Goal: Transaction & Acquisition: Obtain resource

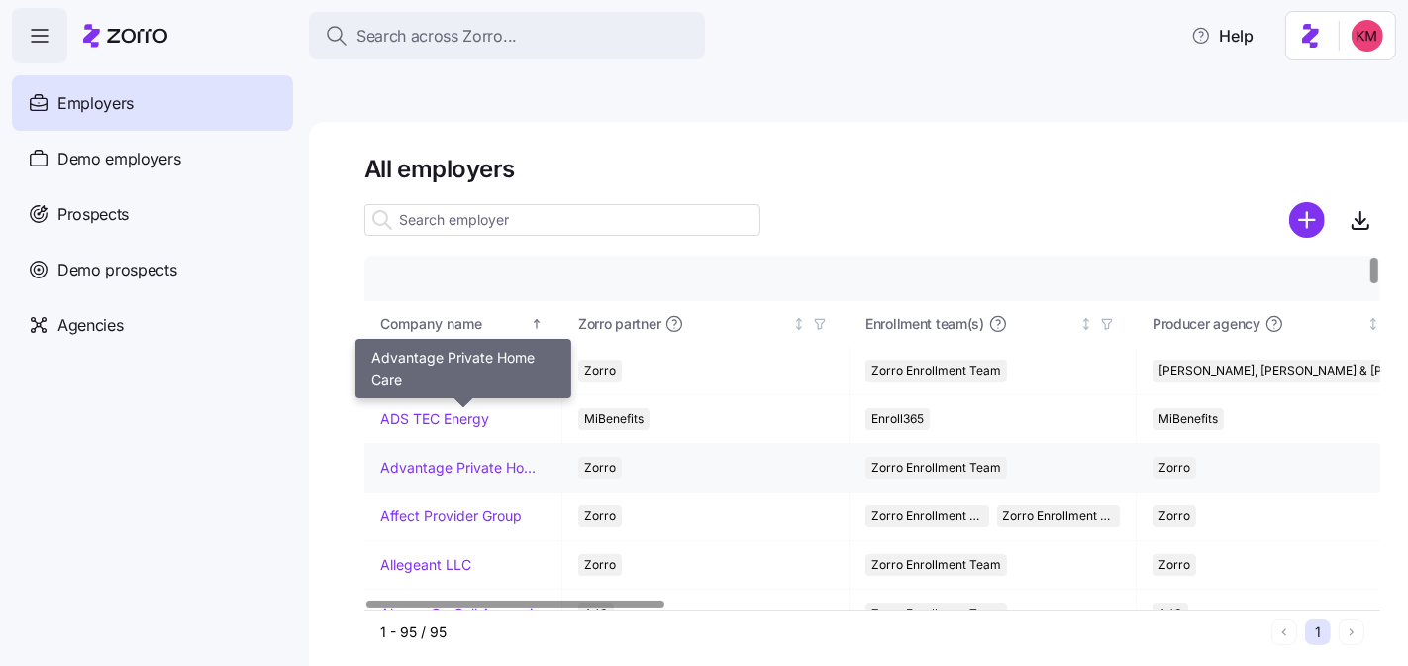
scroll to position [399, 0]
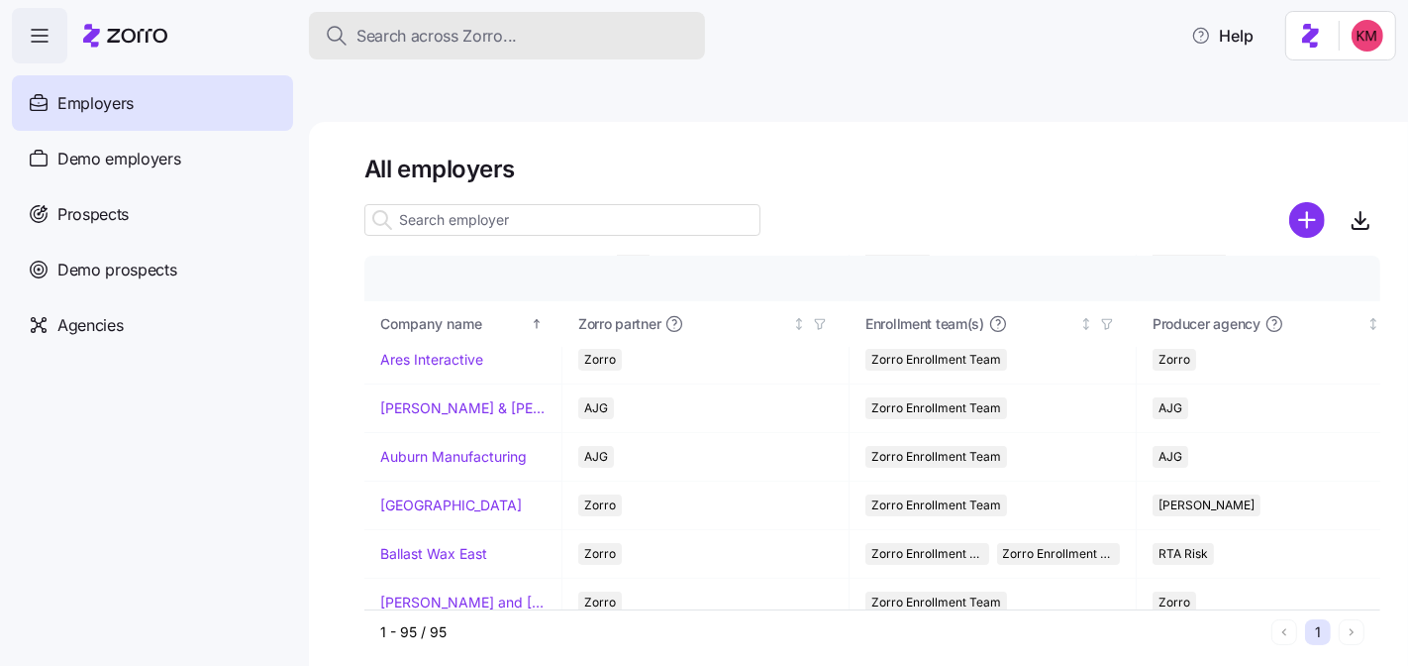
click at [564, 21] on button "Search across Zorro..." at bounding box center [507, 36] width 396 height 48
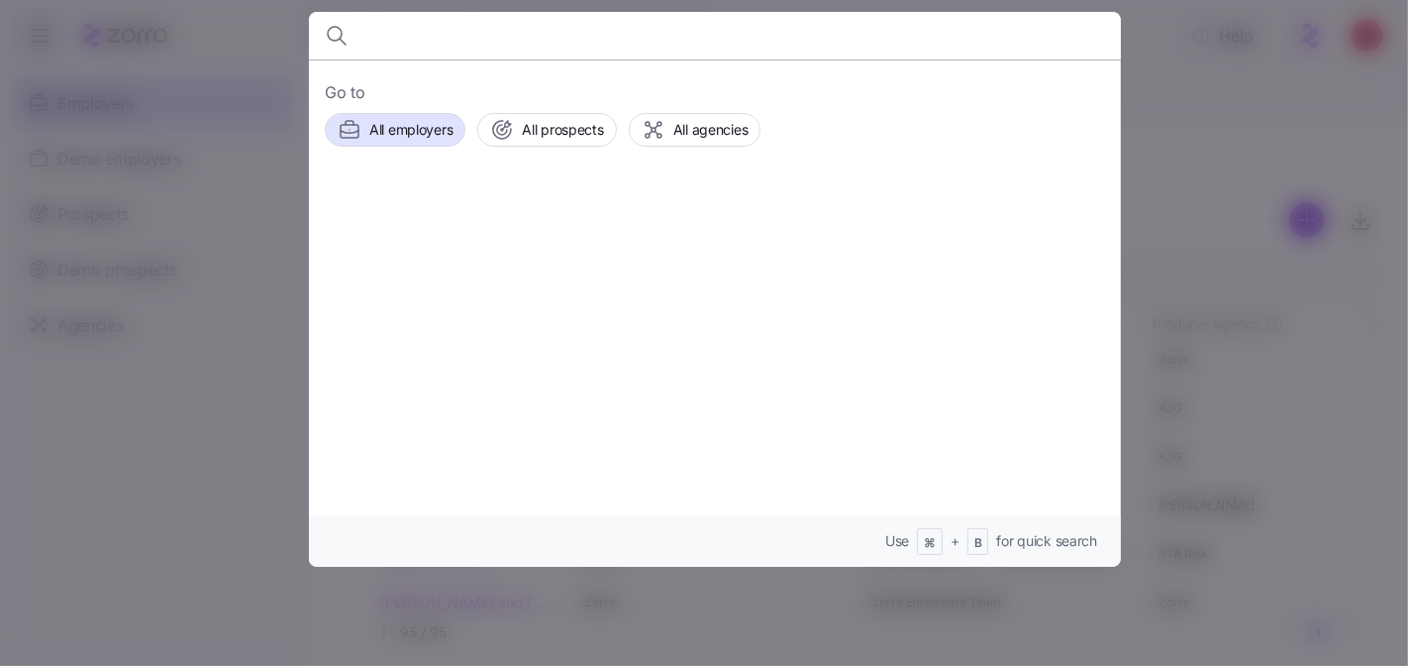
click at [541, 31] on input at bounding box center [617, 36] width 507 height 48
drag, startPoint x: 1271, startPoint y: 73, endPoint x: 1177, endPoint y: 95, distance: 96.6
click at [1270, 73] on div at bounding box center [704, 333] width 1408 height 666
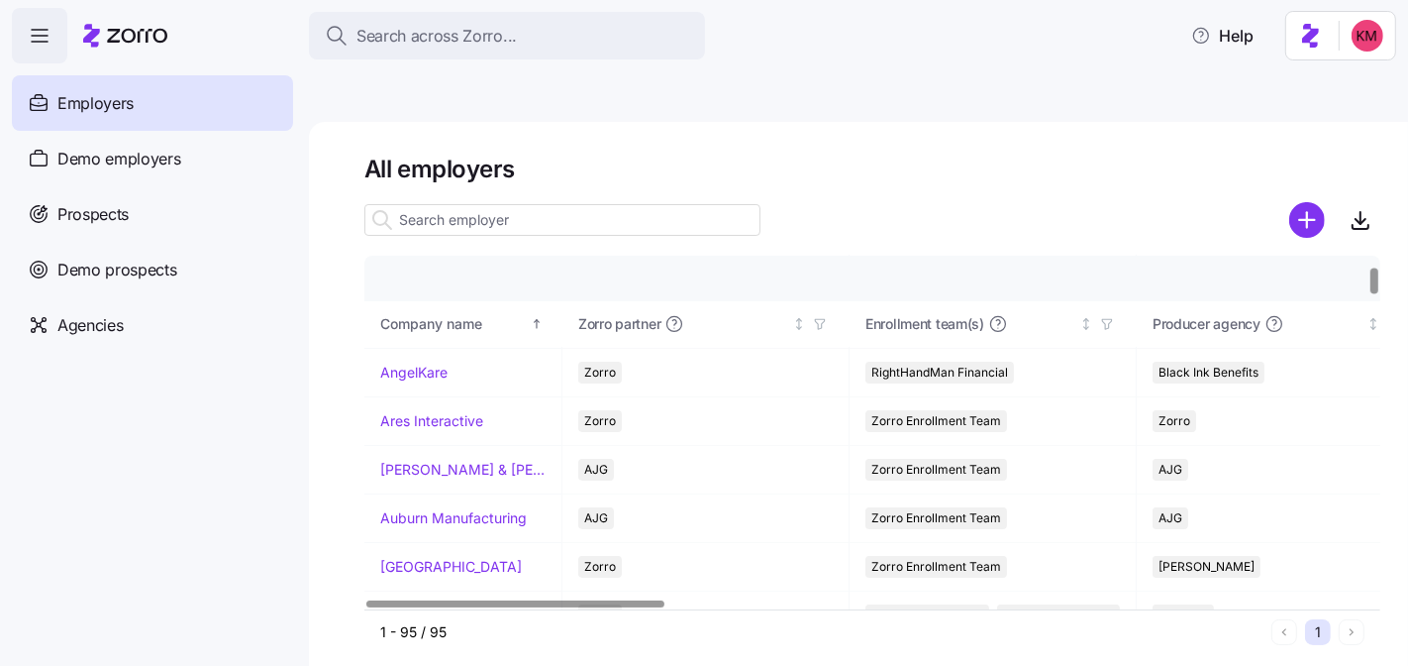
scroll to position [144, 0]
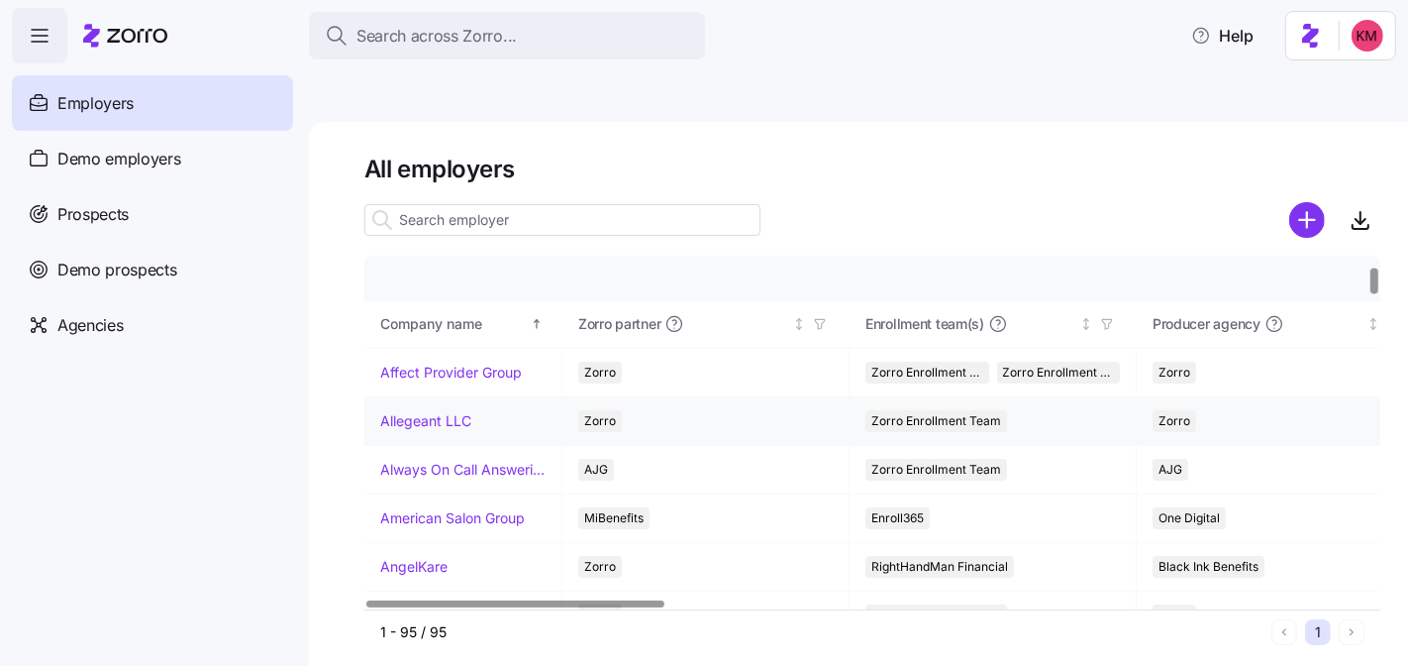
click at [436, 411] on link "Allegeant LLC" at bounding box center [425, 421] width 91 height 20
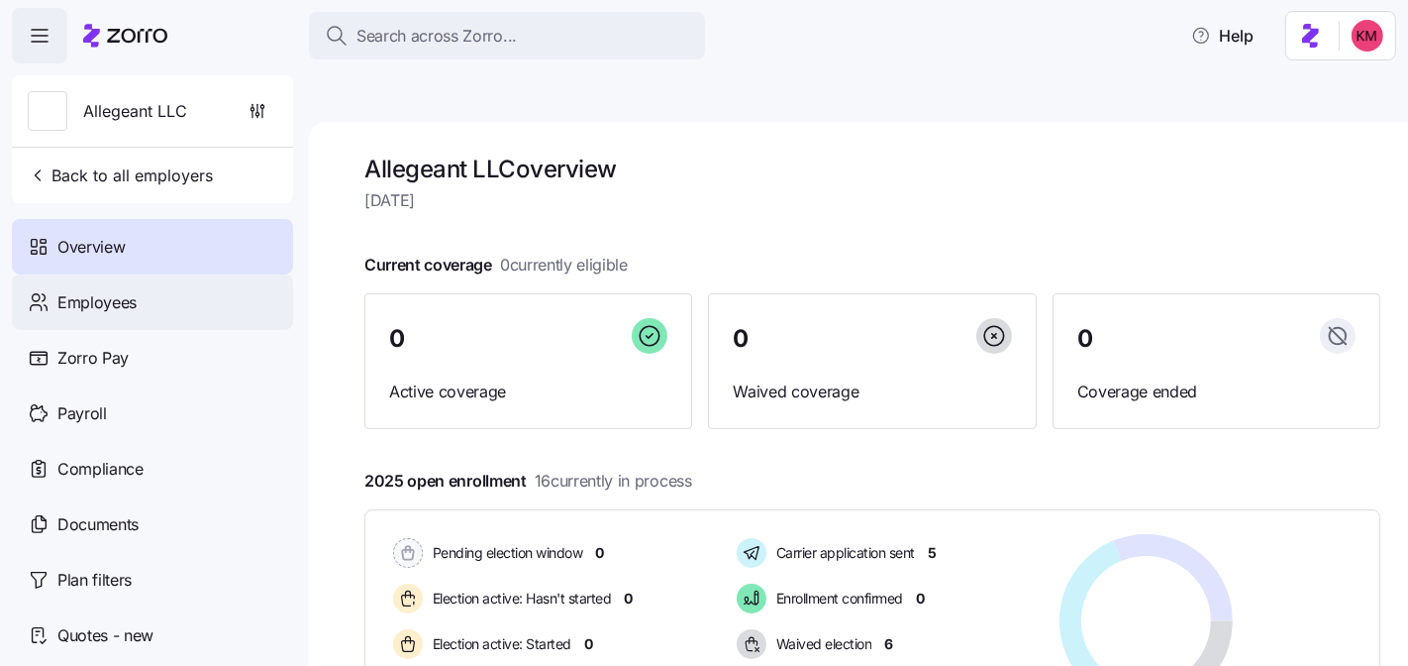
click at [78, 313] on span "Employees" at bounding box center [96, 302] width 79 height 25
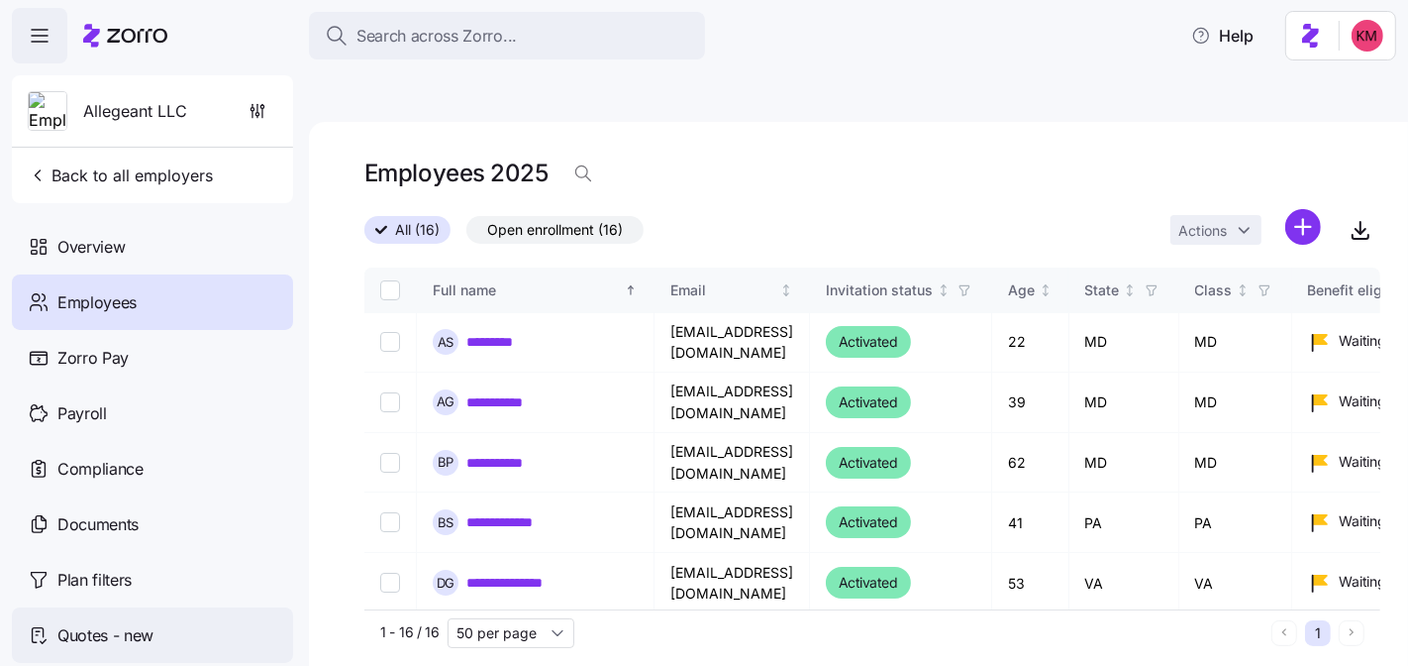
click at [119, 628] on span "Quotes - new" at bounding box center [105, 635] width 96 height 25
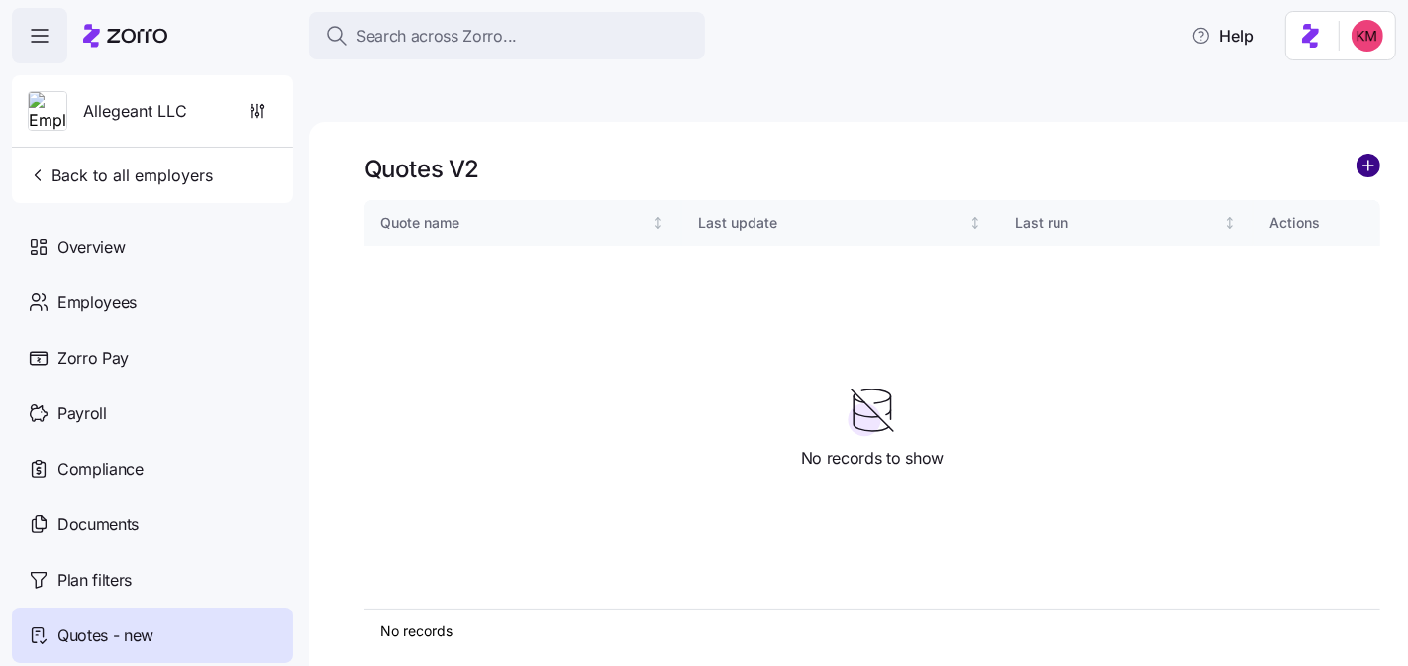
click at [1371, 155] on circle "add icon" at bounding box center [1369, 166] width 22 height 22
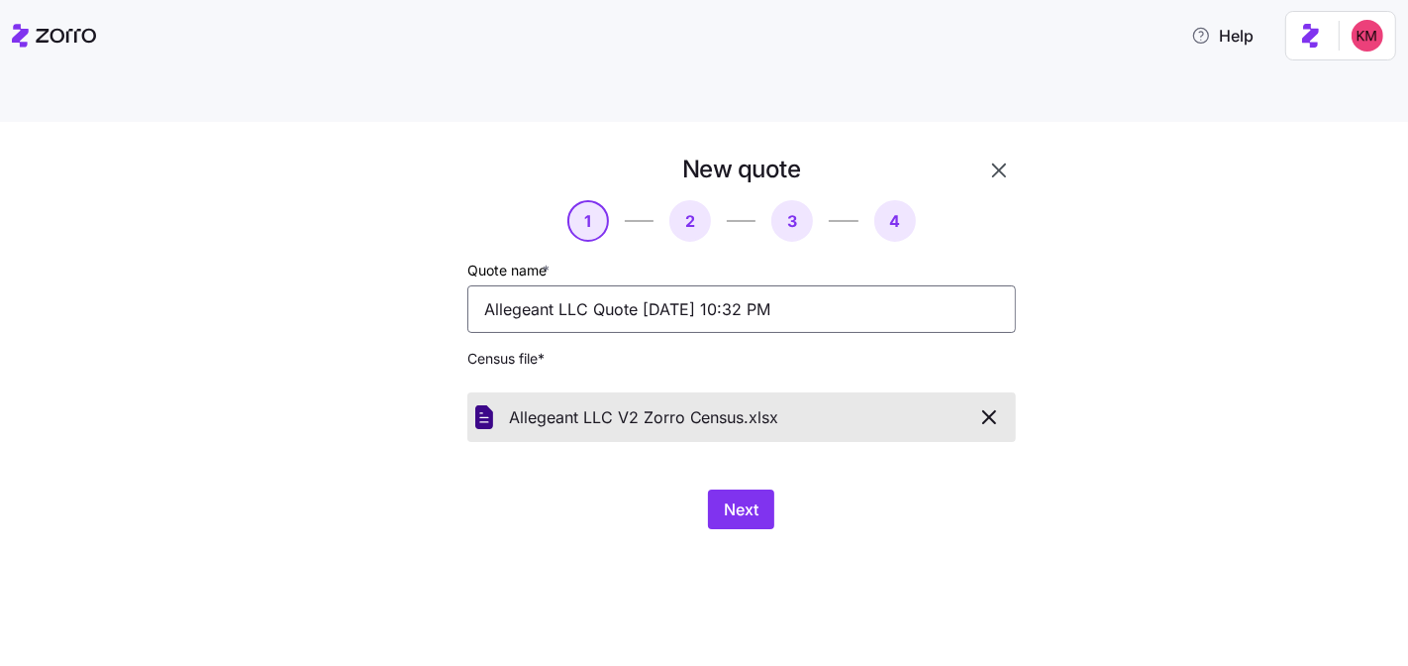
click at [634, 285] on input "Allegeant LLC Quote 09/10/2025 10:32 PM" at bounding box center [741, 309] width 549 height 48
type input "Allegeant LLC Quote w/ GA EE 09/10/2025 10:32 PM"
click at [725, 489] on button "Next" at bounding box center [741, 509] width 66 height 40
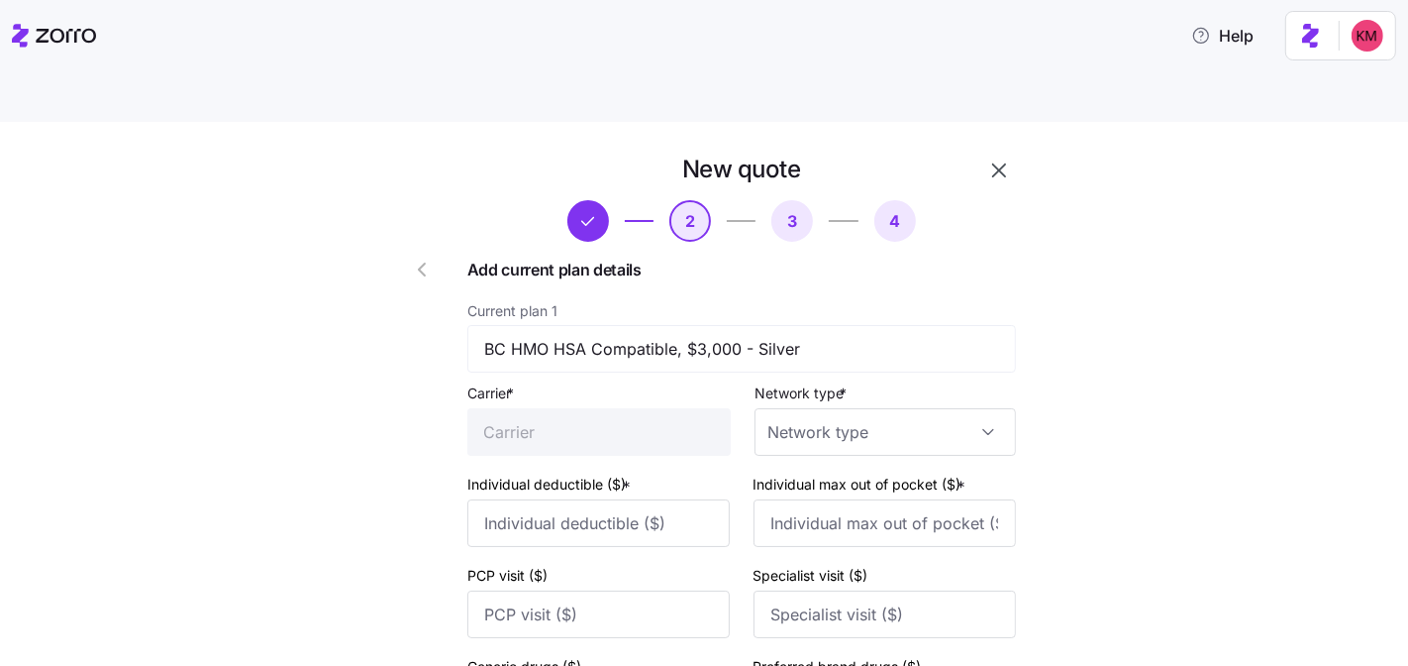
type input "CareFirst BlueCross BlueShield"
type input "3200"
type input "6100"
type input "10"
type input "45"
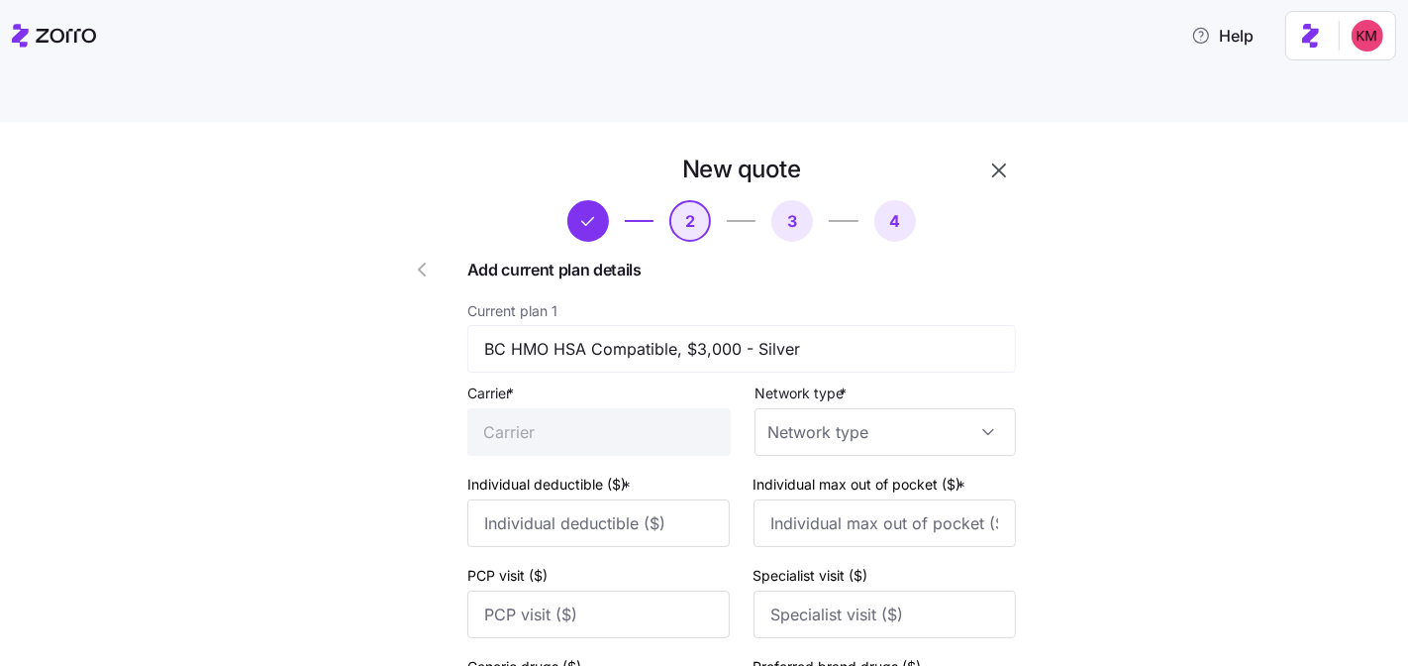
type input "65"
type input "CareFirst BlueCross BlueShield"
type input "3200"
type input "6100"
type input "10"
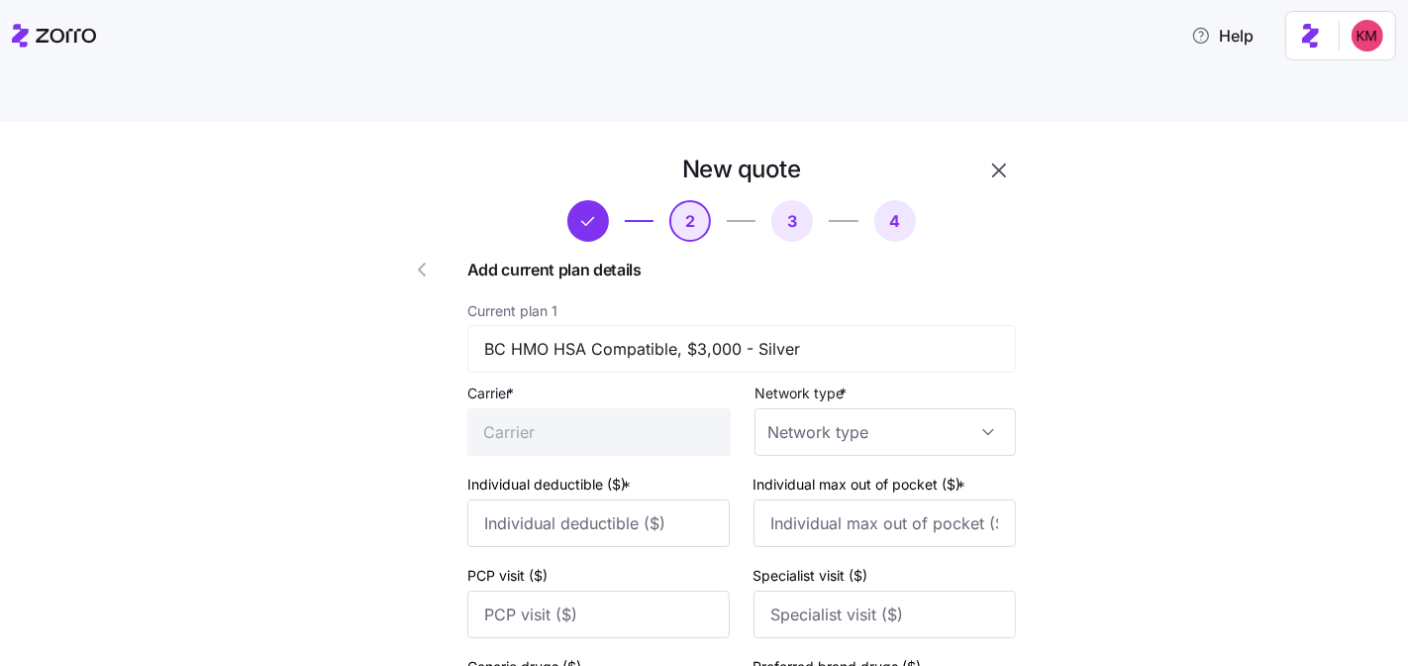
type input "45"
type input "65"
type input "CareFirst BlueCross BlueShield"
type input "2750"
type input "7950"
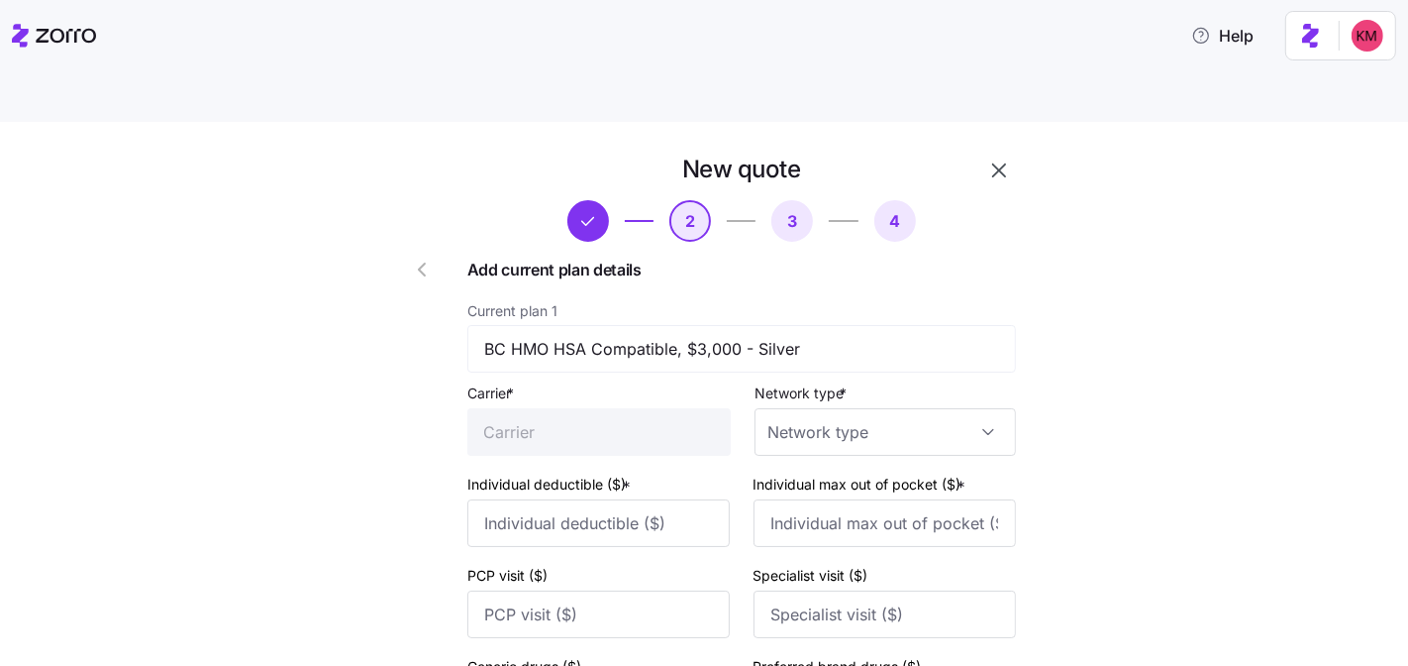
type input "10"
type input "45"
type input "65"
type input "HMO"
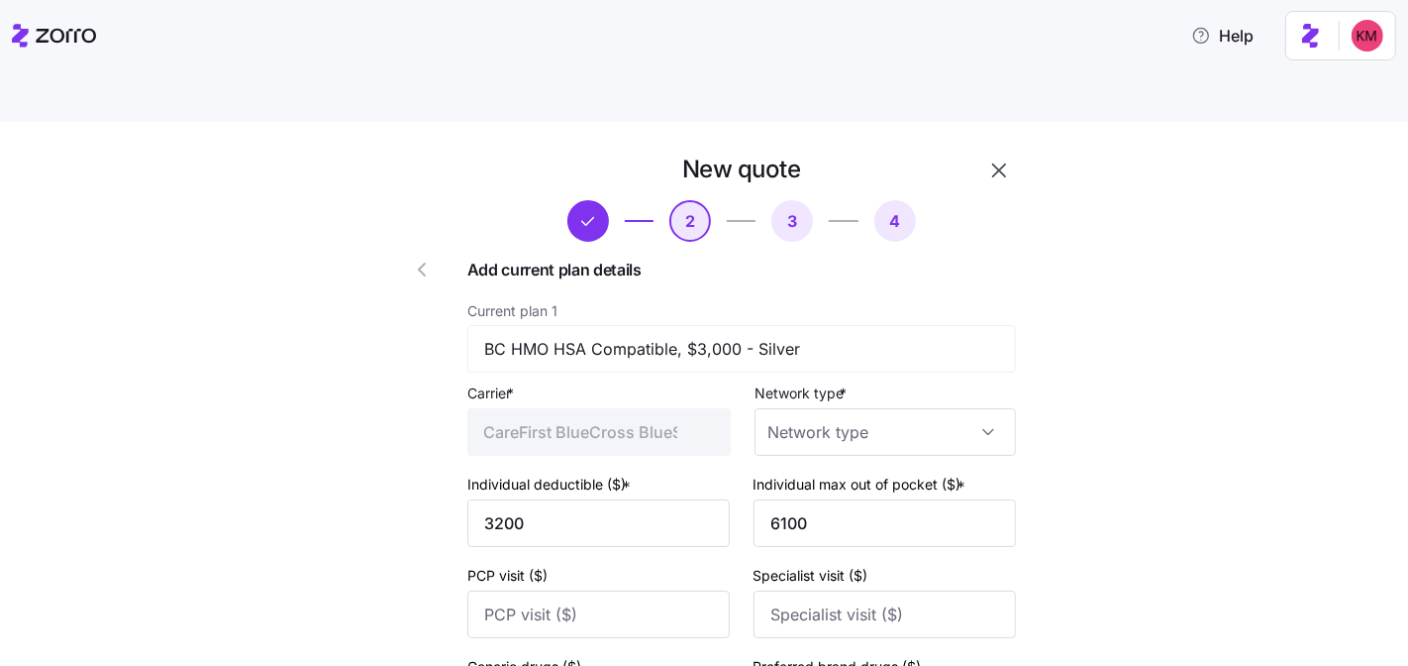
type input "HMO"
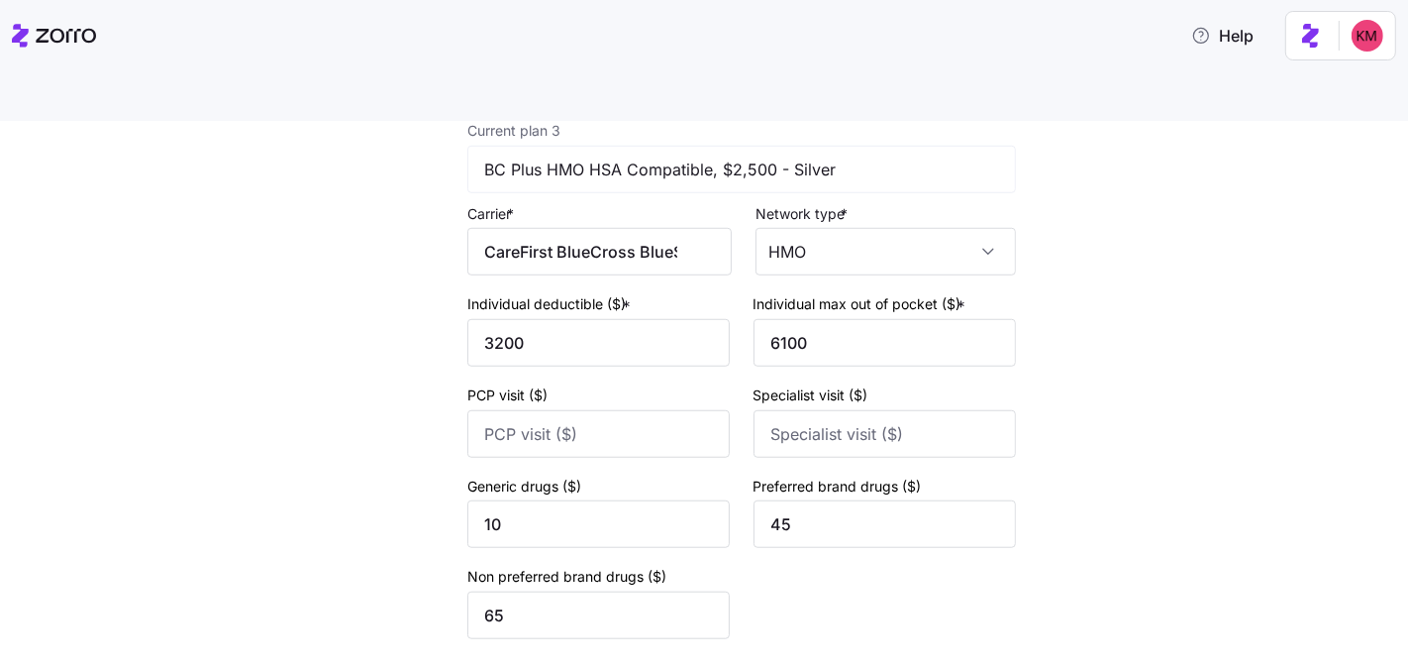
scroll to position [1451, 0]
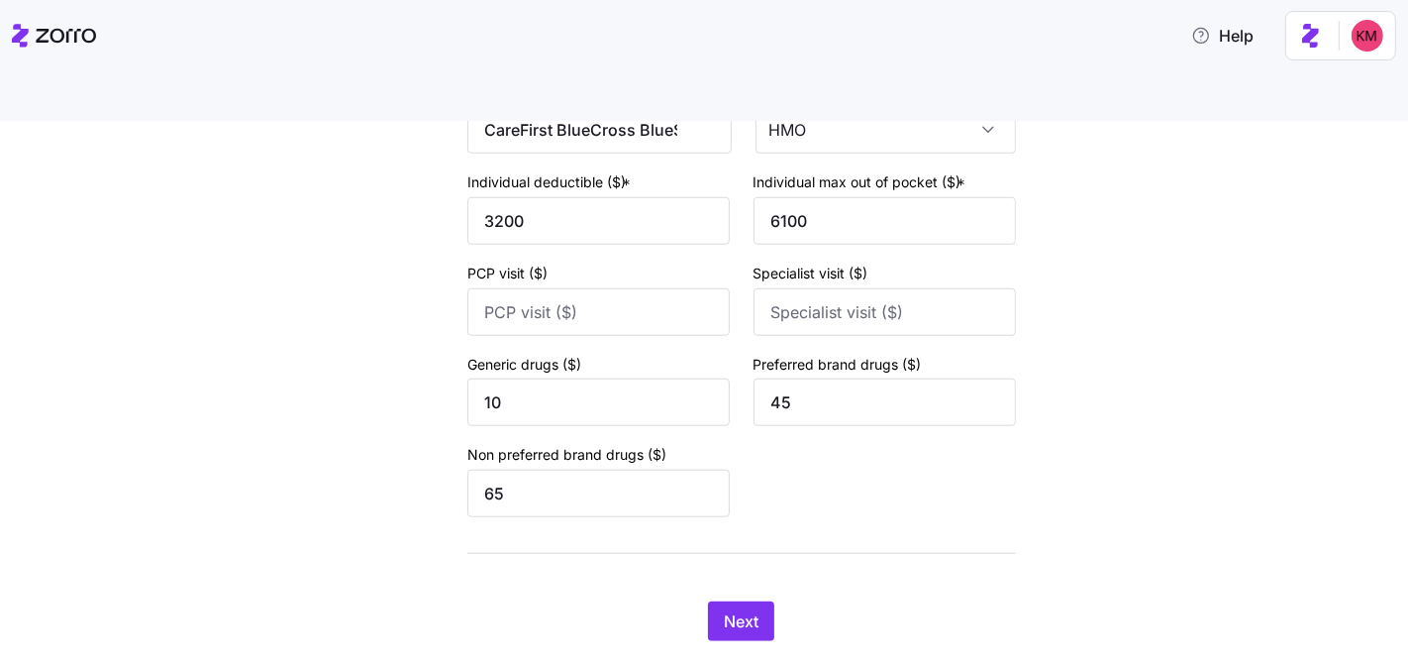
click at [692, 601] on div "Next" at bounding box center [741, 621] width 549 height 40
click at [731, 609] on span "Next" at bounding box center [741, 621] width 35 height 24
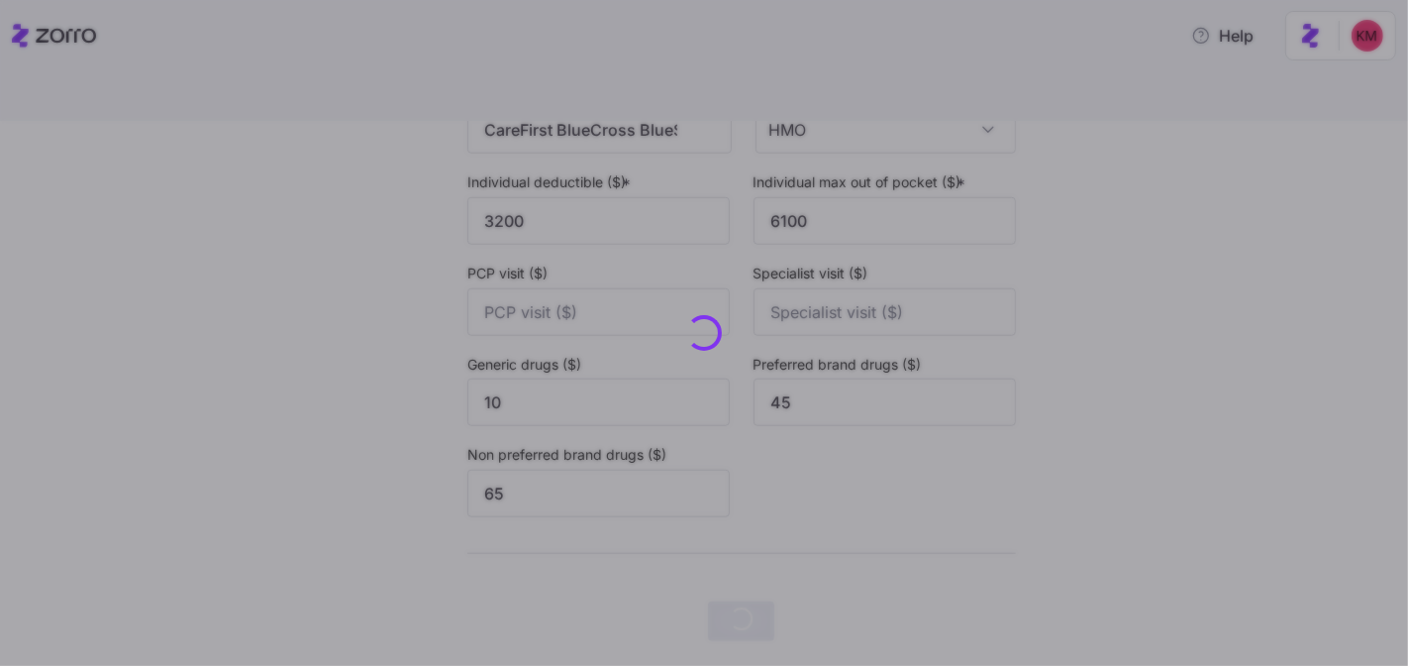
scroll to position [0, 0]
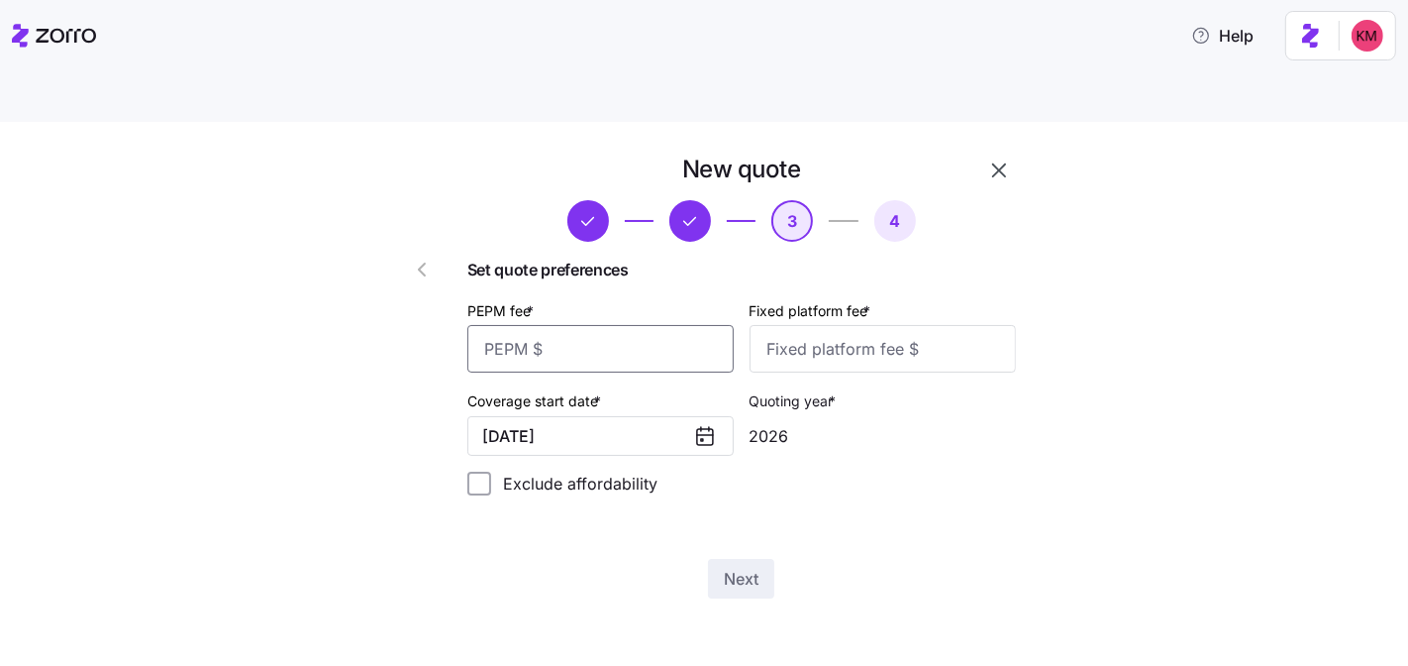
click at [615, 325] on input "PEPM fee *" at bounding box center [600, 349] width 266 height 48
type input "30"
type input "100"
click at [755, 567] on span "Next" at bounding box center [741, 579] width 35 height 24
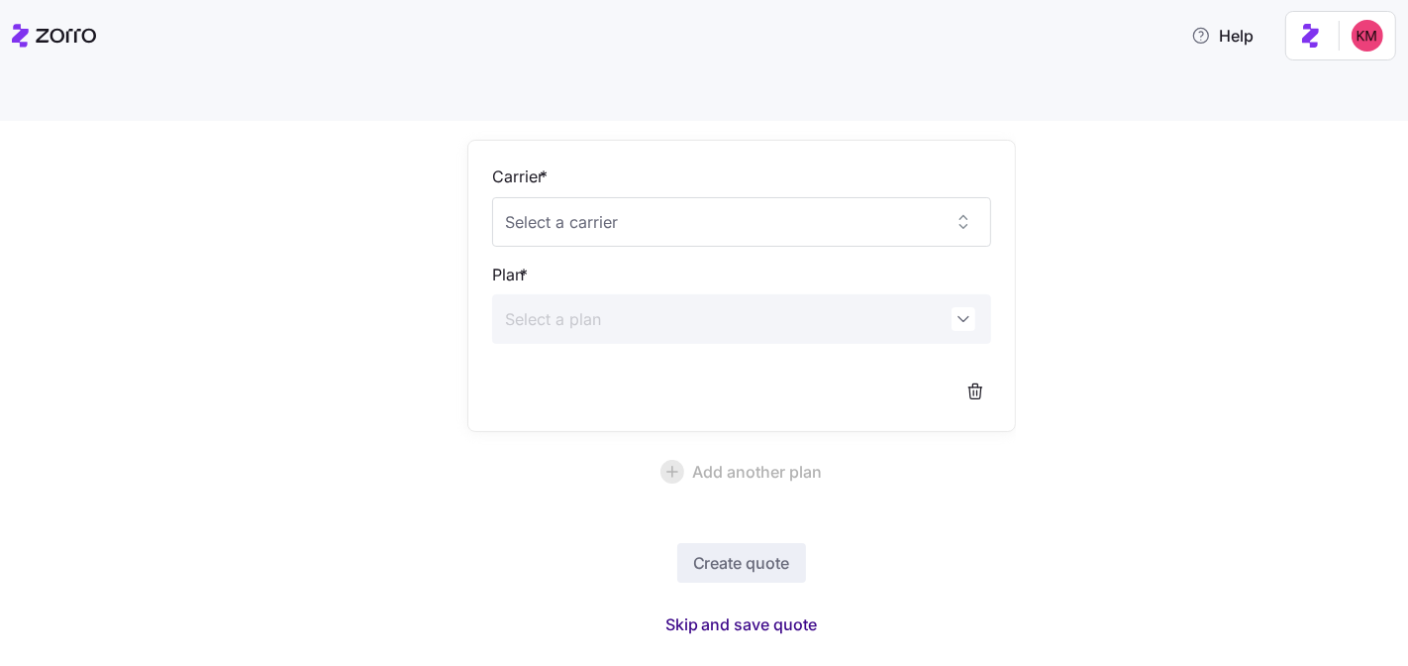
click at [709, 612] on span "Skip and save quote" at bounding box center [742, 624] width 153 height 24
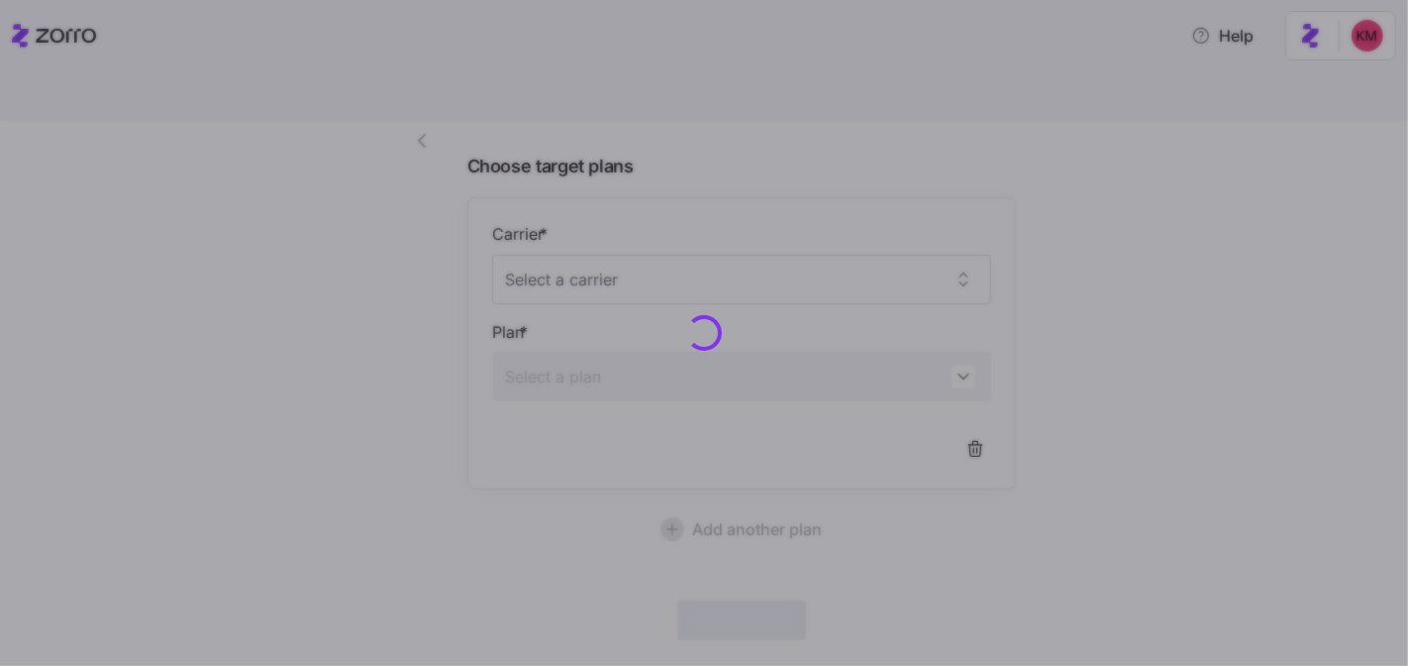
scroll to position [127, 0]
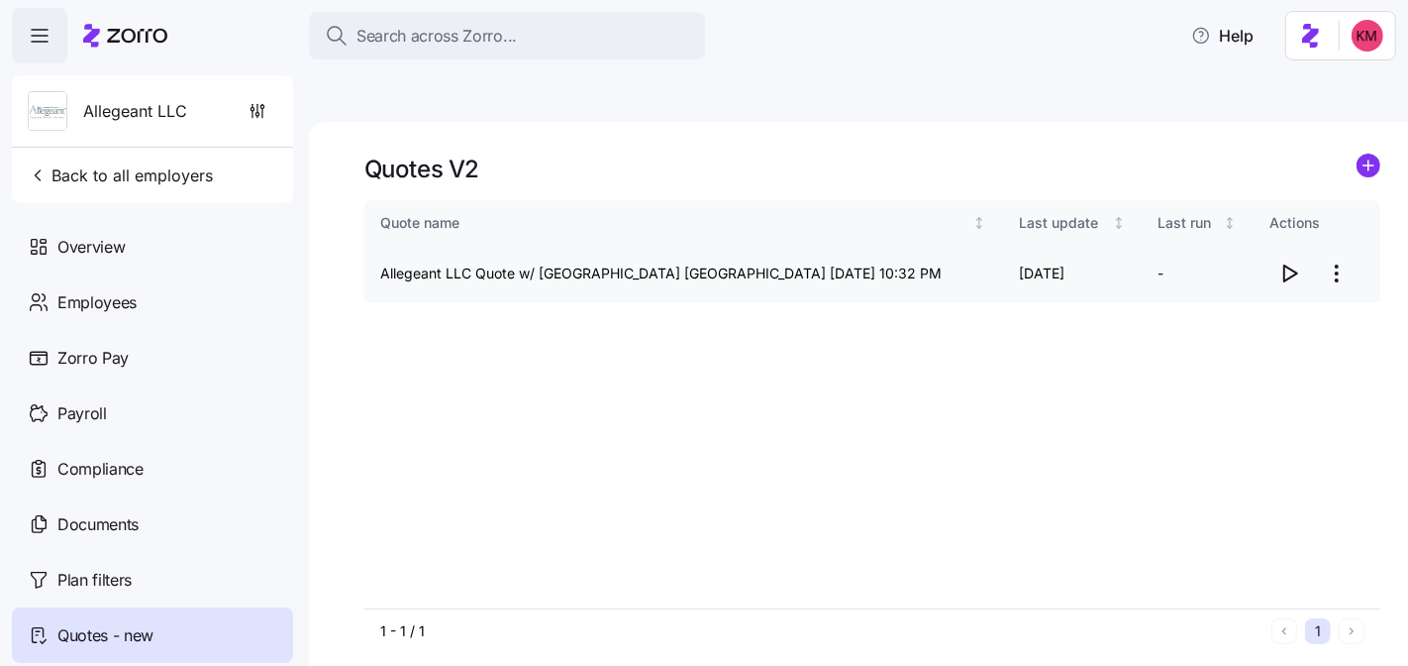
click at [1295, 261] on icon "button" at bounding box center [1290, 273] width 24 height 24
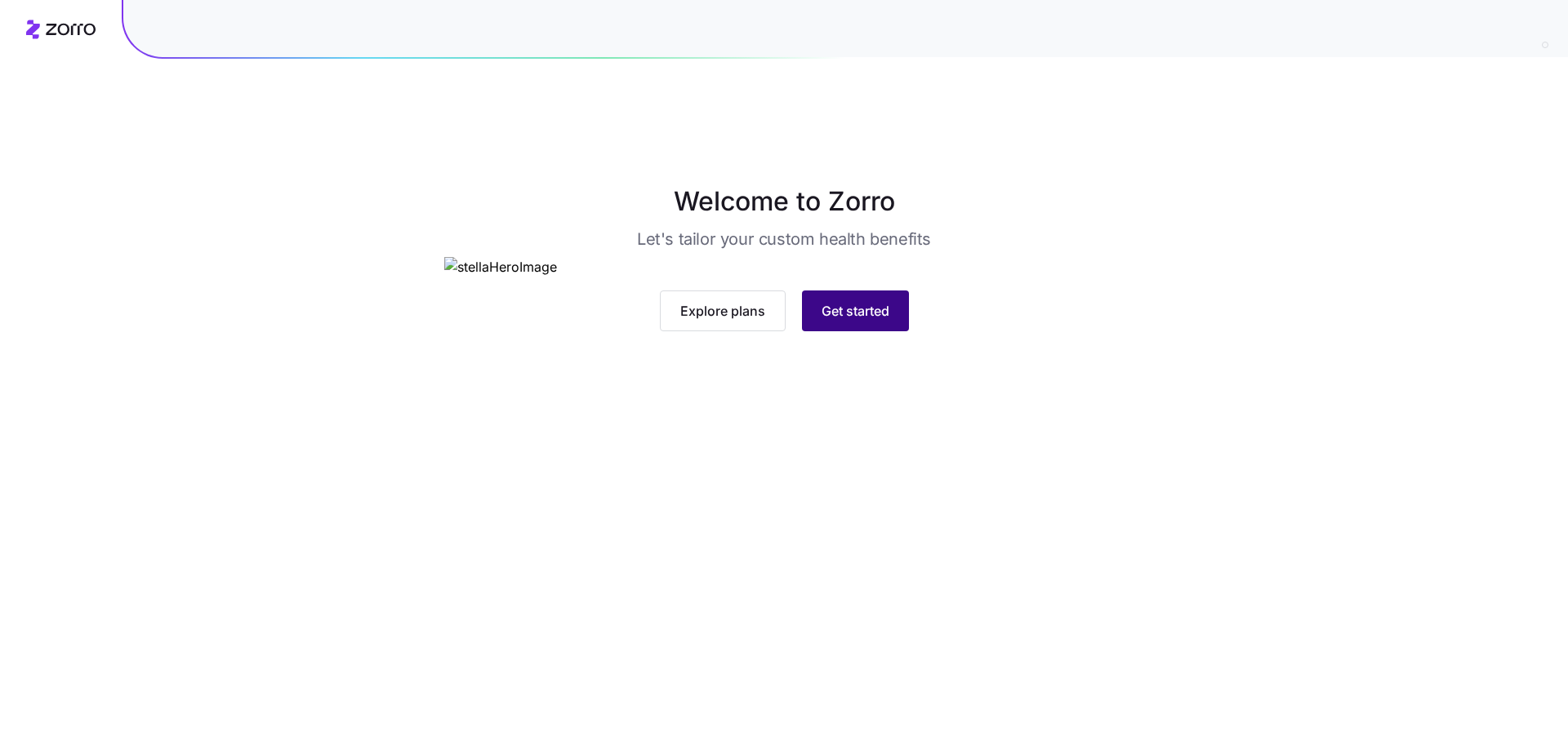
click at [843, 331] on button "Get started" at bounding box center [856, 311] width 107 height 41
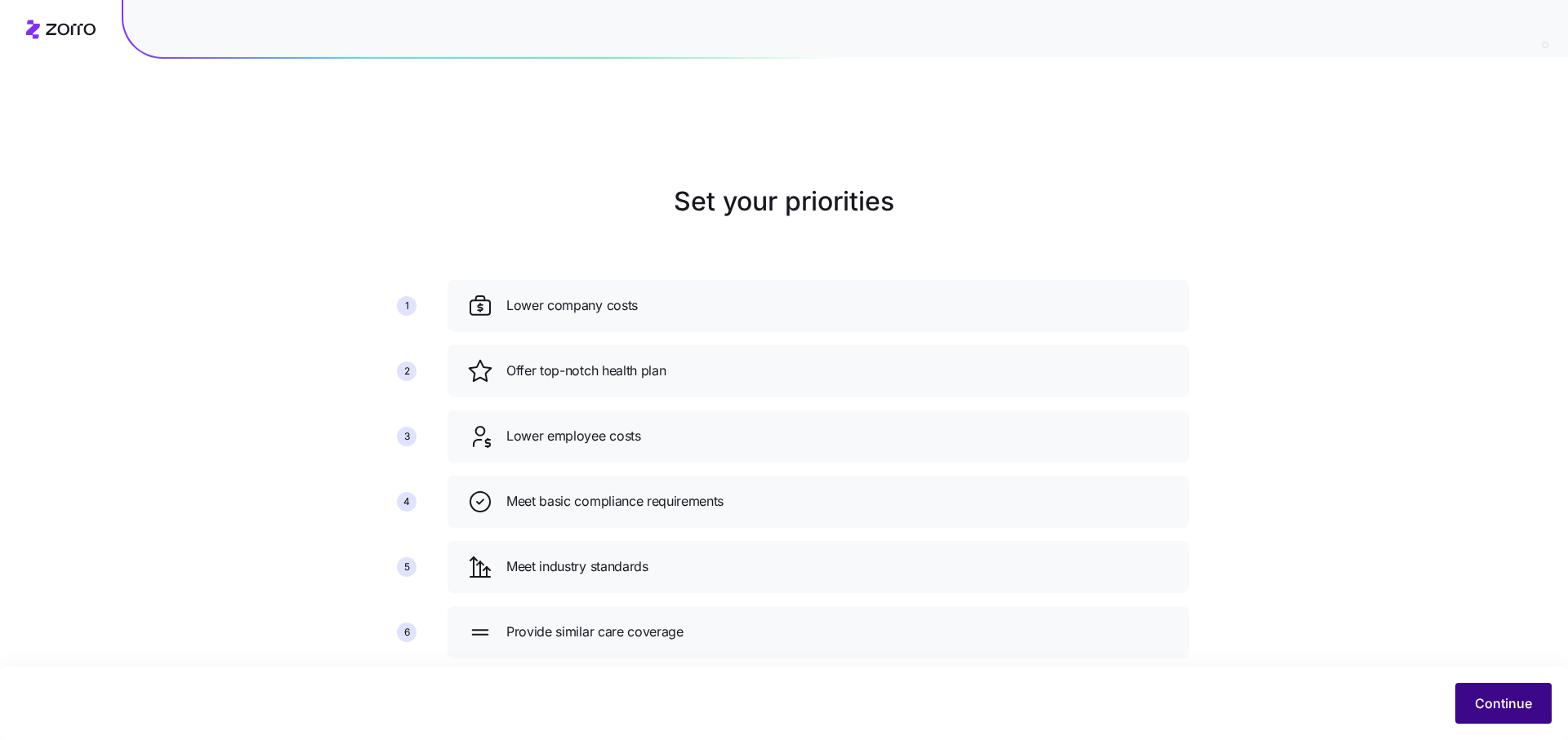
click at [1492, 696] on span "Continue" at bounding box center [1503, 704] width 57 height 20
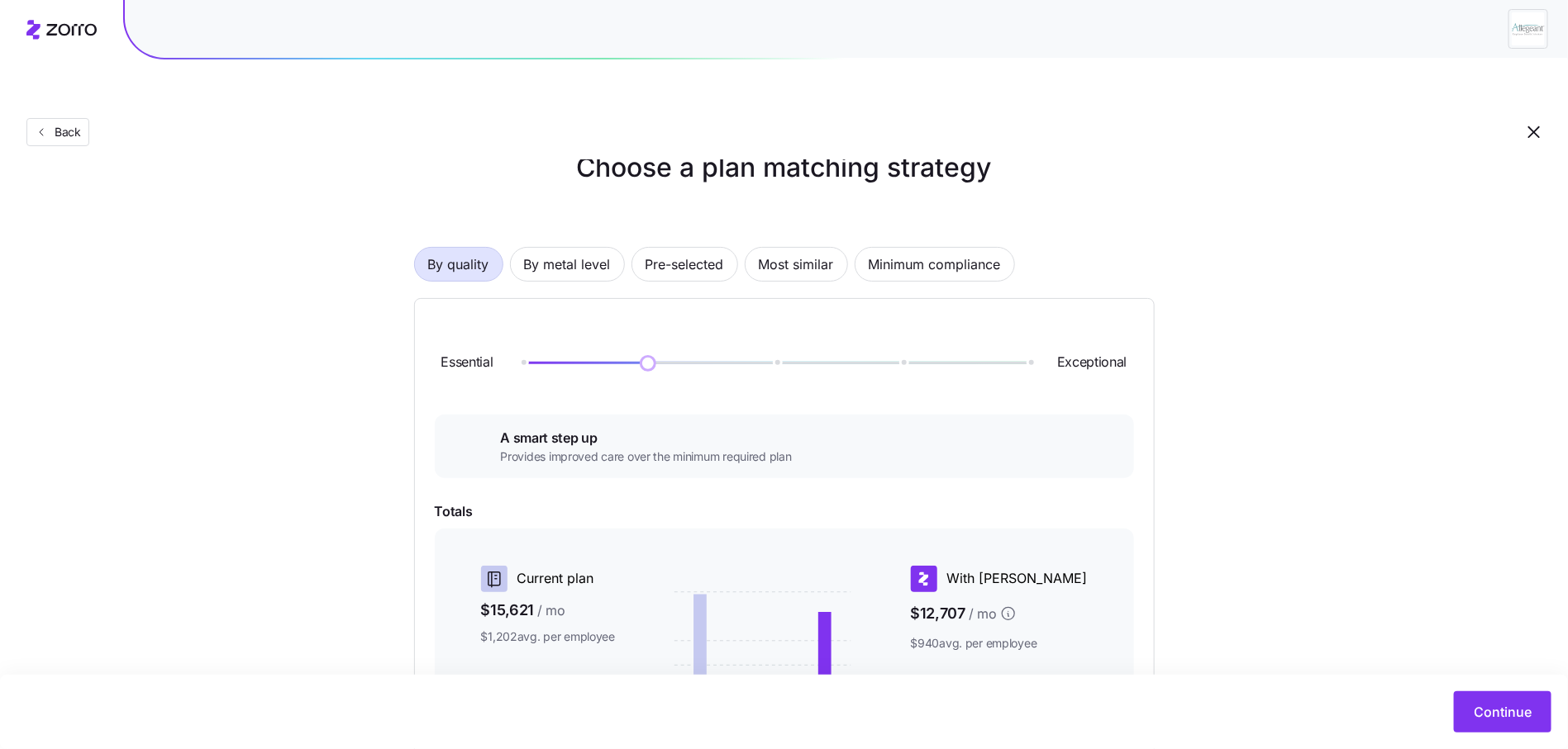
scroll to position [38, 0]
click at [624, 246] on div "By quality By metal level Pre-selected Most similar Minimum compliance" at bounding box center [784, 264] width 740 height 35
click at [608, 247] on span "By metal level" at bounding box center [567, 264] width 87 height 33
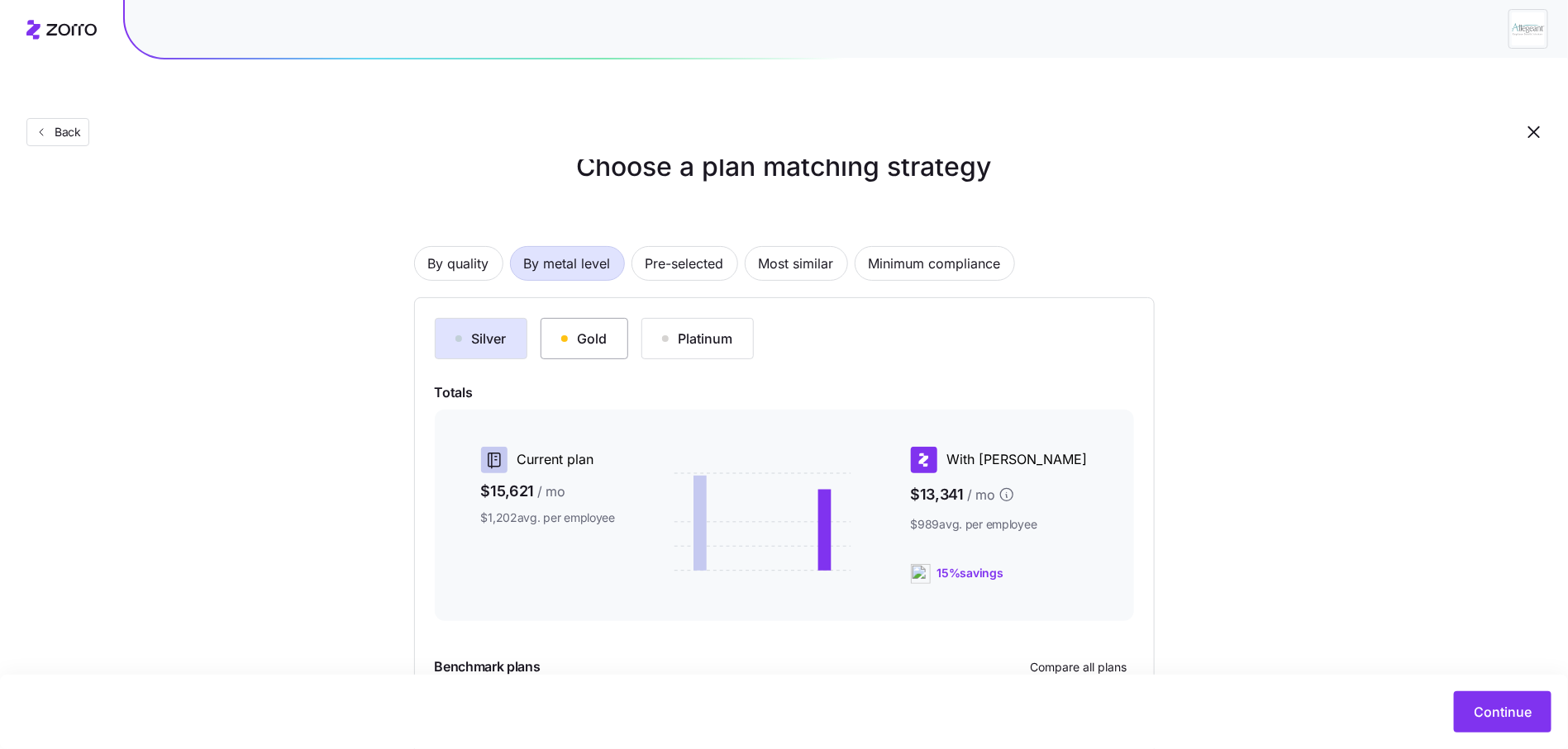
click at [608, 318] on button "Gold" at bounding box center [584, 339] width 88 height 42
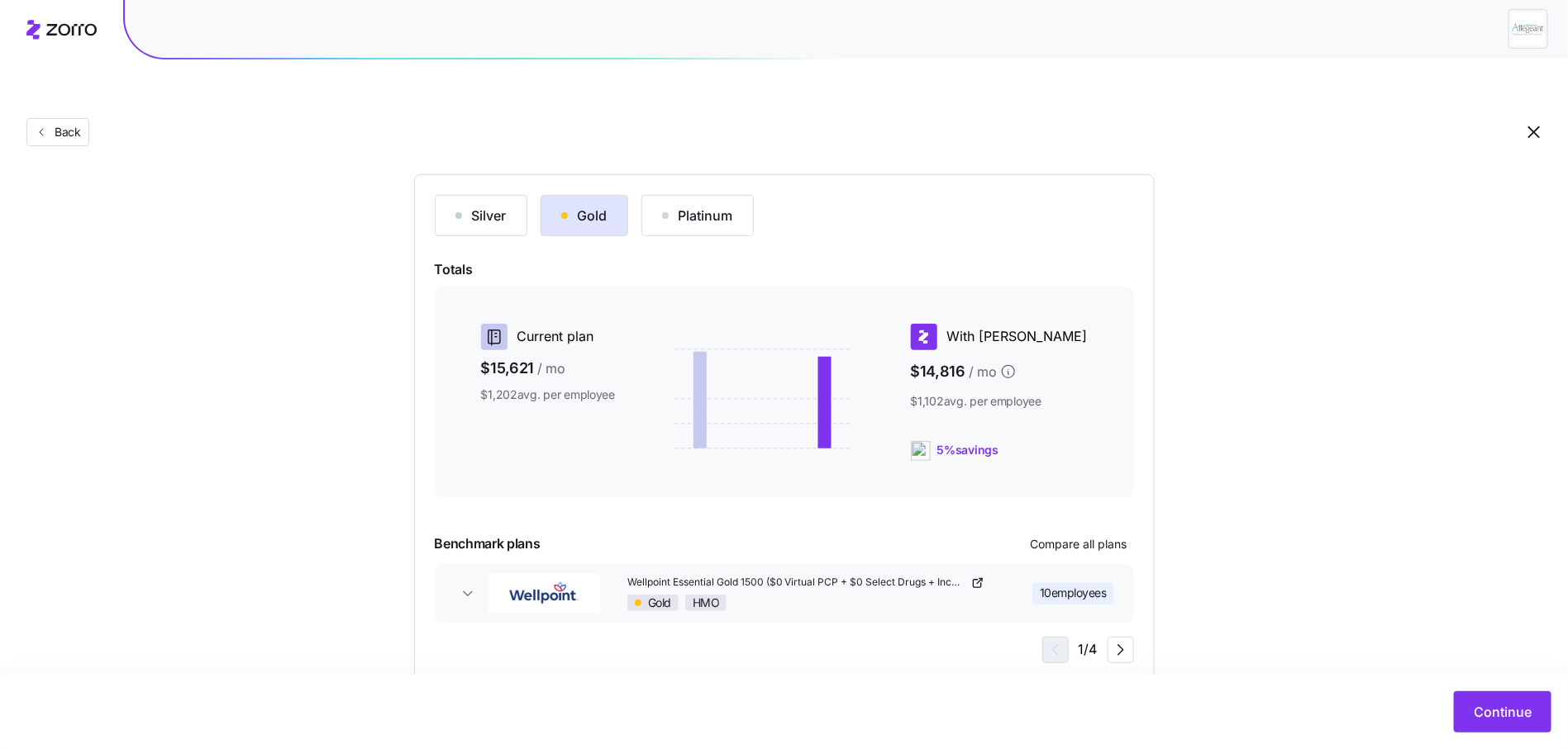
scroll to position [161, 0]
click at [1487, 719] on span "Continue" at bounding box center [1502, 712] width 58 height 20
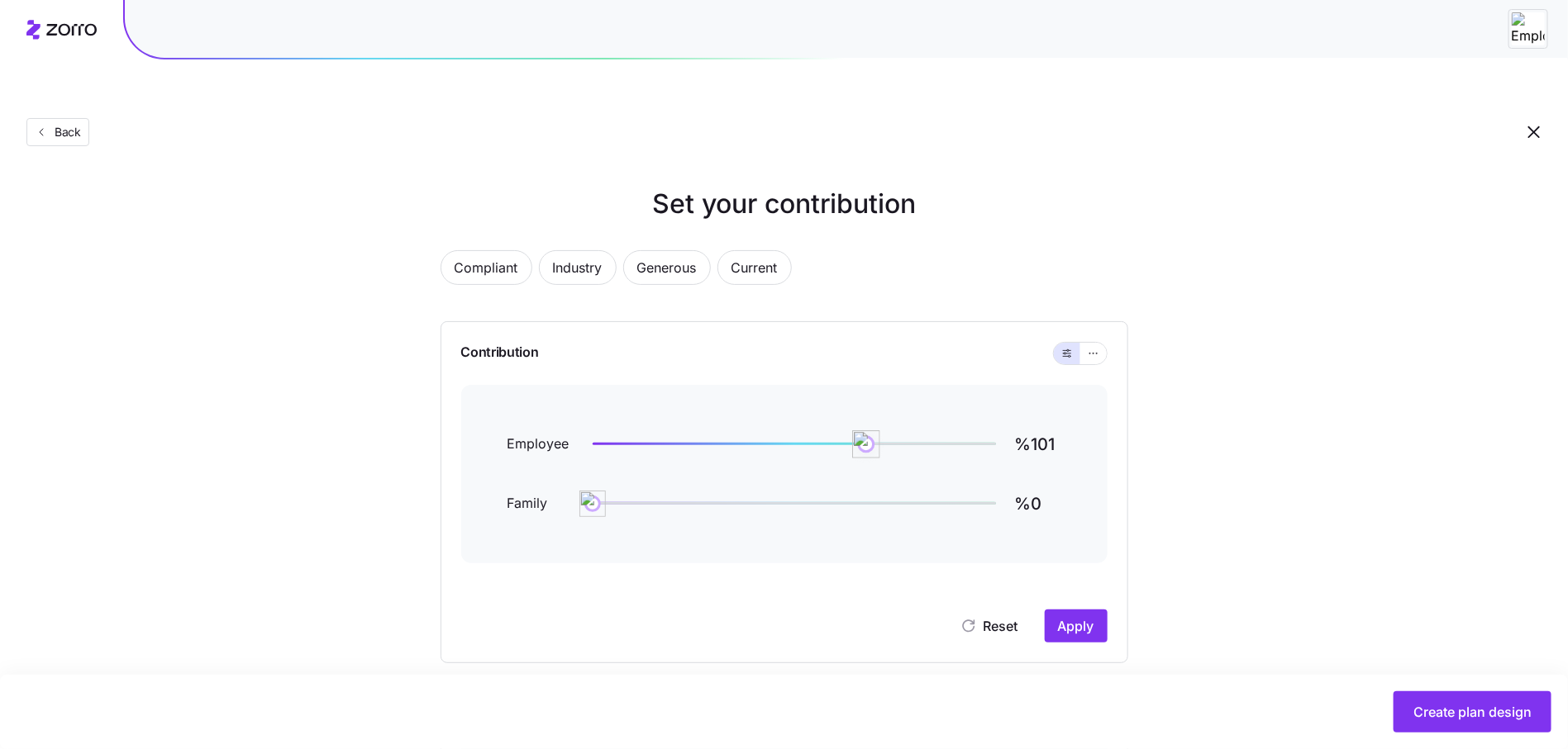
type input "%100"
drag, startPoint x: 876, startPoint y: 410, endPoint x: 861, endPoint y: 408, distance: 15.1
click at [861, 430] on img at bounding box center [861, 445] width 28 height 28
type input "%80"
drag, startPoint x: 591, startPoint y: 470, endPoint x: 809, endPoint y: 465, distance: 218.1
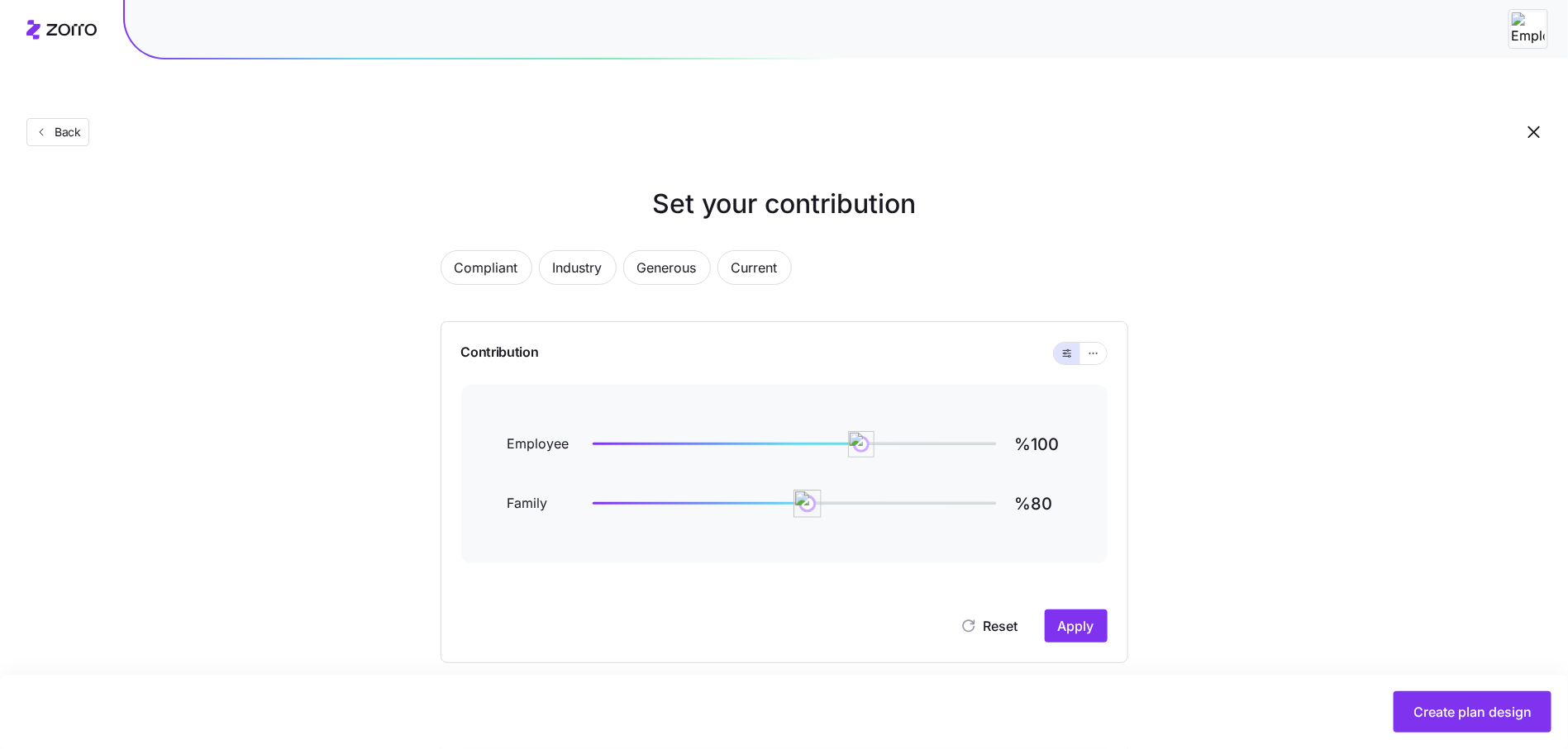
click at [809, 490] on img at bounding box center [808, 504] width 28 height 28
click at [1083, 616] on span "Apply" at bounding box center [1076, 626] width 37 height 20
click at [1090, 344] on icon "button" at bounding box center [1093, 354] width 12 height 20
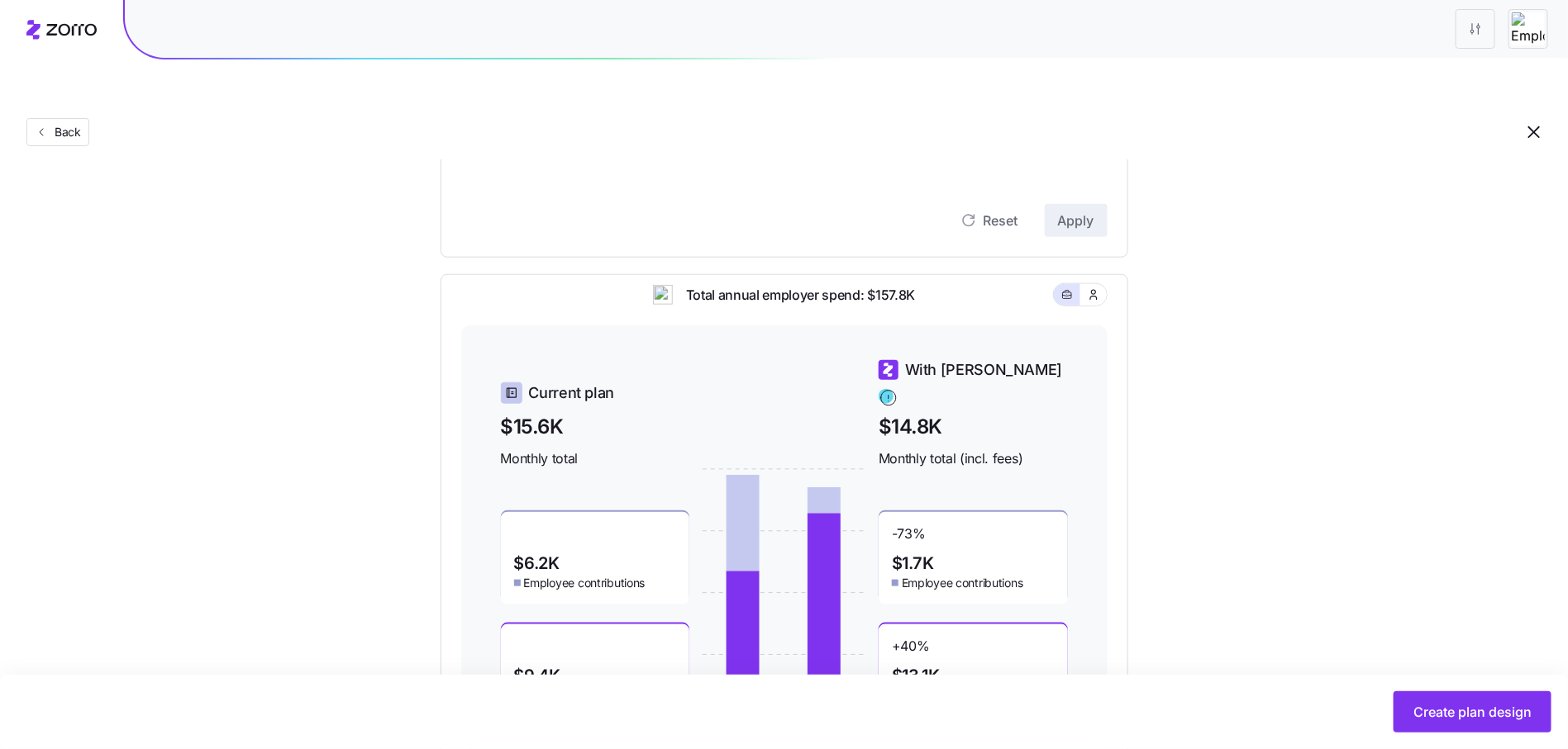
scroll to position [707, 0]
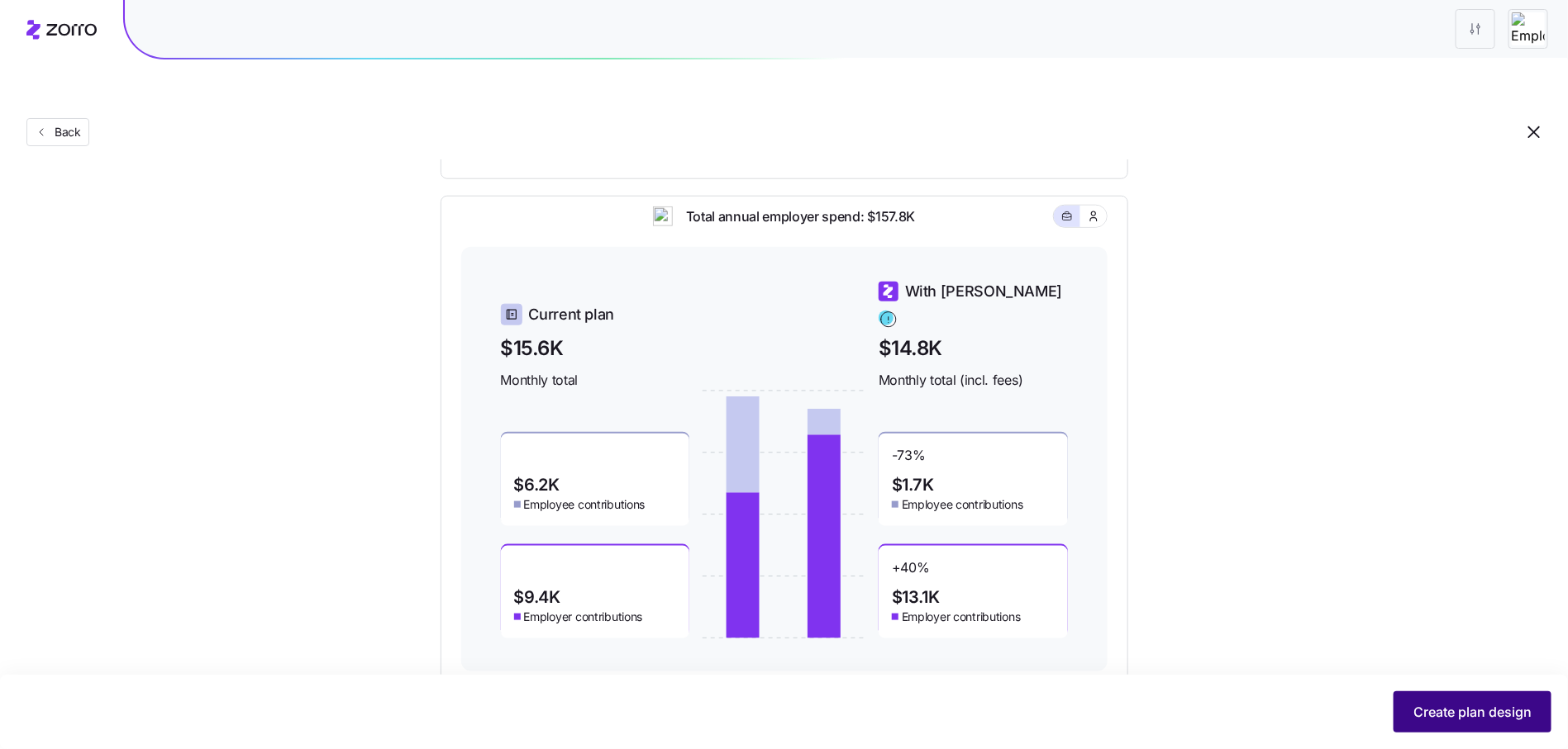
click at [1472, 722] on button "Create plan design" at bounding box center [1472, 712] width 158 height 42
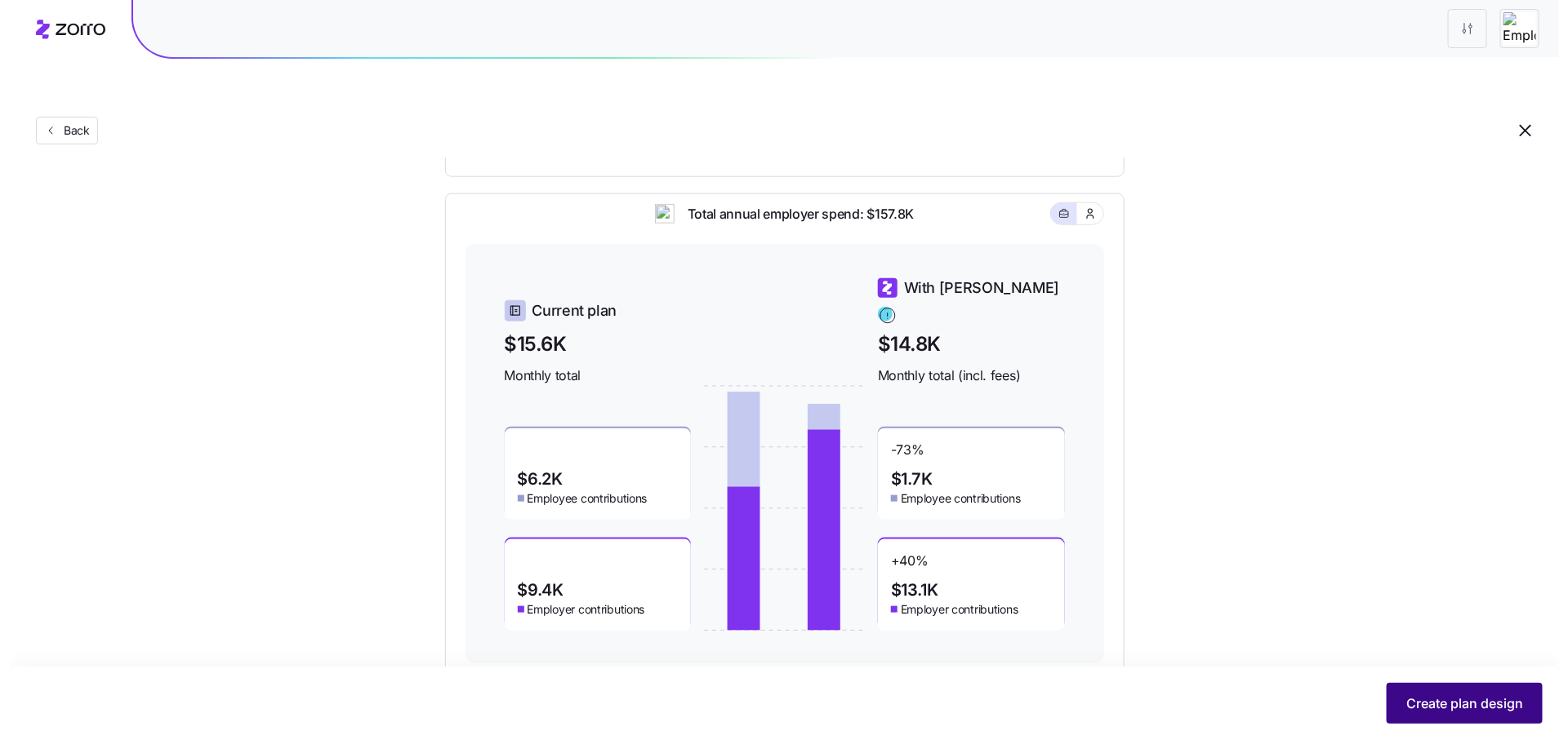
scroll to position [0, 0]
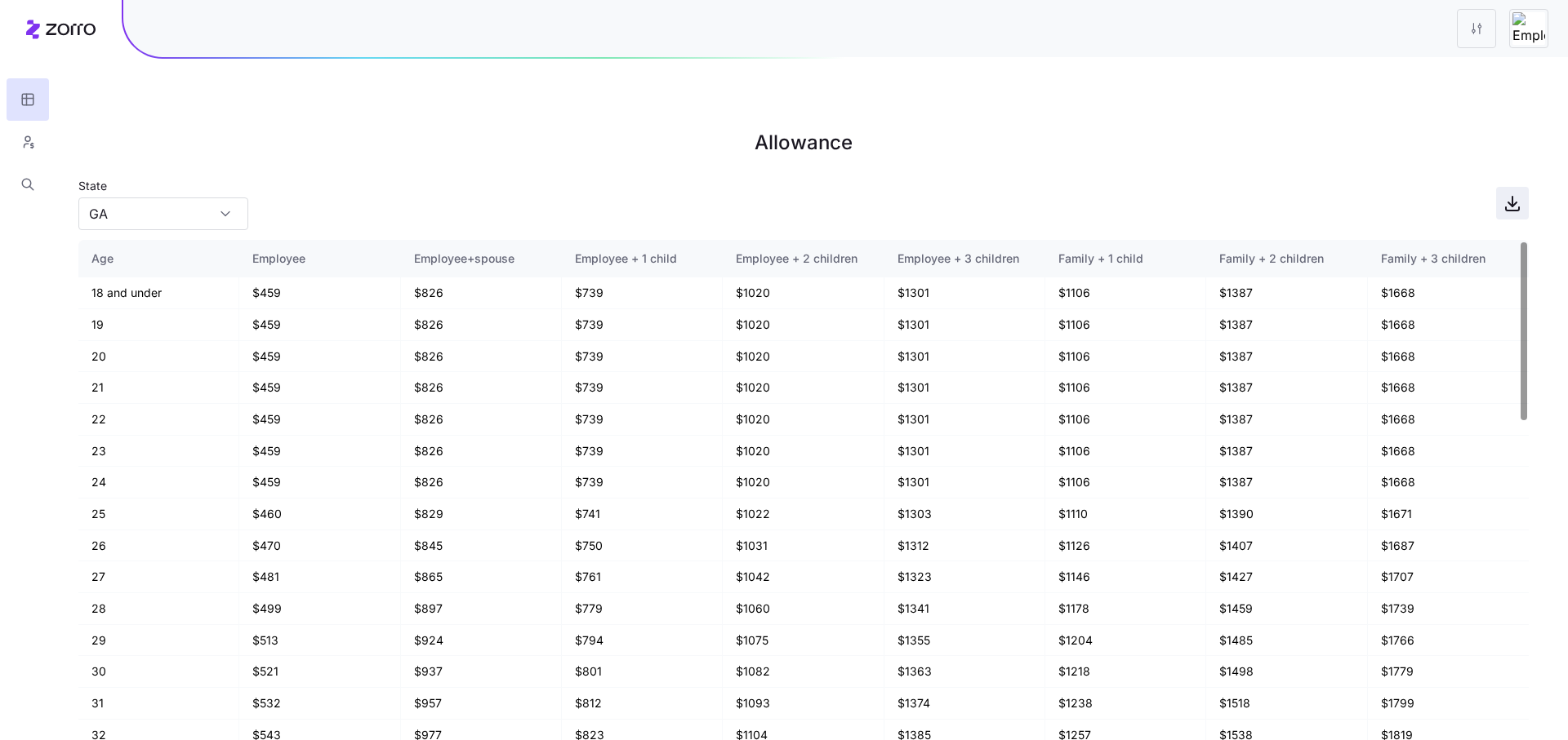
click at [1519, 194] on icon "button" at bounding box center [1512, 204] width 20 height 20
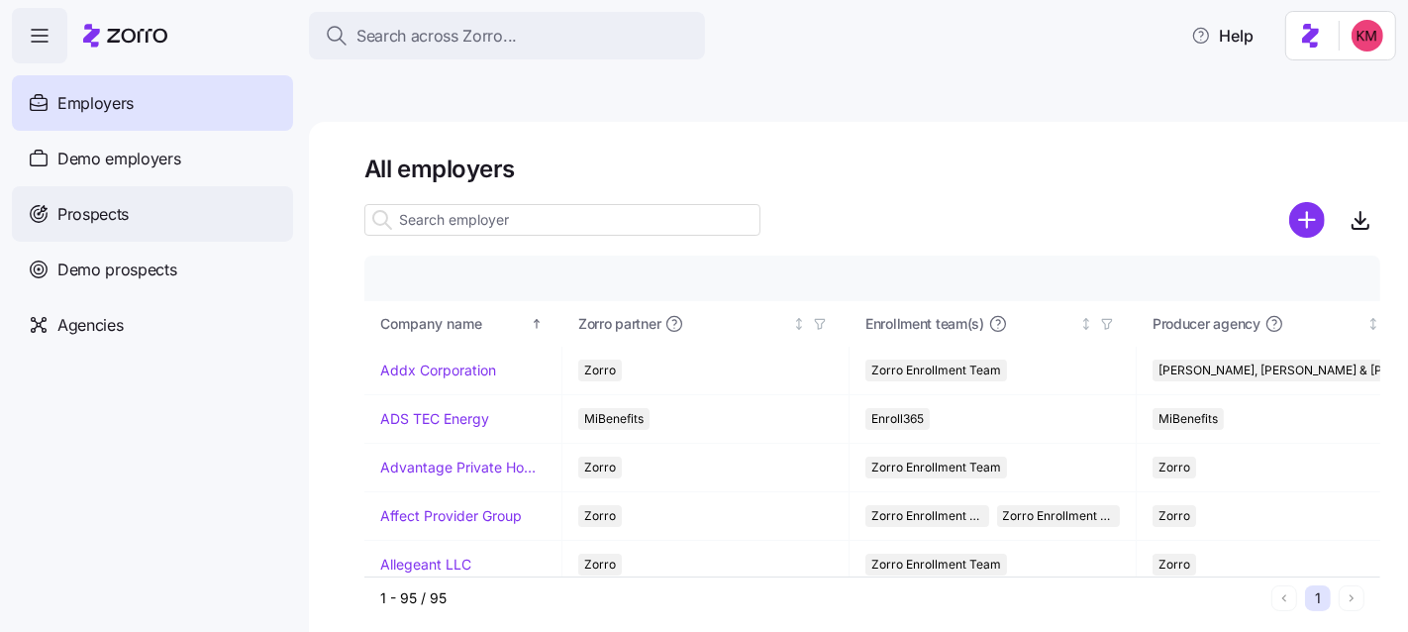
click at [110, 219] on span "Prospects" at bounding box center [92, 214] width 71 height 25
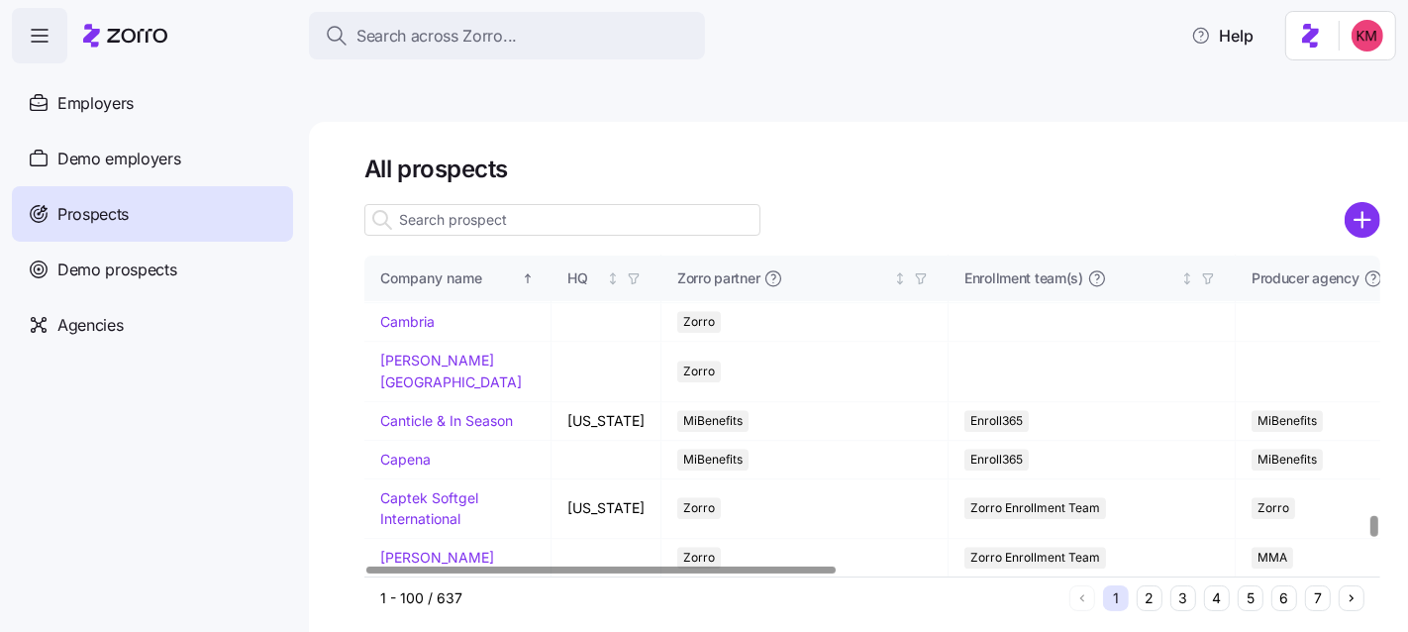
scroll to position [4583, 0]
click at [1159, 585] on button "2" at bounding box center [1150, 598] width 26 height 26
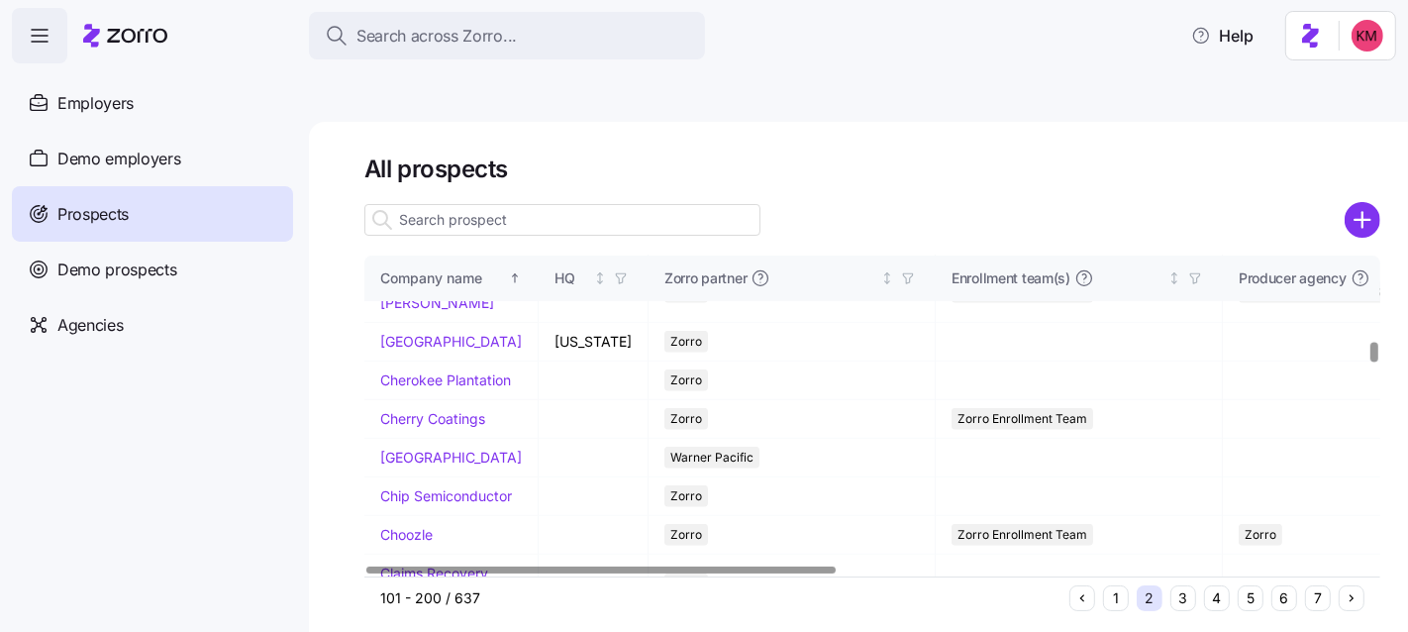
scroll to position [1408, 0]
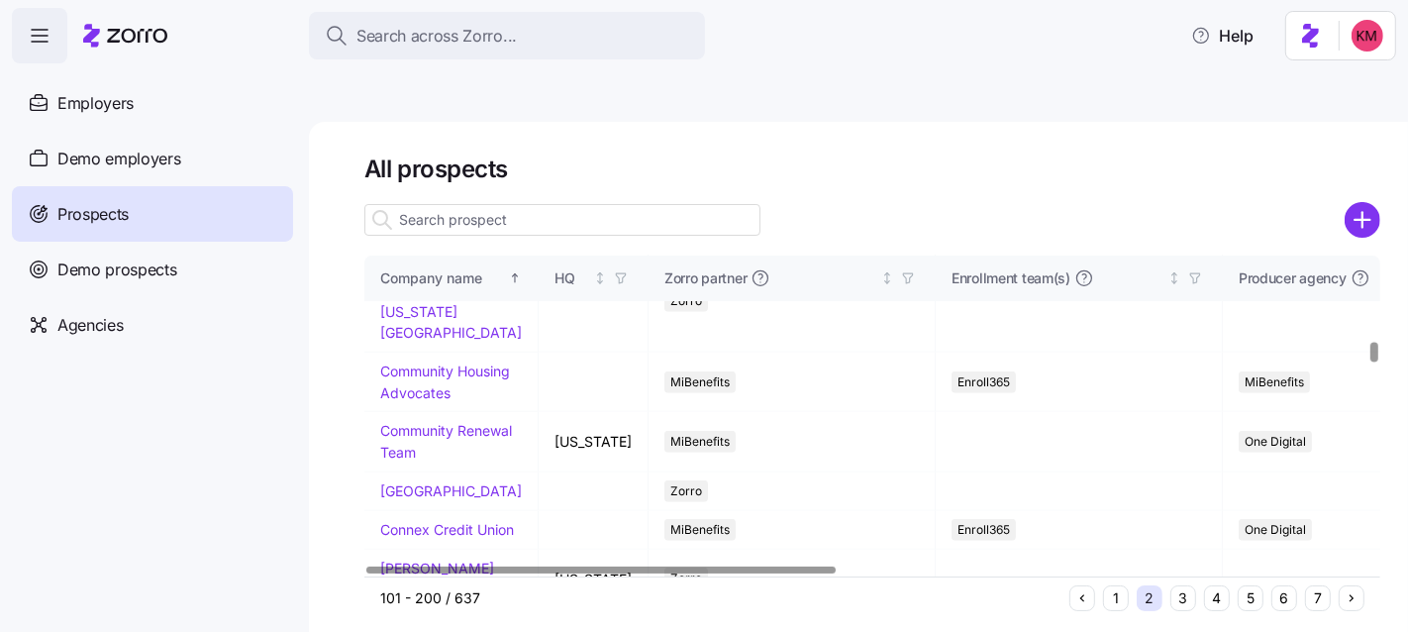
drag, startPoint x: 1180, startPoint y: 546, endPoint x: 734, endPoint y: 179, distance: 577.0
click at [1180, 585] on button "3" at bounding box center [1184, 598] width 26 height 26
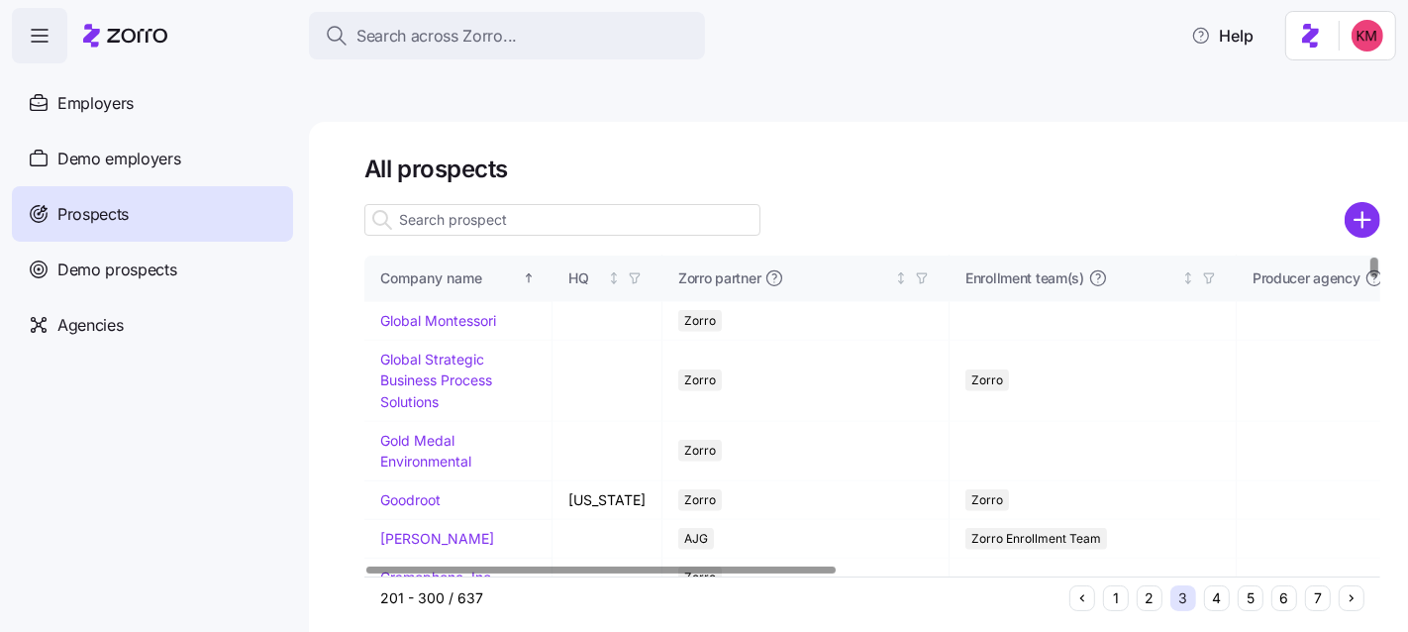
scroll to position [0, 0]
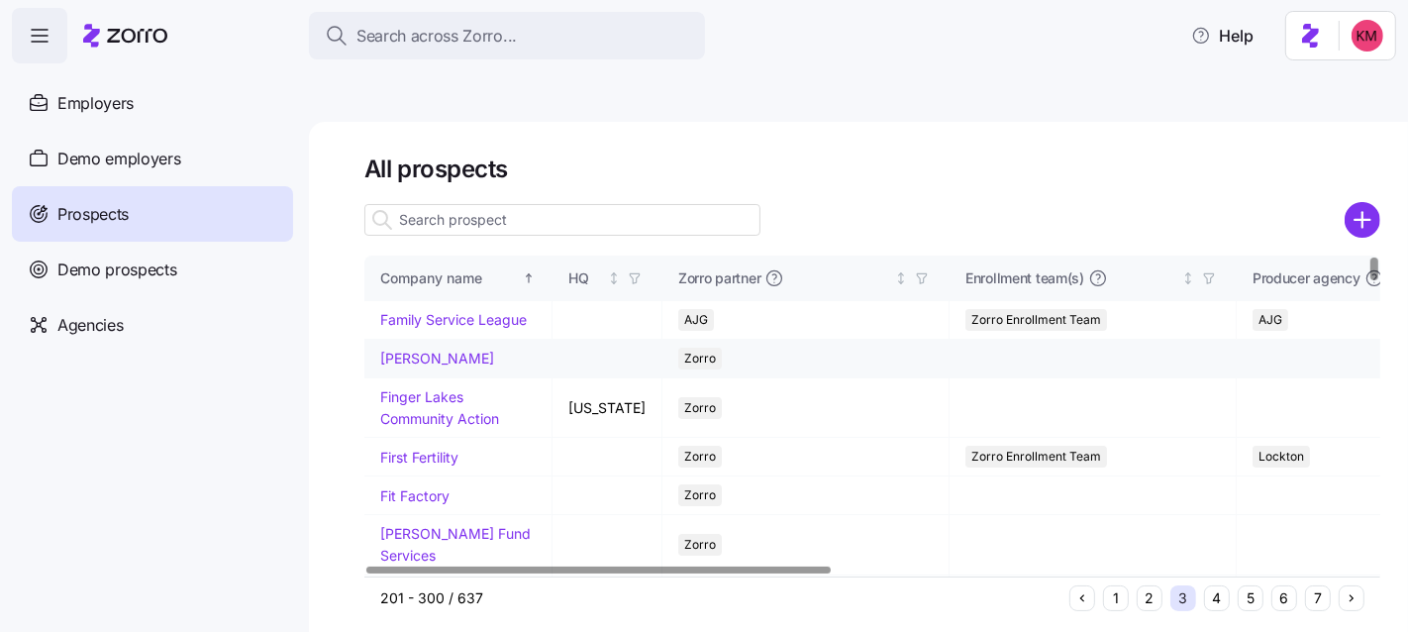
click at [402, 350] on link "Fandl" at bounding box center [437, 358] width 114 height 17
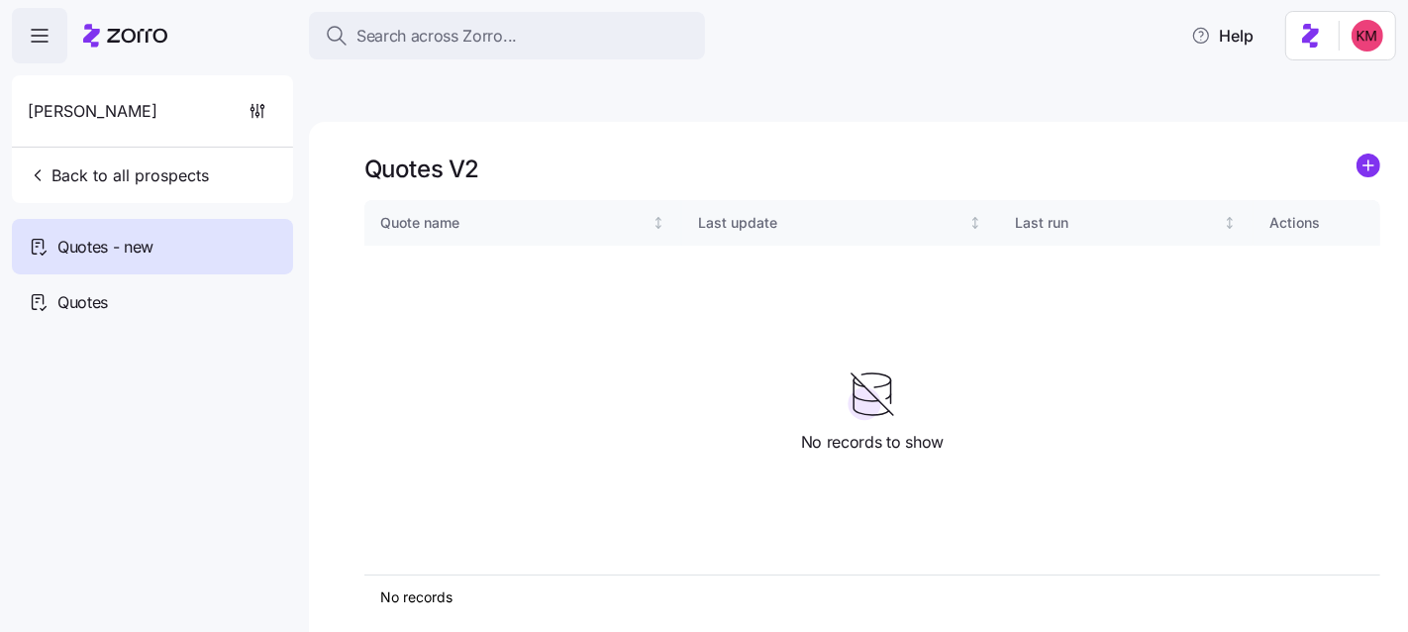
click at [1377, 154] on icon "add icon" at bounding box center [1369, 166] width 24 height 24
click at [65, 275] on div "Quotes" at bounding box center [152, 301] width 281 height 55
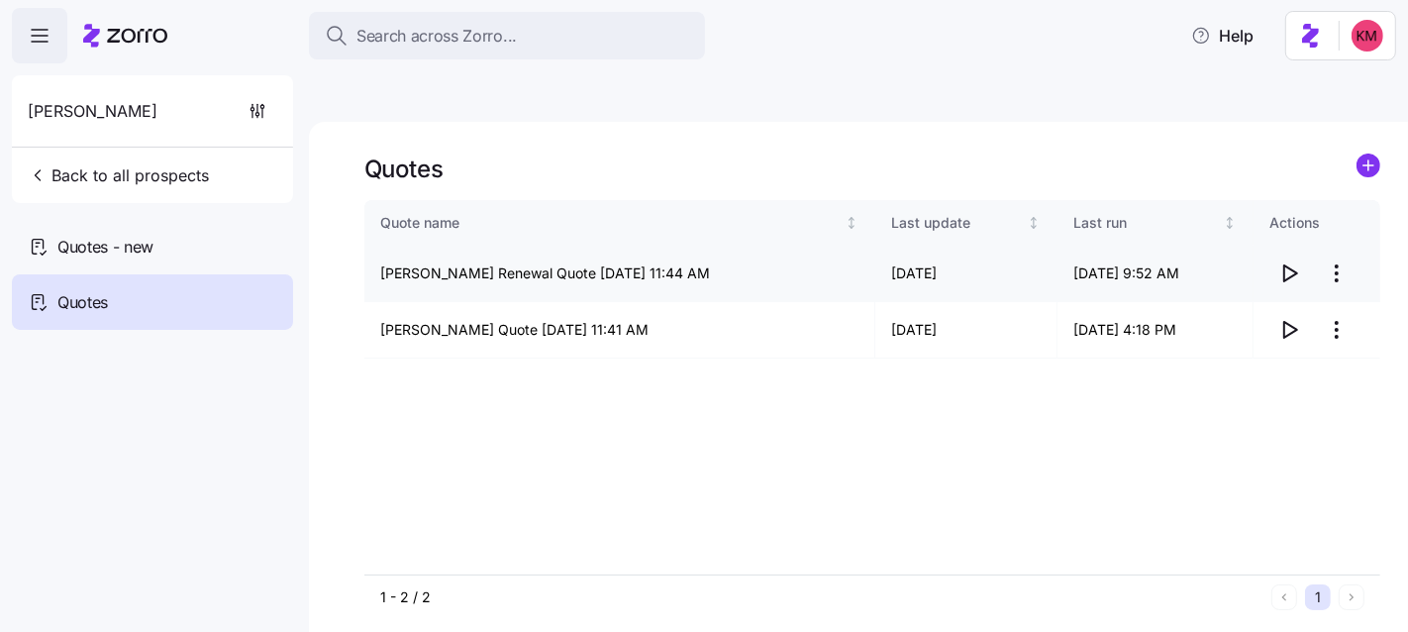
click at [1289, 261] on icon "button" at bounding box center [1290, 273] width 24 height 24
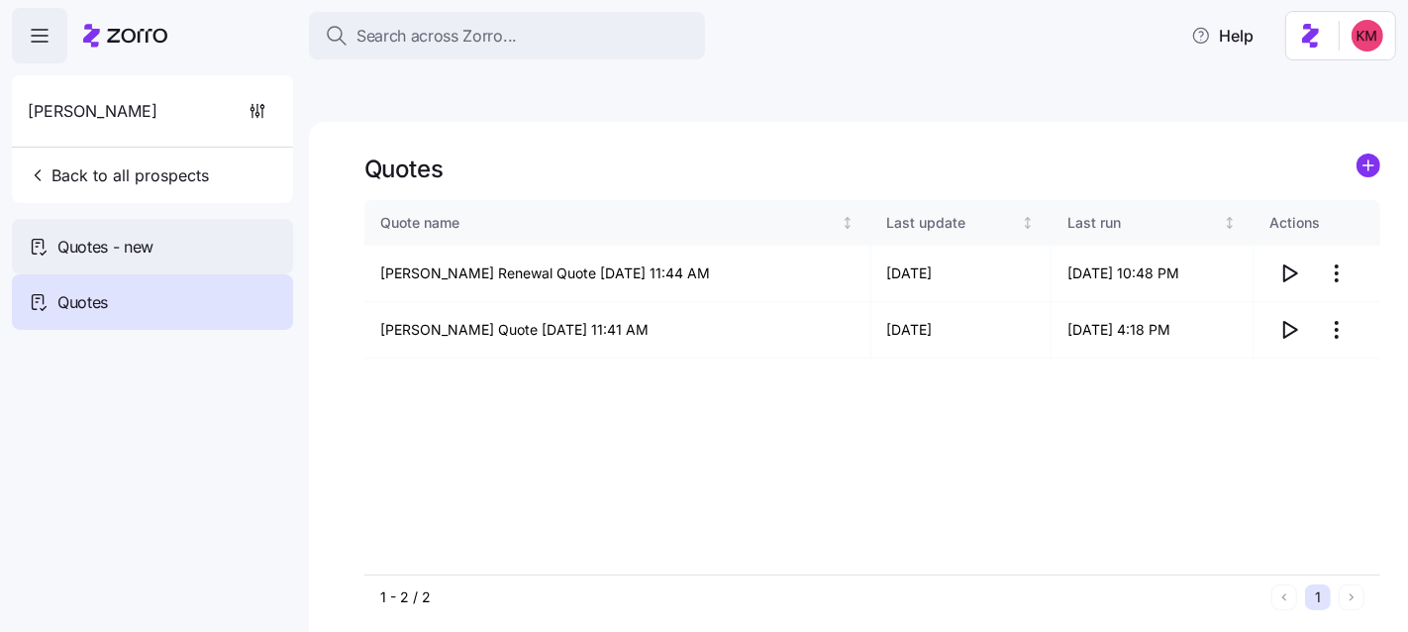
click at [141, 245] on span "Quotes - new" at bounding box center [105, 247] width 96 height 25
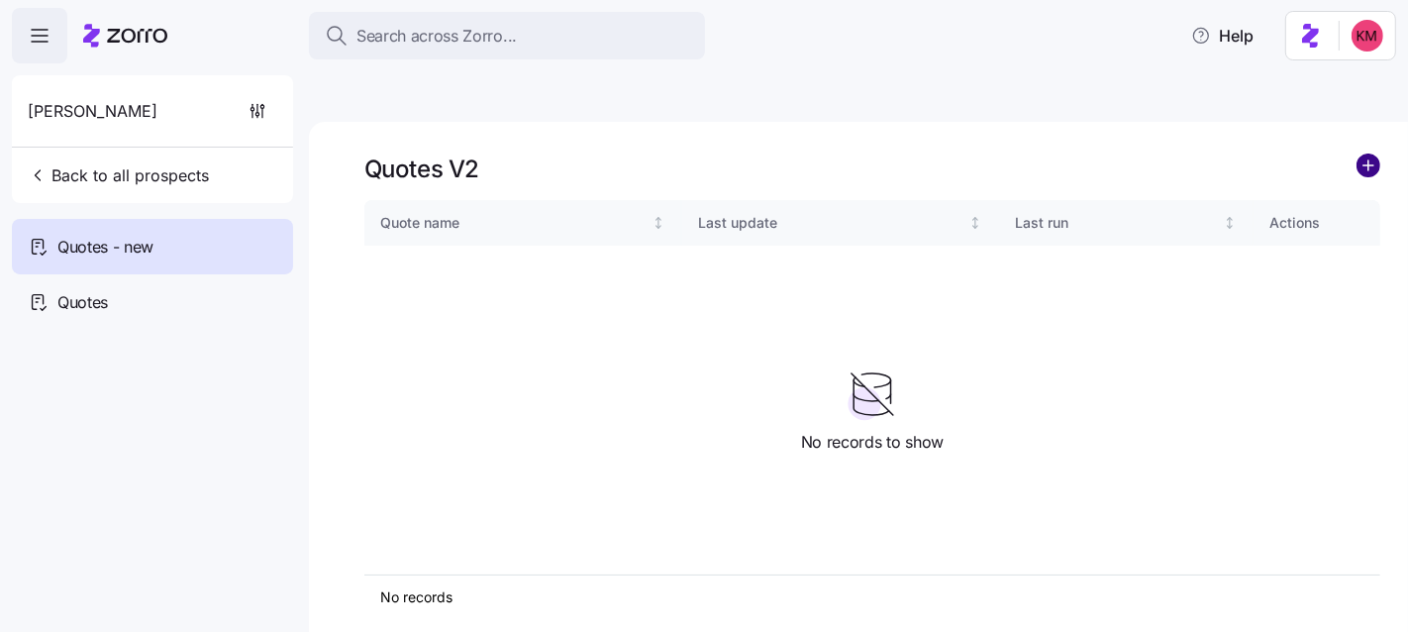
click at [1364, 155] on circle "add icon" at bounding box center [1369, 166] width 22 height 22
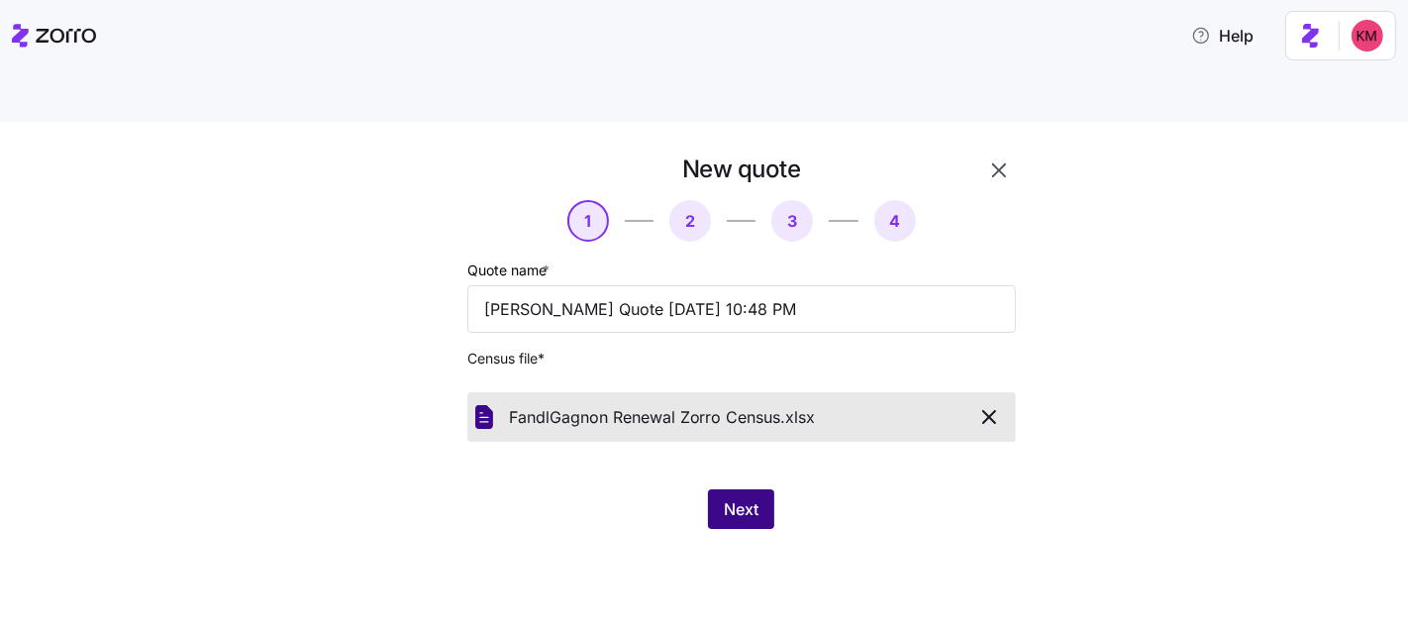
click at [744, 497] on span "Next" at bounding box center [741, 509] width 35 height 24
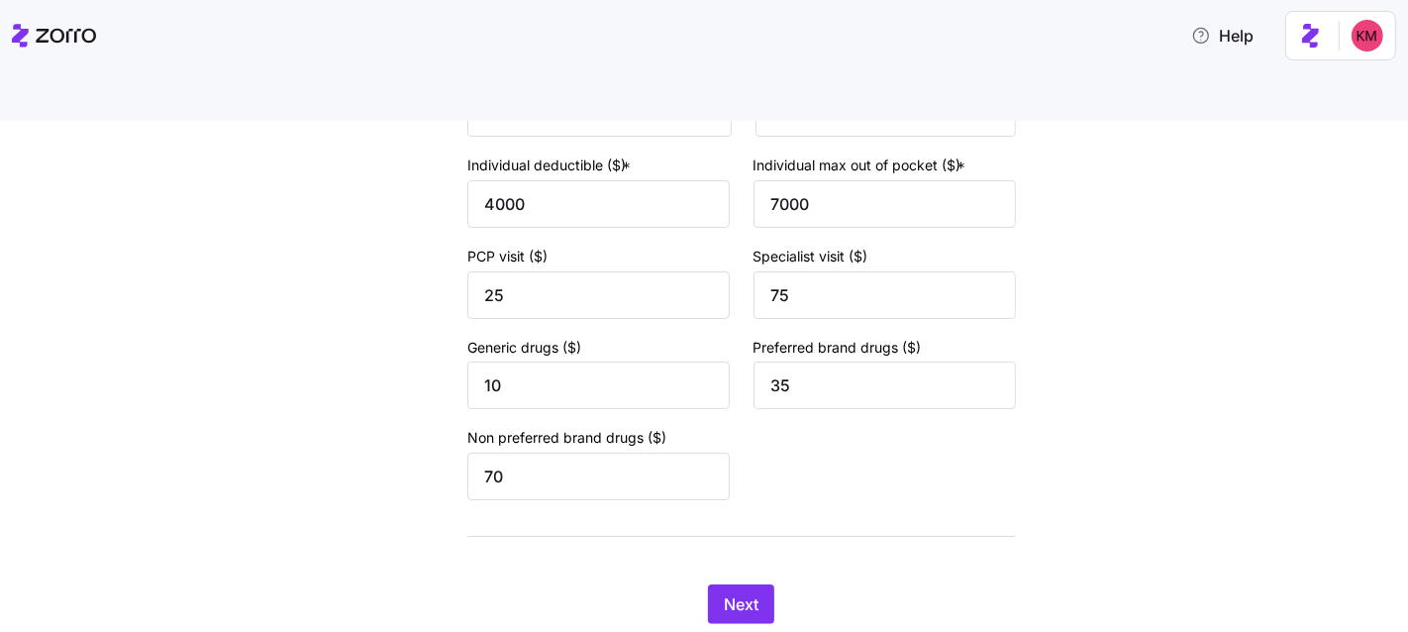
scroll to position [337, 0]
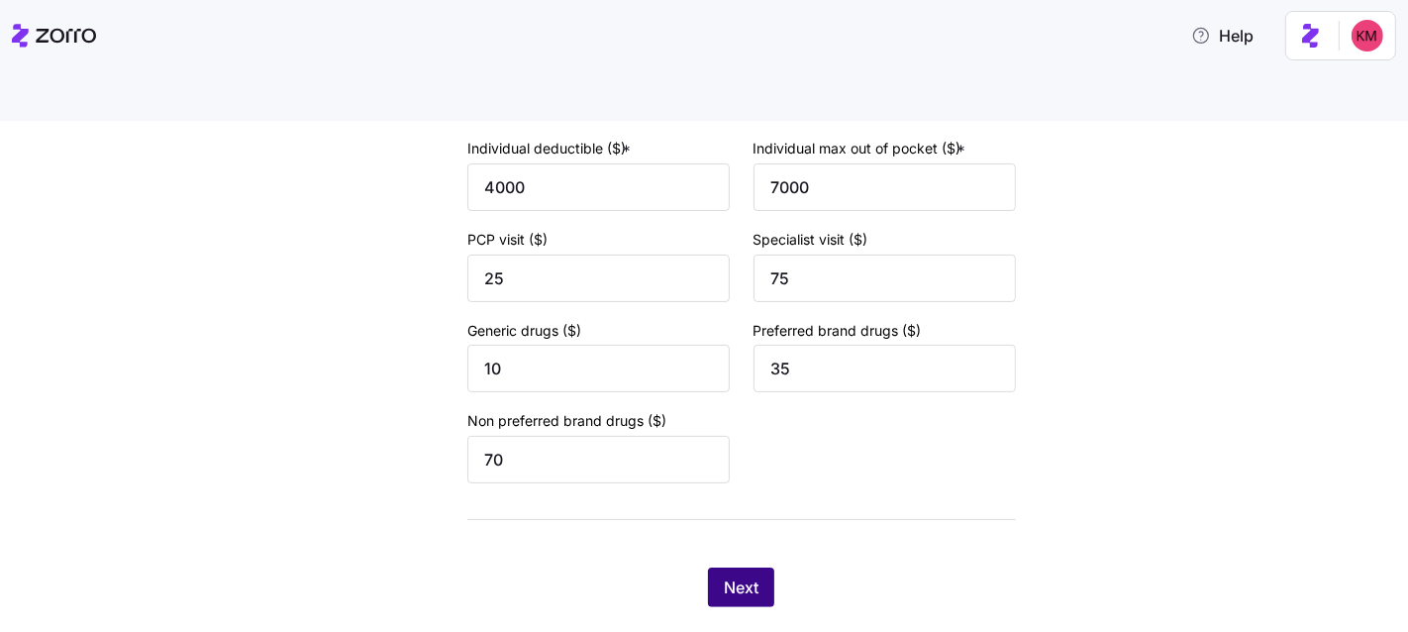
click at [726, 575] on span "Next" at bounding box center [741, 587] width 35 height 24
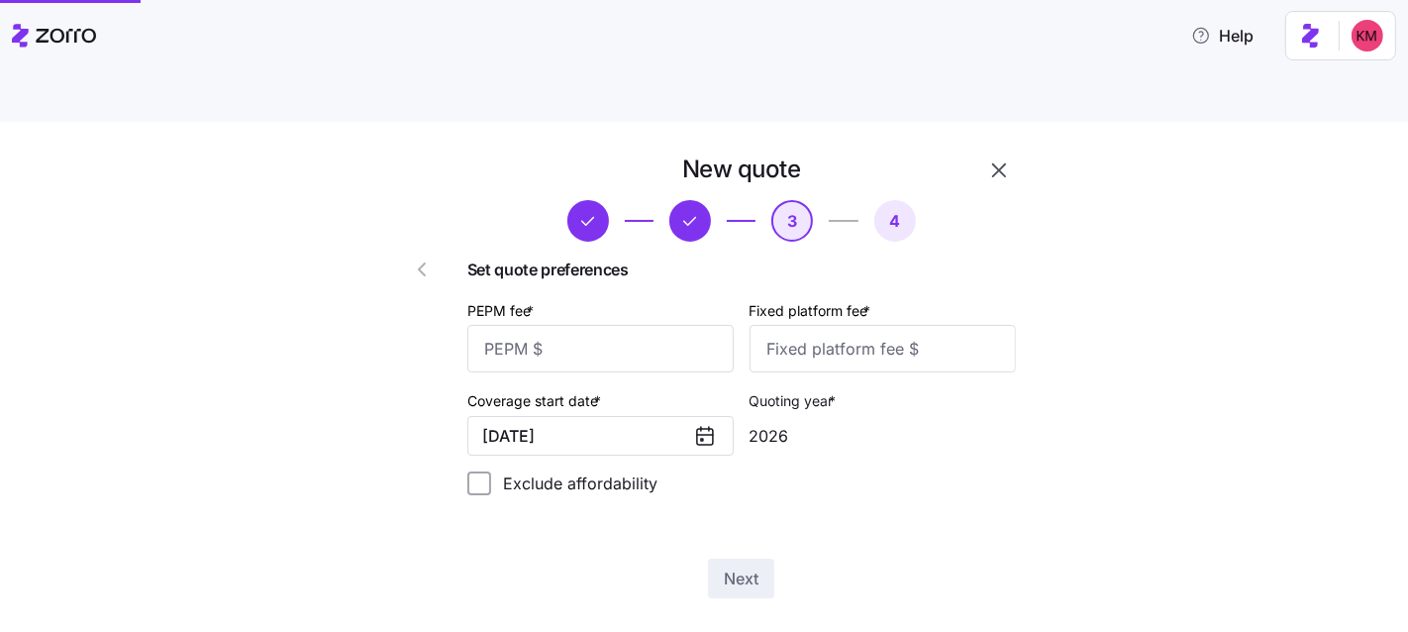
scroll to position [0, 0]
click at [491, 471] on input "Exclude affordability" at bounding box center [479, 483] width 24 height 24
checkbox input "true"
click at [638, 325] on input "PEPM fee *" at bounding box center [600, 349] width 266 height 48
type input "20"
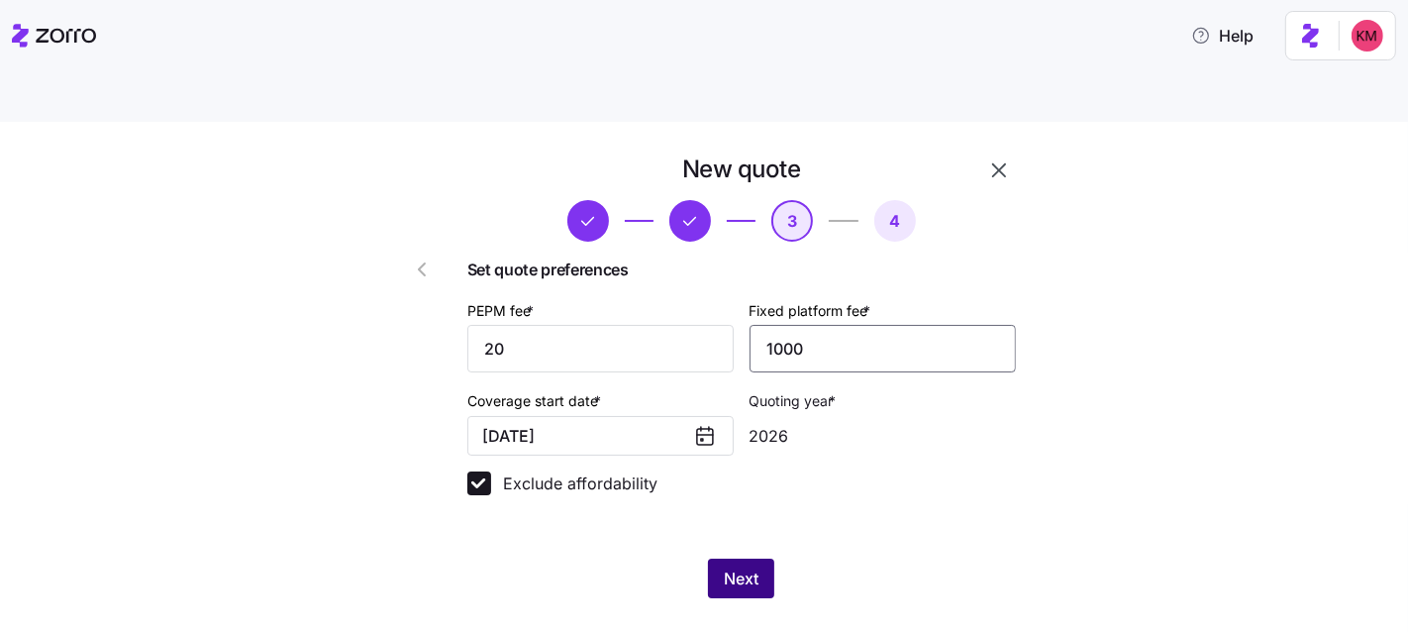
type input "1000"
click at [771, 559] on button "Next" at bounding box center [741, 579] width 66 height 40
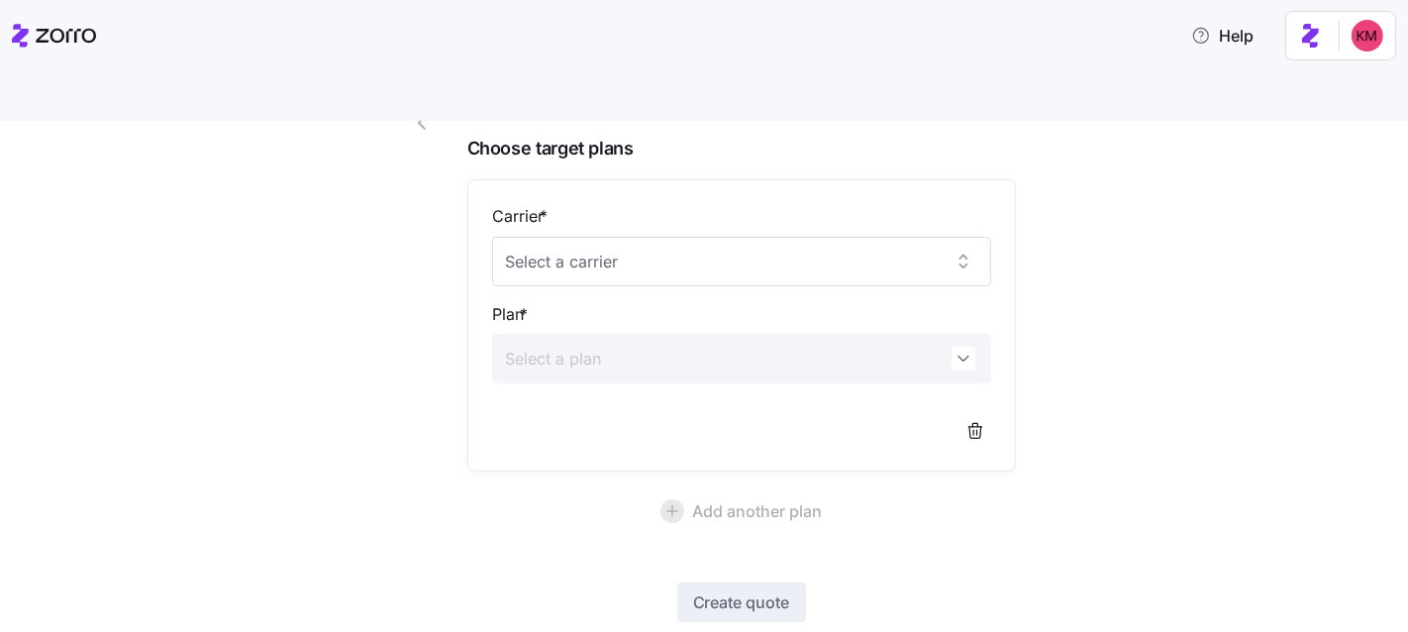
scroll to position [220, 0]
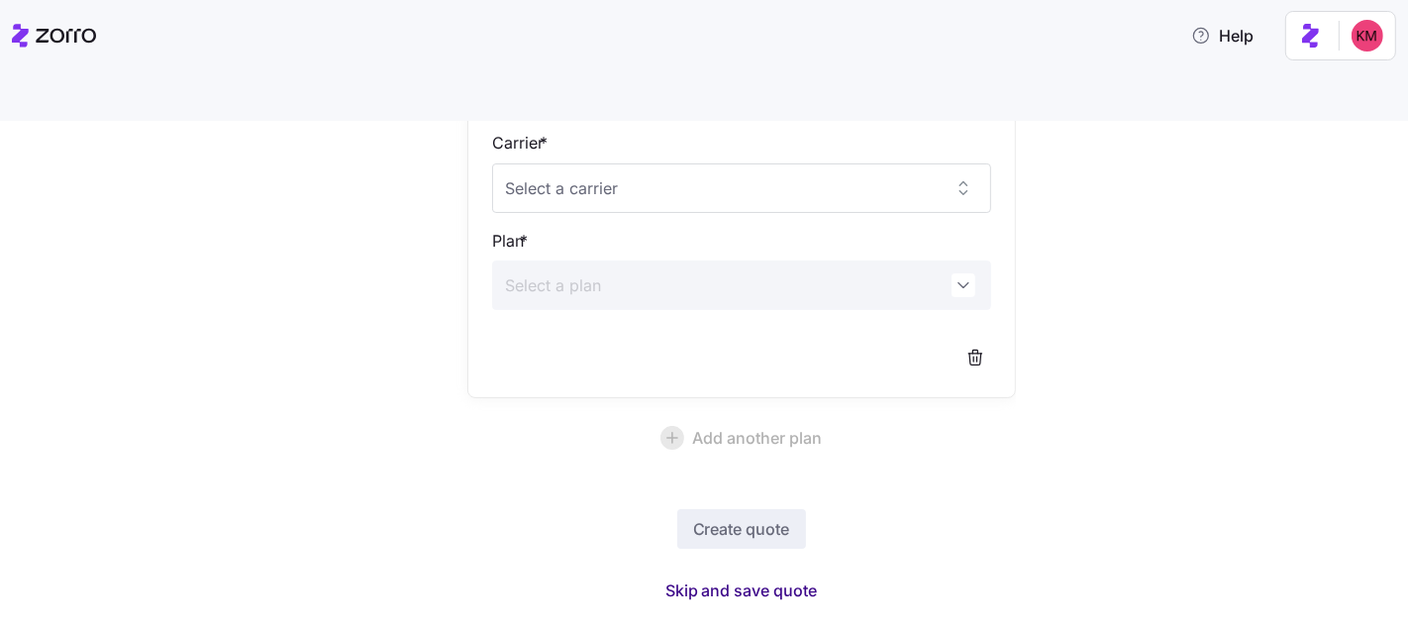
click at [705, 578] on span "Skip and save quote" at bounding box center [742, 590] width 153 height 24
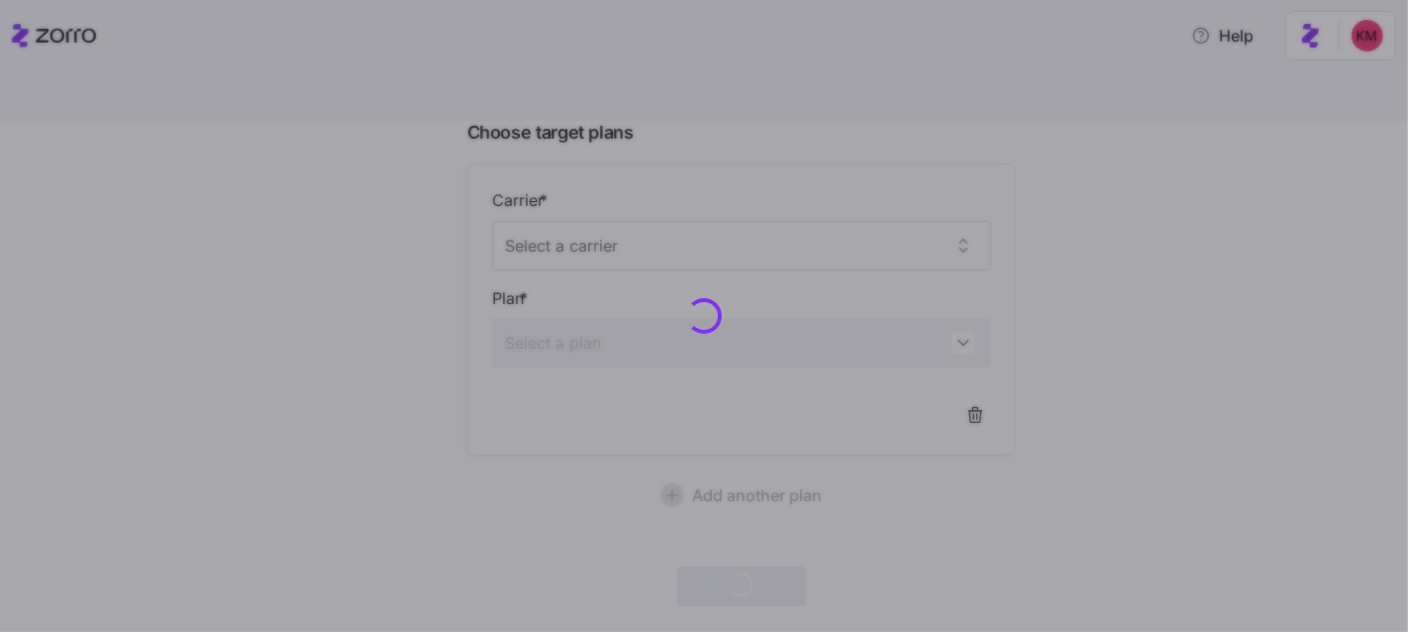
scroll to position [160, 0]
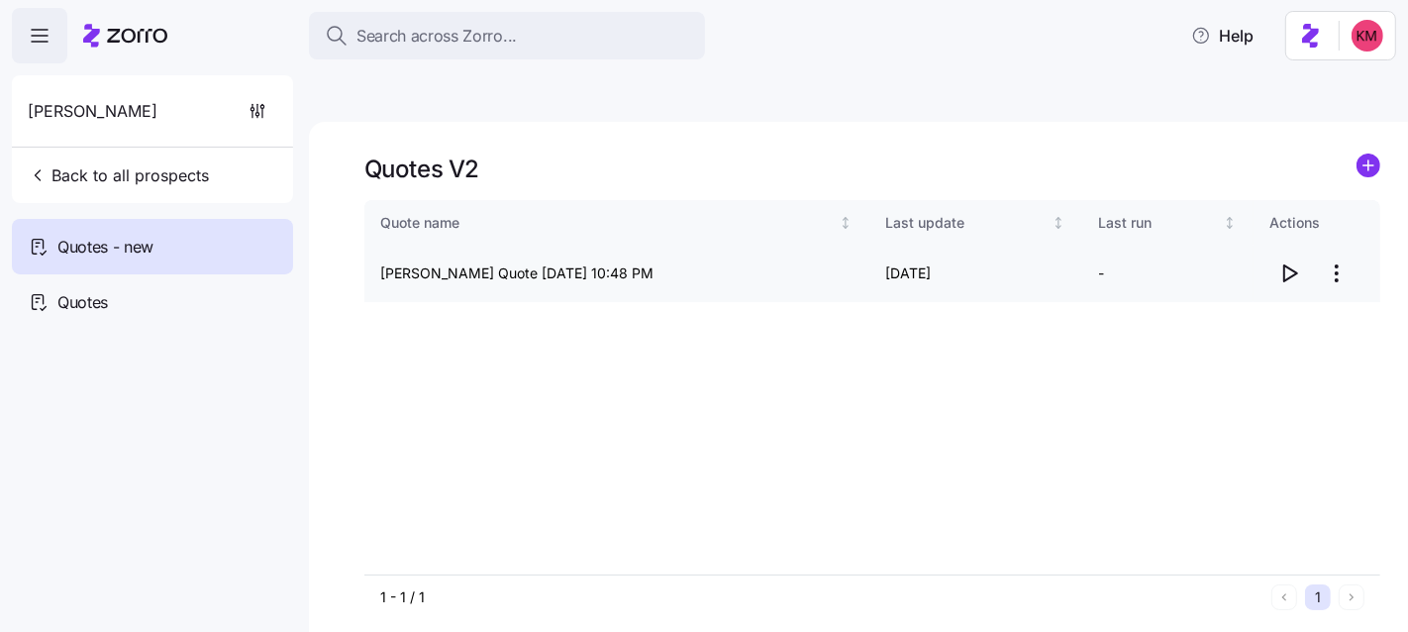
click at [1288, 261] on icon "button" at bounding box center [1290, 273] width 24 height 24
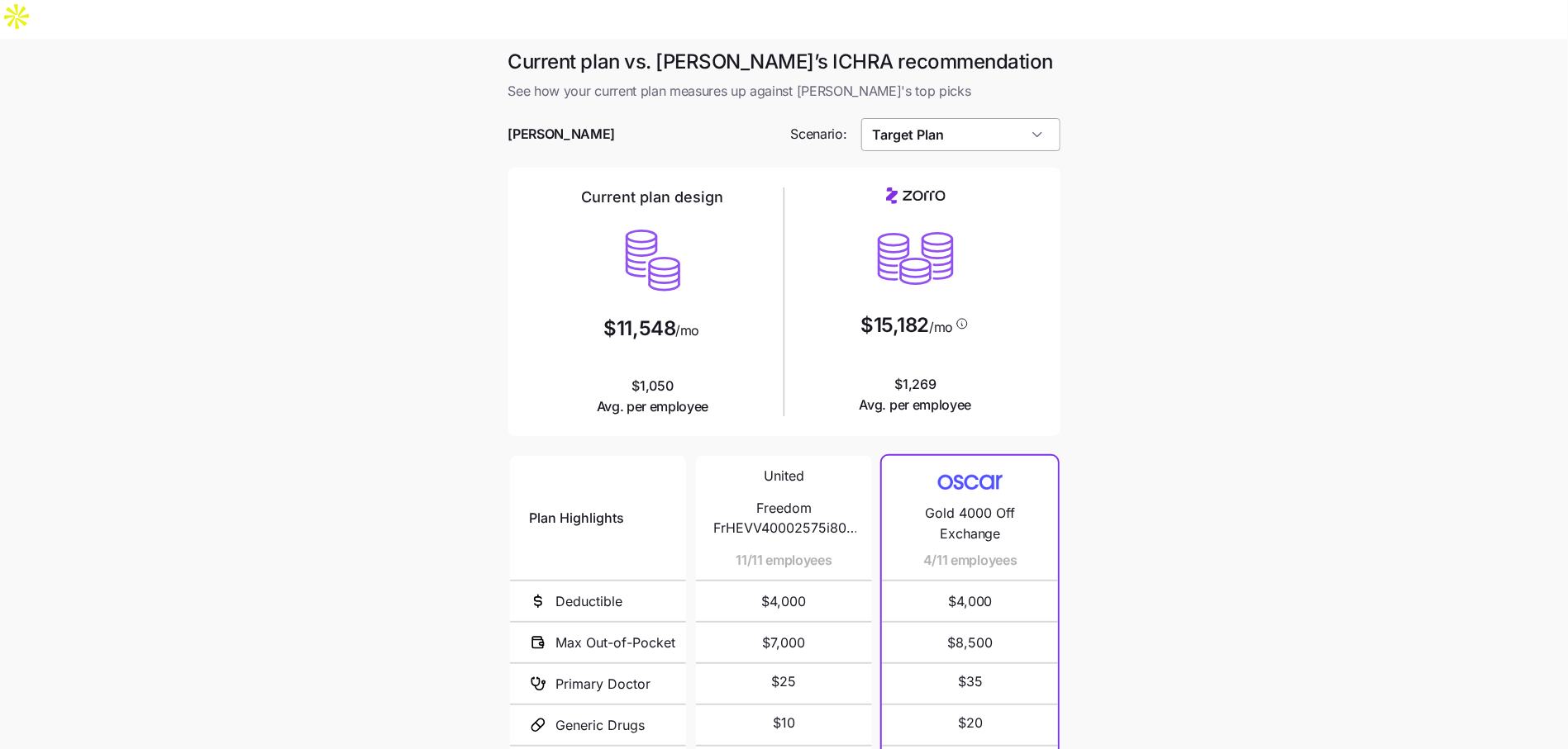
click at [959, 118] on input "Target Plan" at bounding box center [960, 135] width 199 height 33
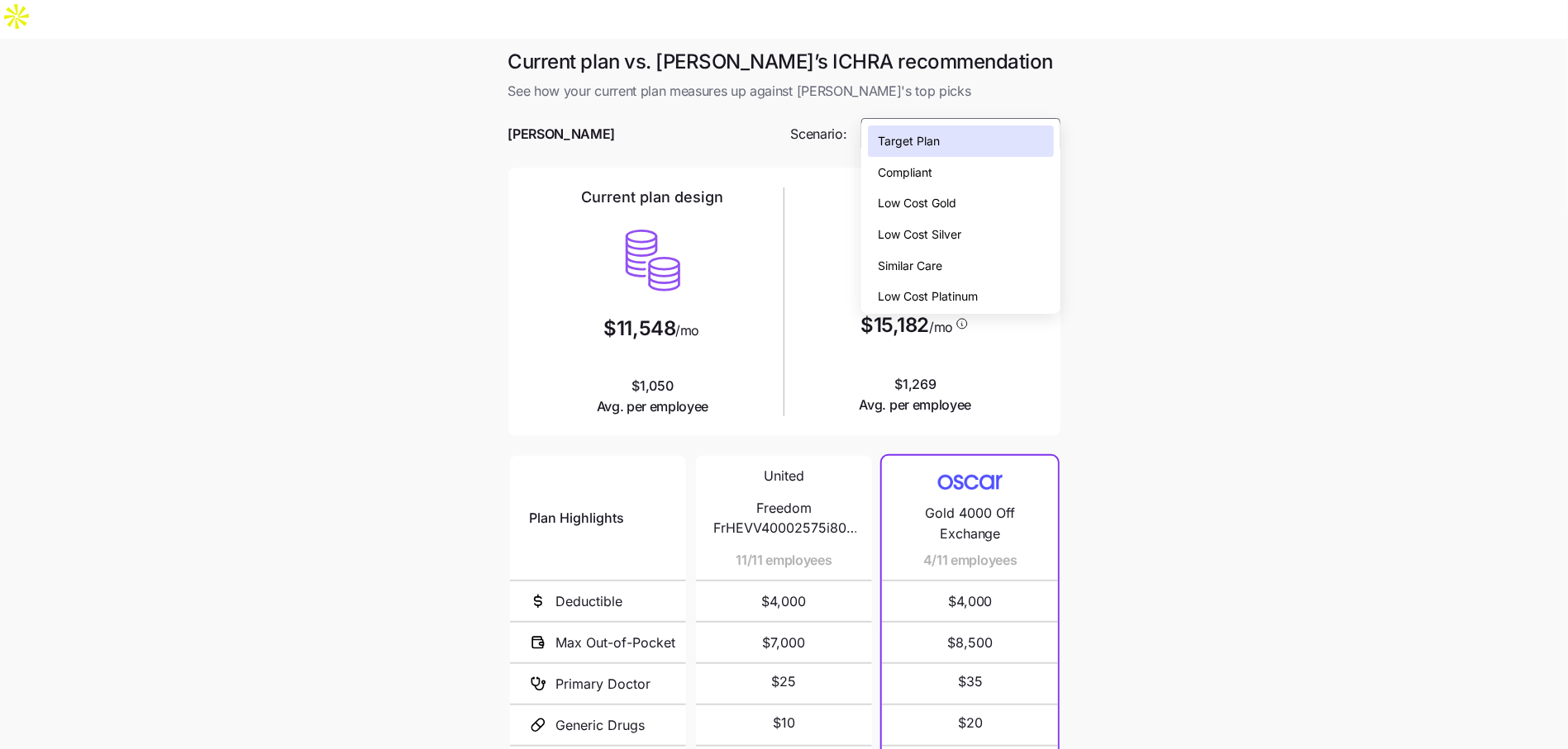
click at [950, 237] on span "Low Cost Silver" at bounding box center [920, 234] width 83 height 18
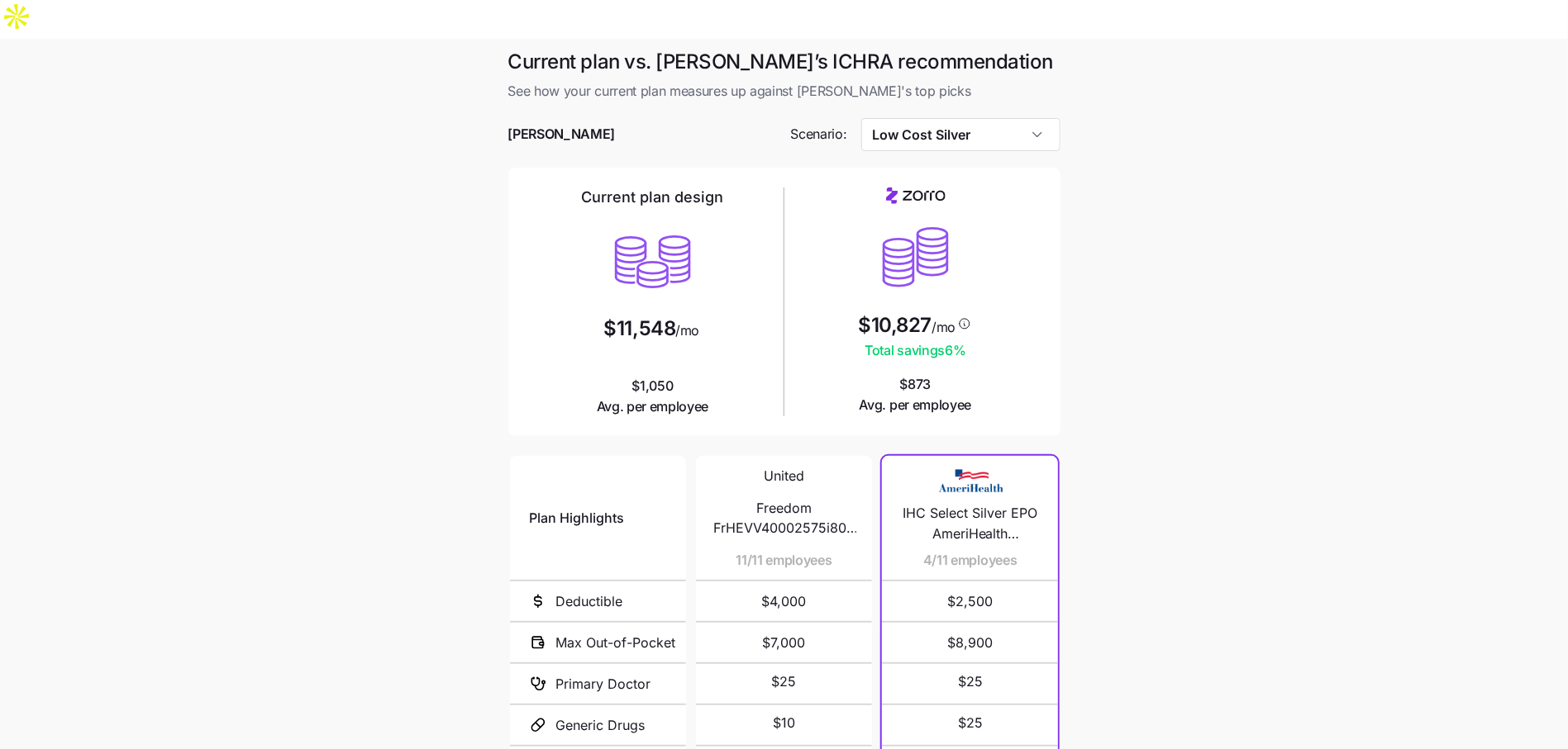
type input "Low Cost Silver"
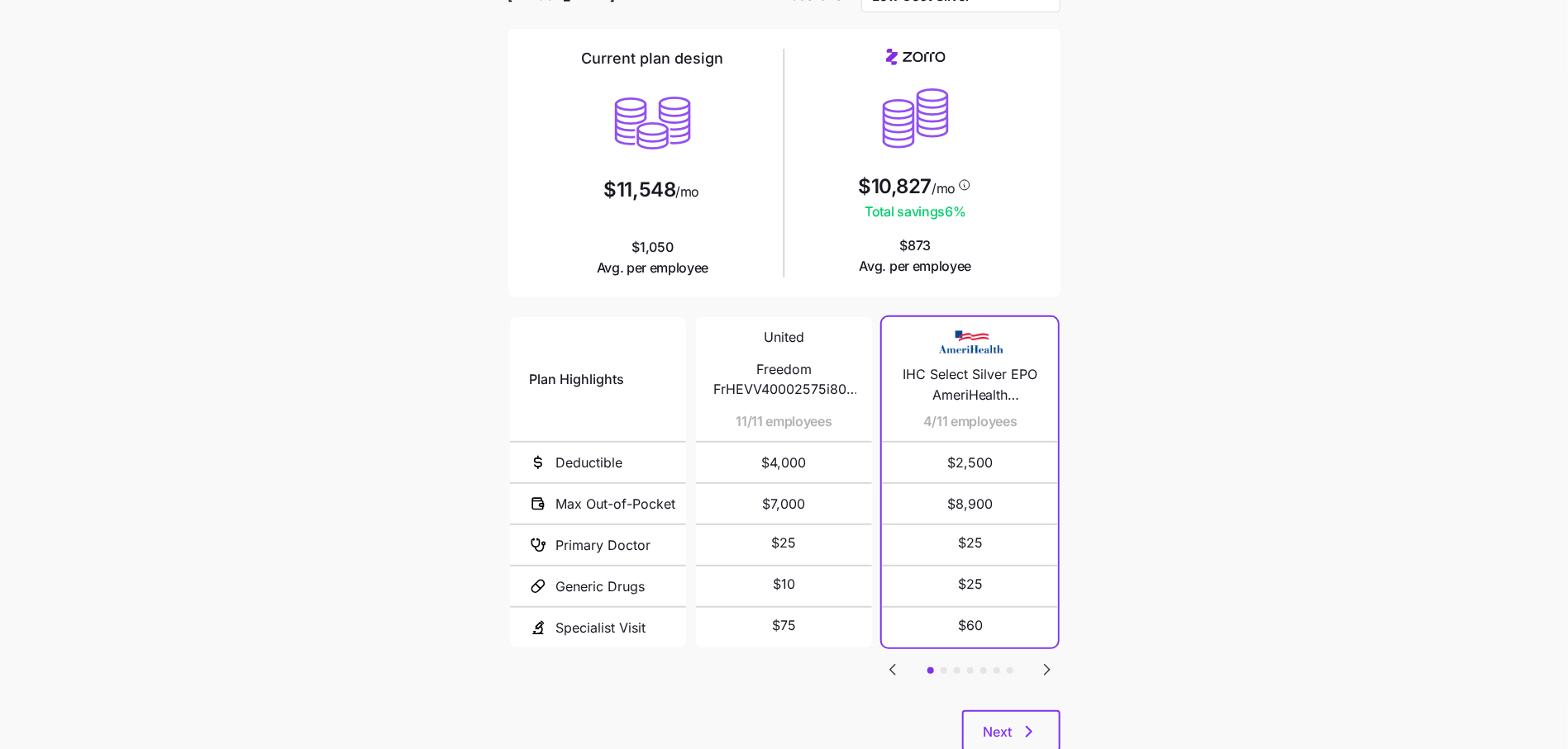
scroll to position [151, 0]
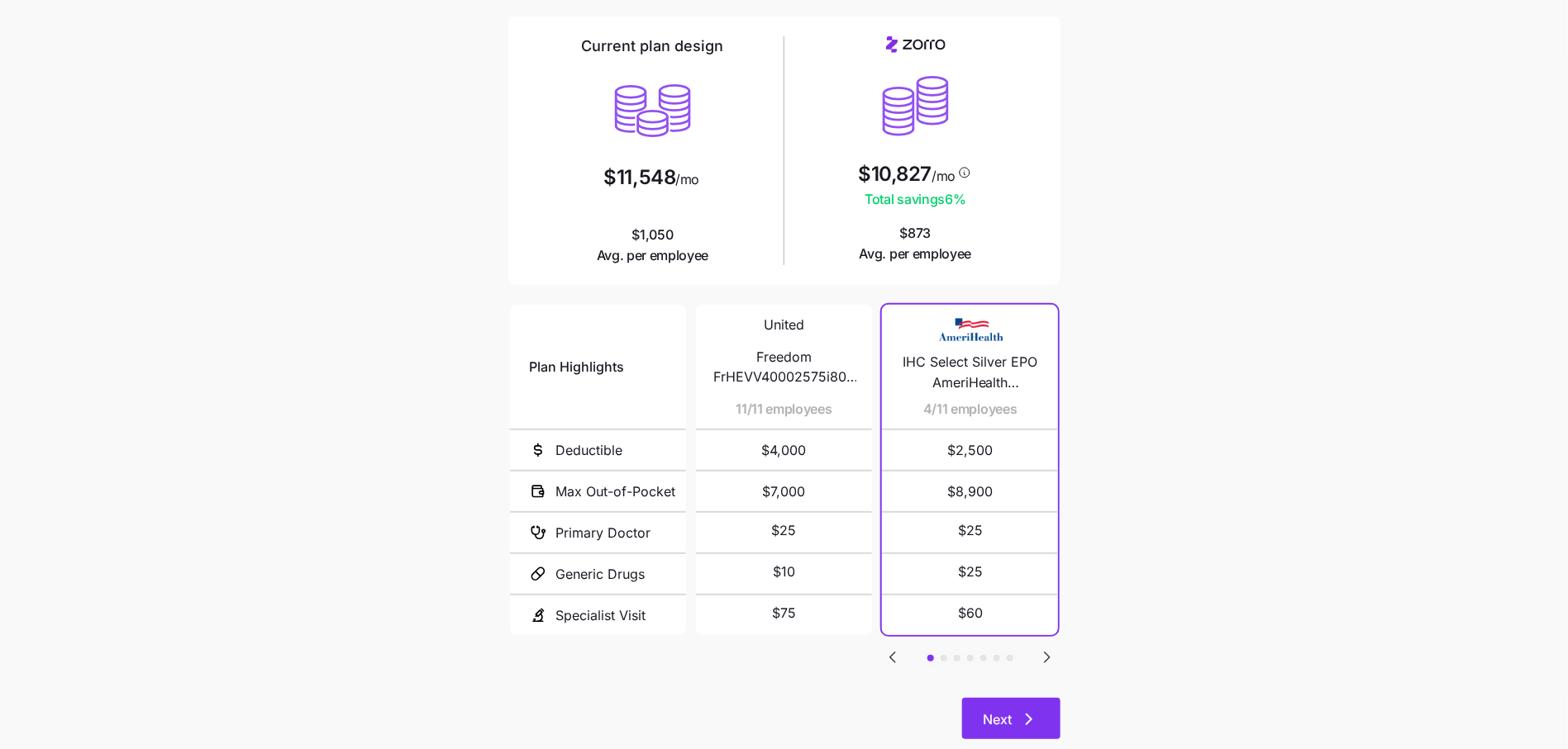
click at [1021, 710] on icon "button" at bounding box center [1029, 720] width 20 height 20
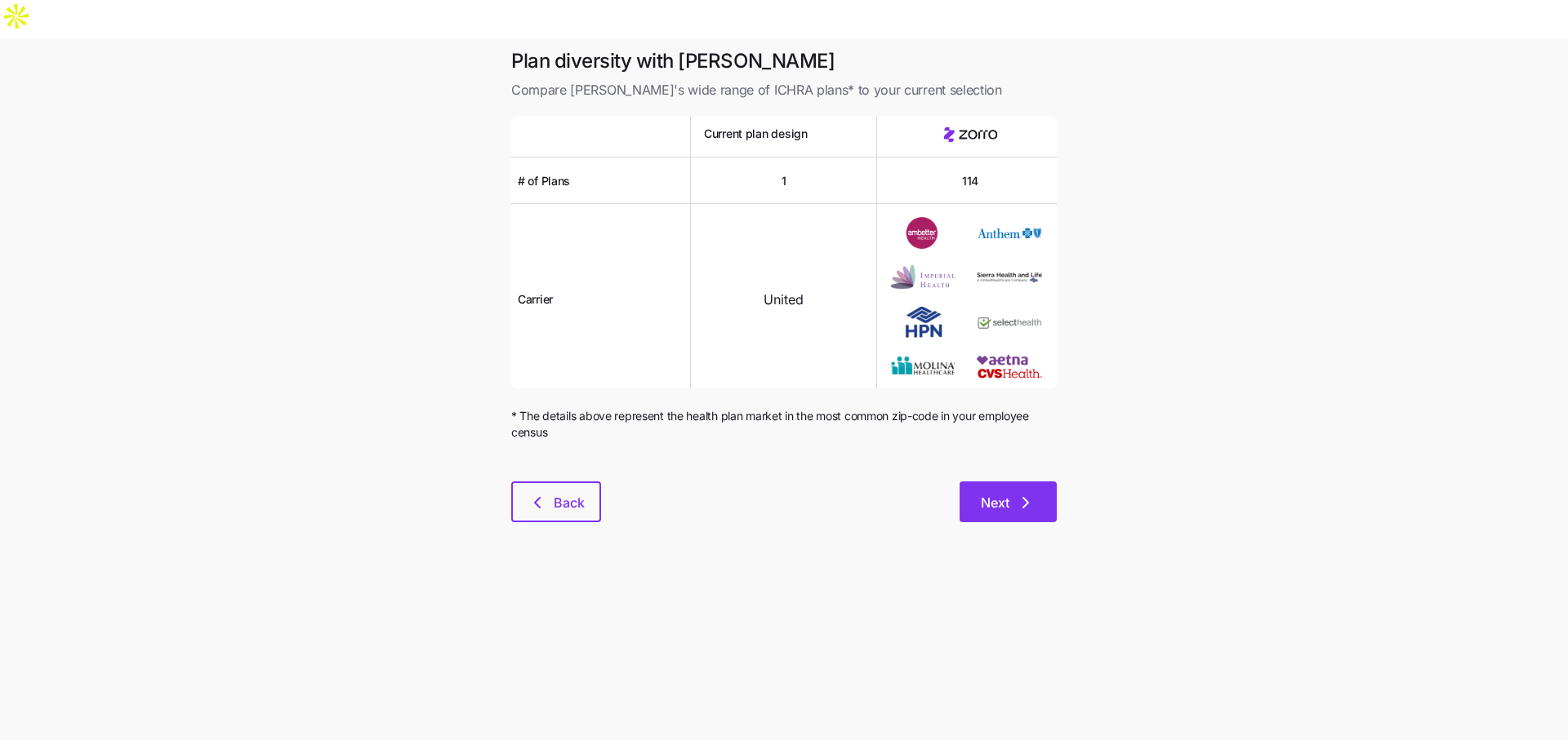
click at [995, 493] on span "Next" at bounding box center [995, 503] width 29 height 20
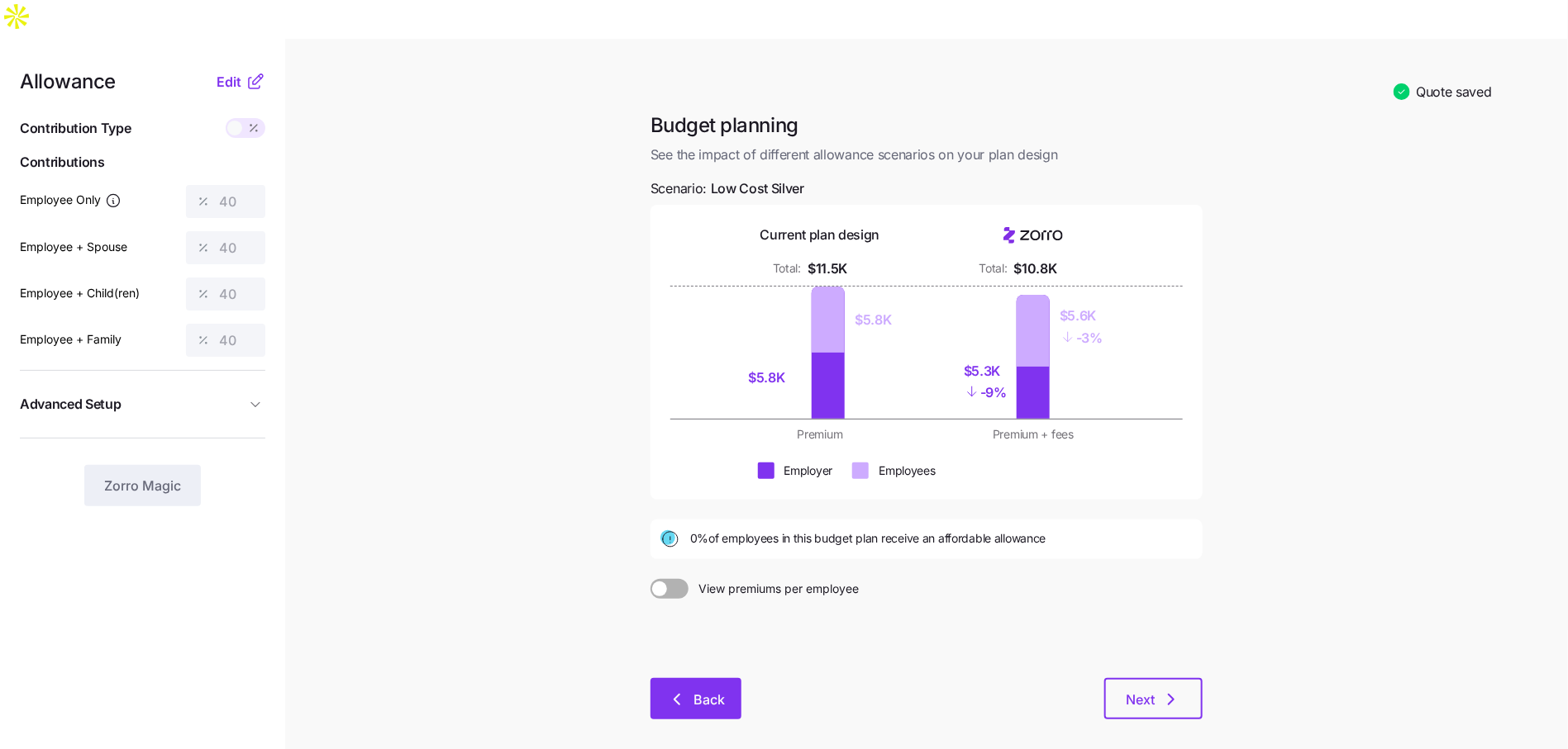
click at [696, 638] on div "Budget planning See the impact of different allowance scenarios on your plan de…" at bounding box center [926, 426] width 578 height 627
click at [700, 678] on button "Back" at bounding box center [695, 699] width 91 height 42
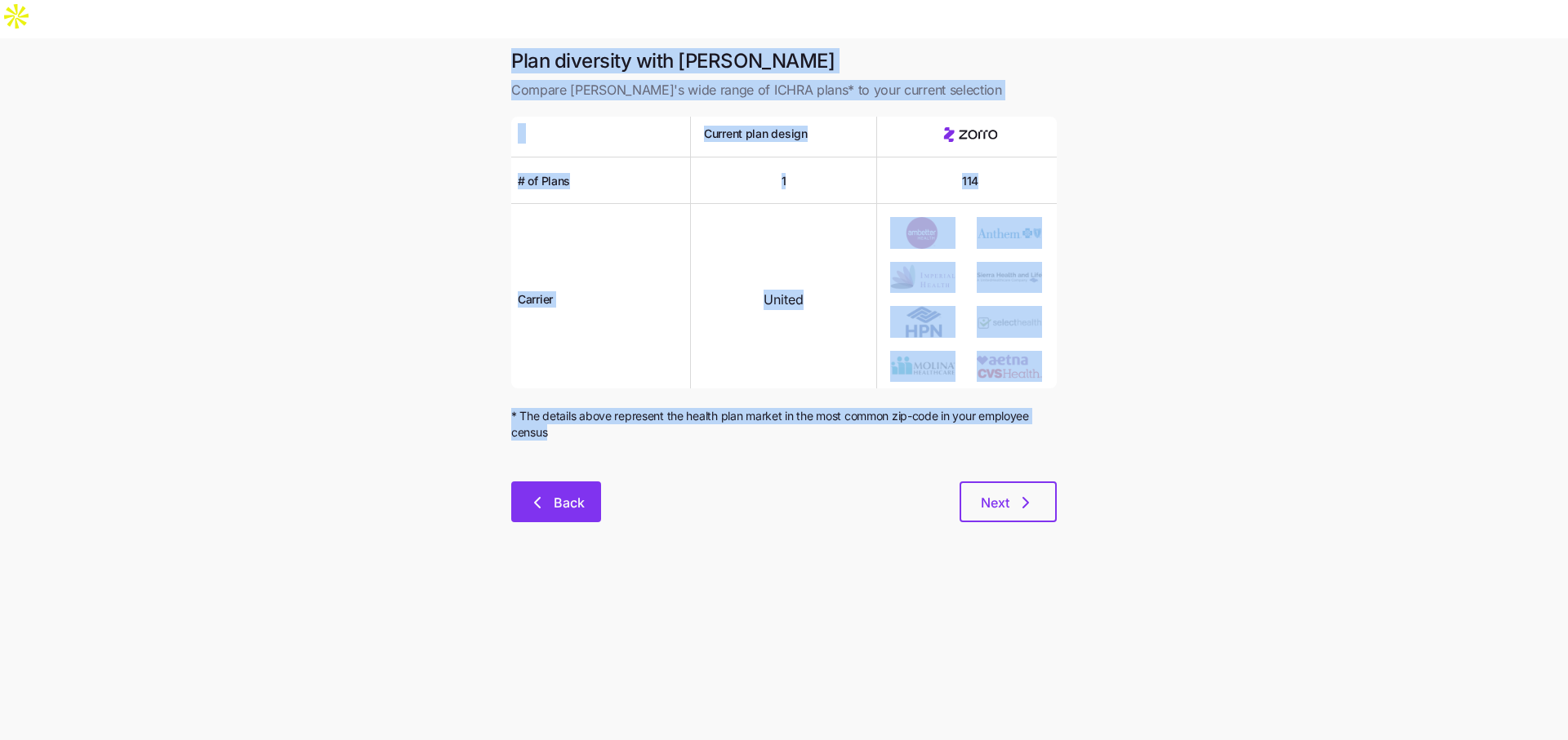
click at [577, 481] on button "Back" at bounding box center [556, 502] width 90 height 41
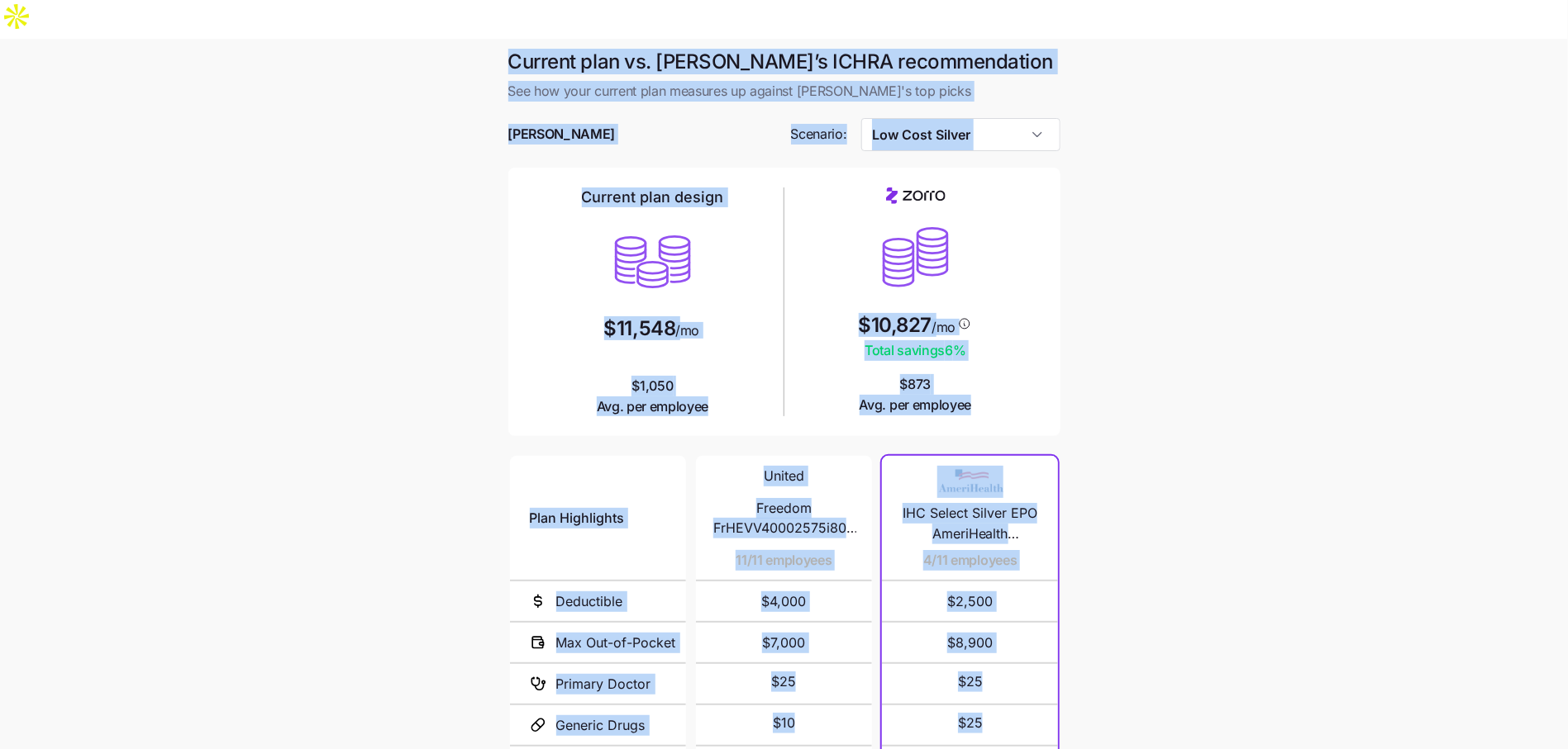
click at [1085, 280] on main "Current plan vs. Zorro’s ICHRA recommendation See how your current plan measure…" at bounding box center [784, 490] width 1568 height 902
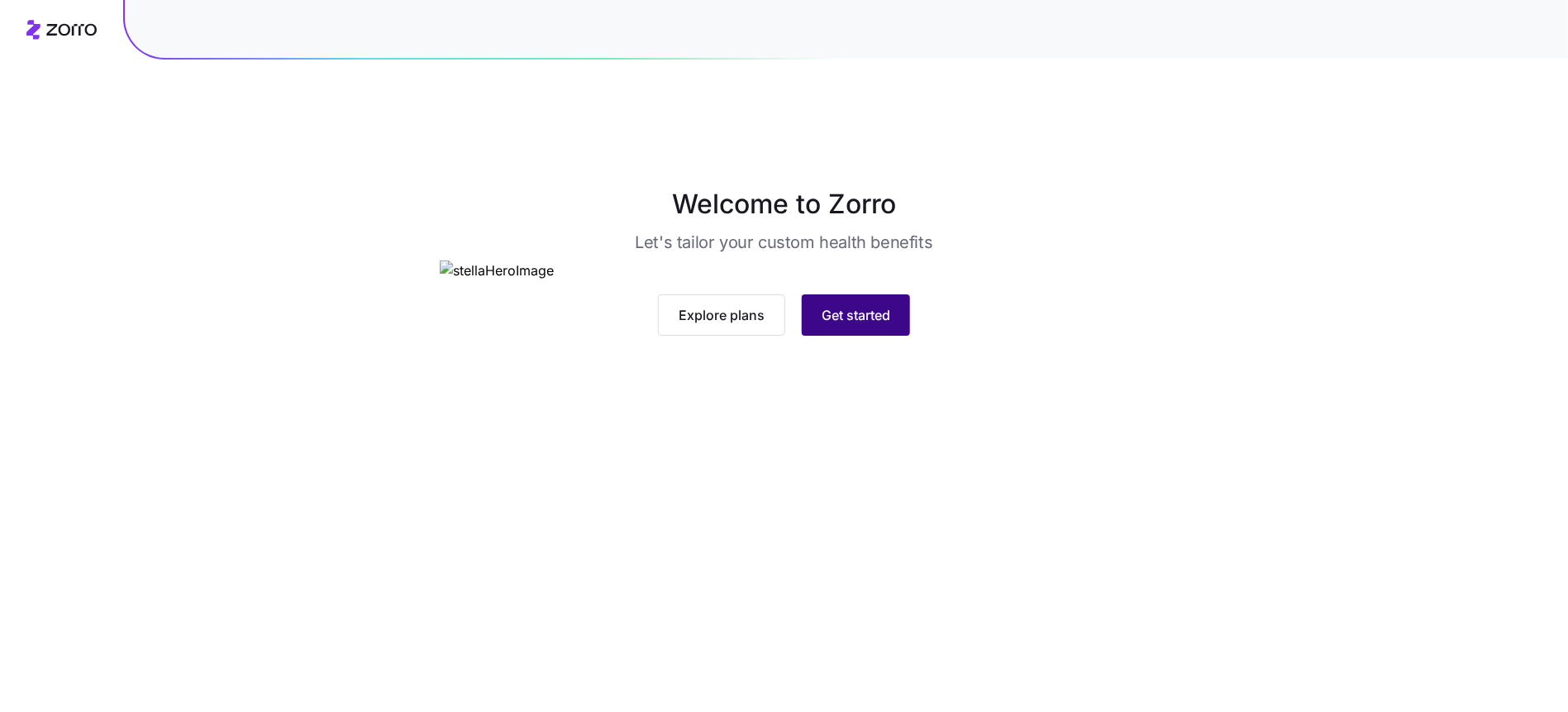
click at [839, 325] on span "Get started" at bounding box center [855, 315] width 68 height 20
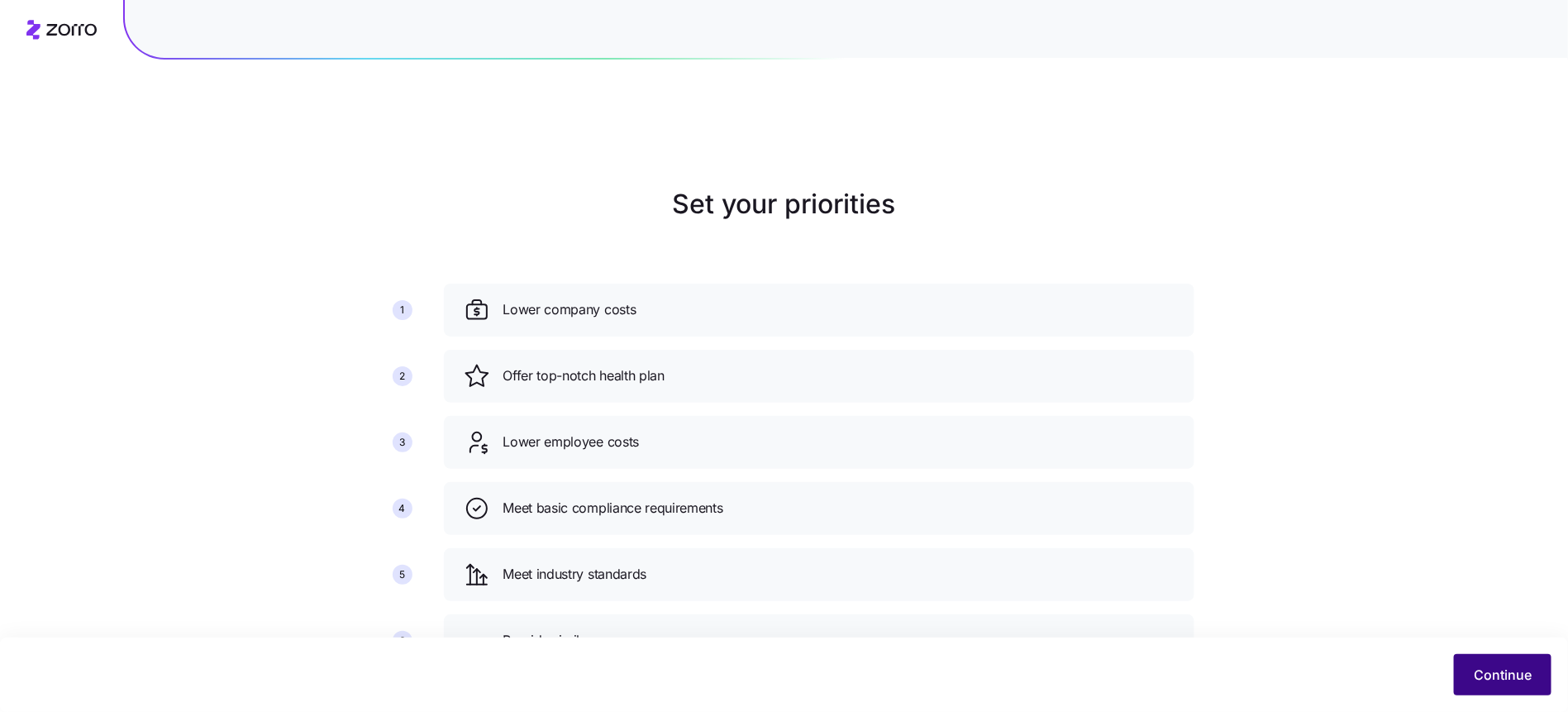
click at [1515, 661] on button "Continue" at bounding box center [1502, 674] width 98 height 42
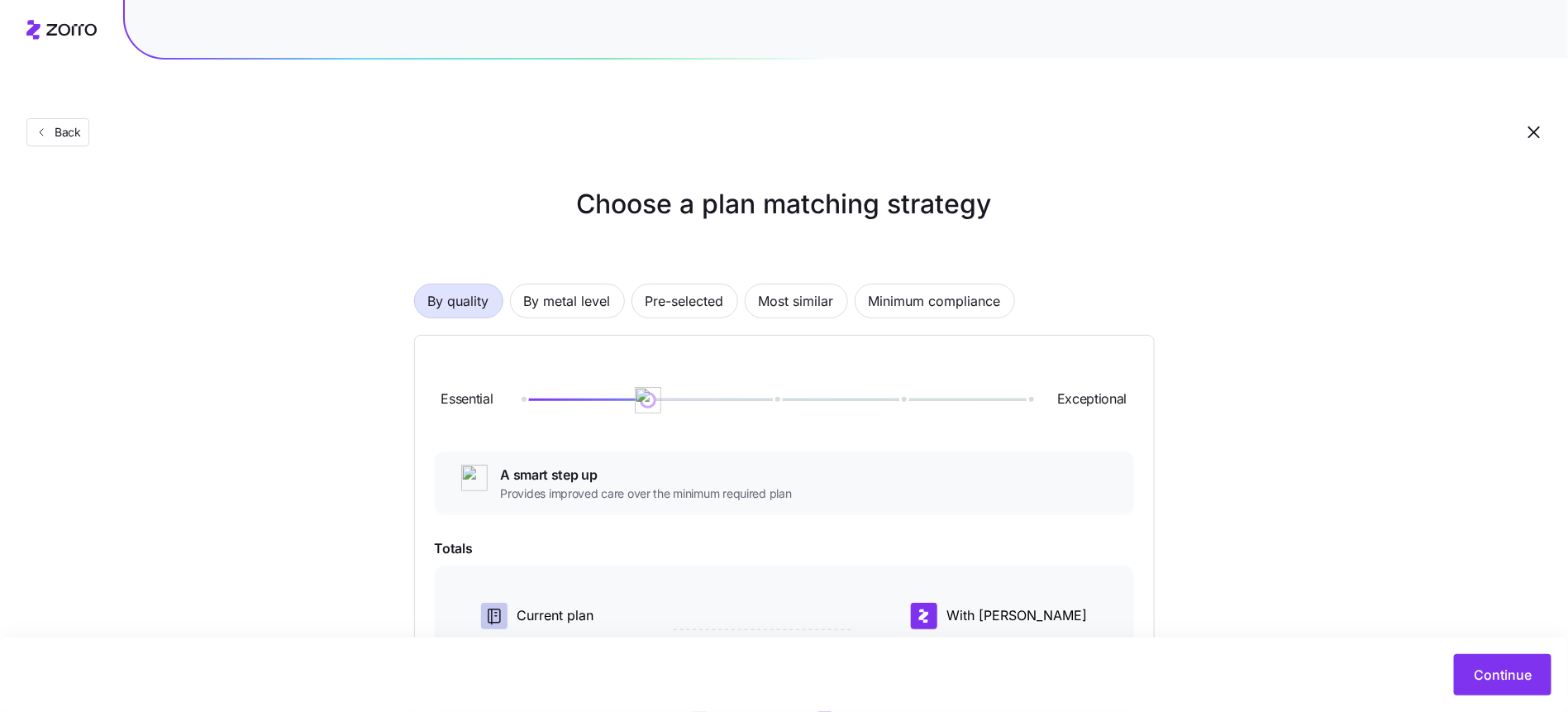
click at [623, 284] on div "By quality By metal level Pre-selected Most similar Minimum compliance" at bounding box center [784, 301] width 740 height 35
click at [594, 285] on span "By metal level" at bounding box center [567, 301] width 87 height 33
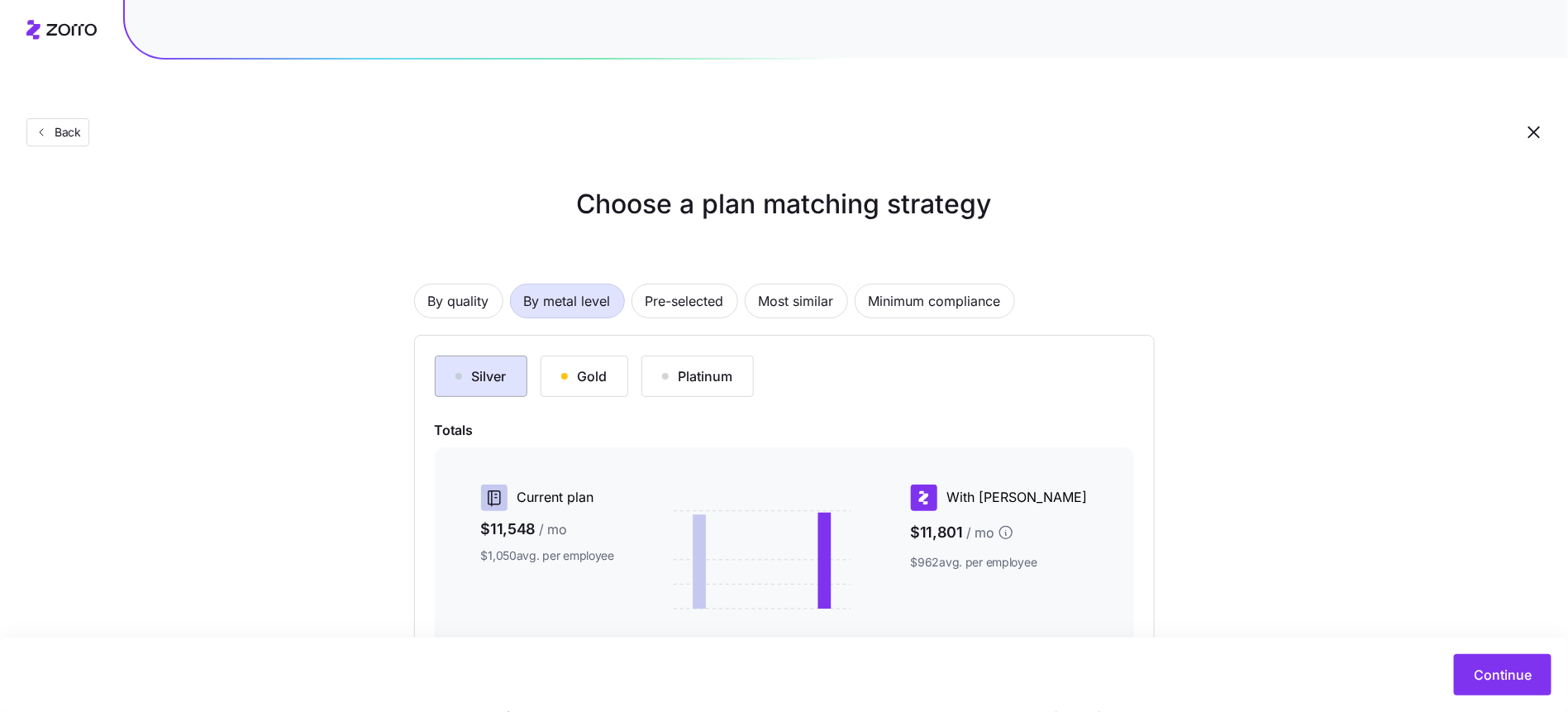
click at [499, 366] on div "Silver" at bounding box center [481, 376] width 51 height 20
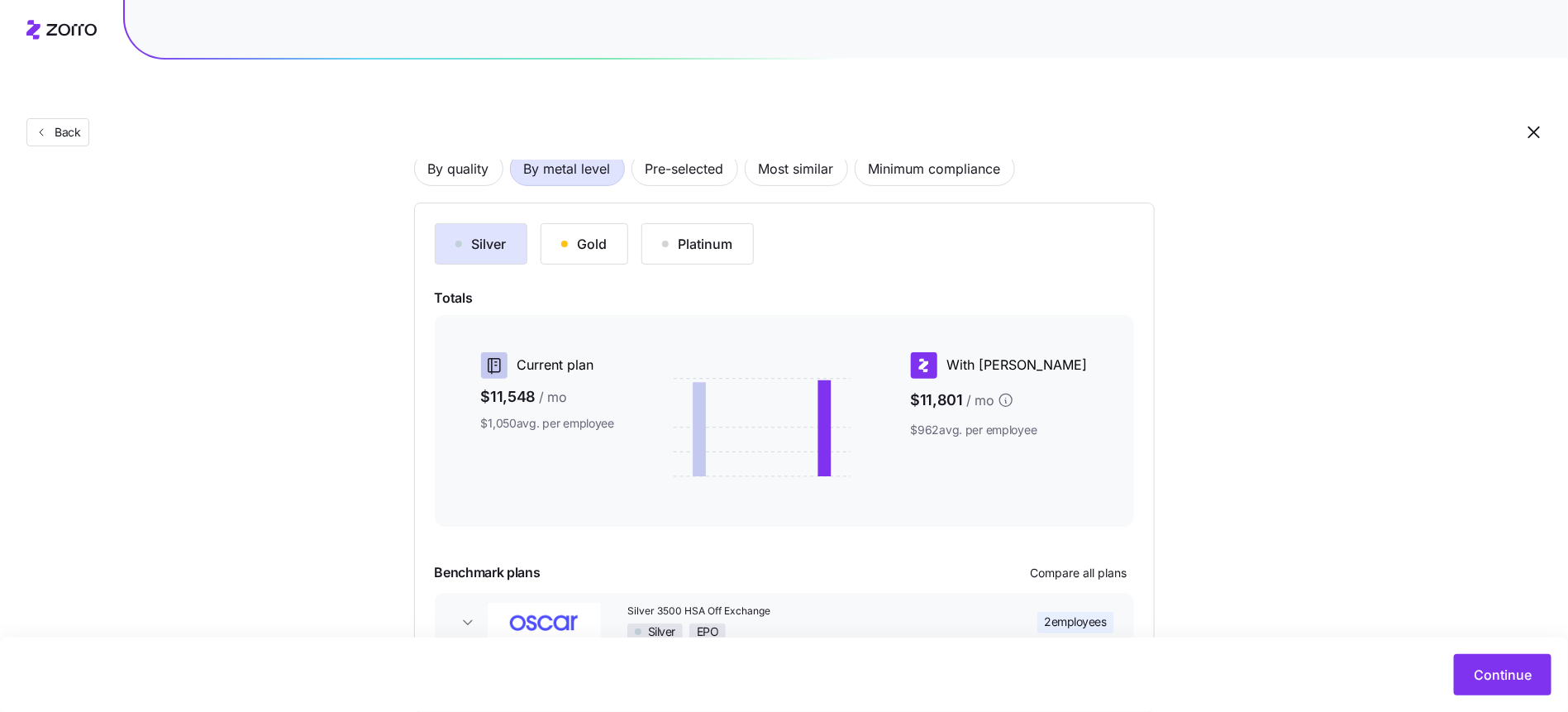
scroll to position [199, 0]
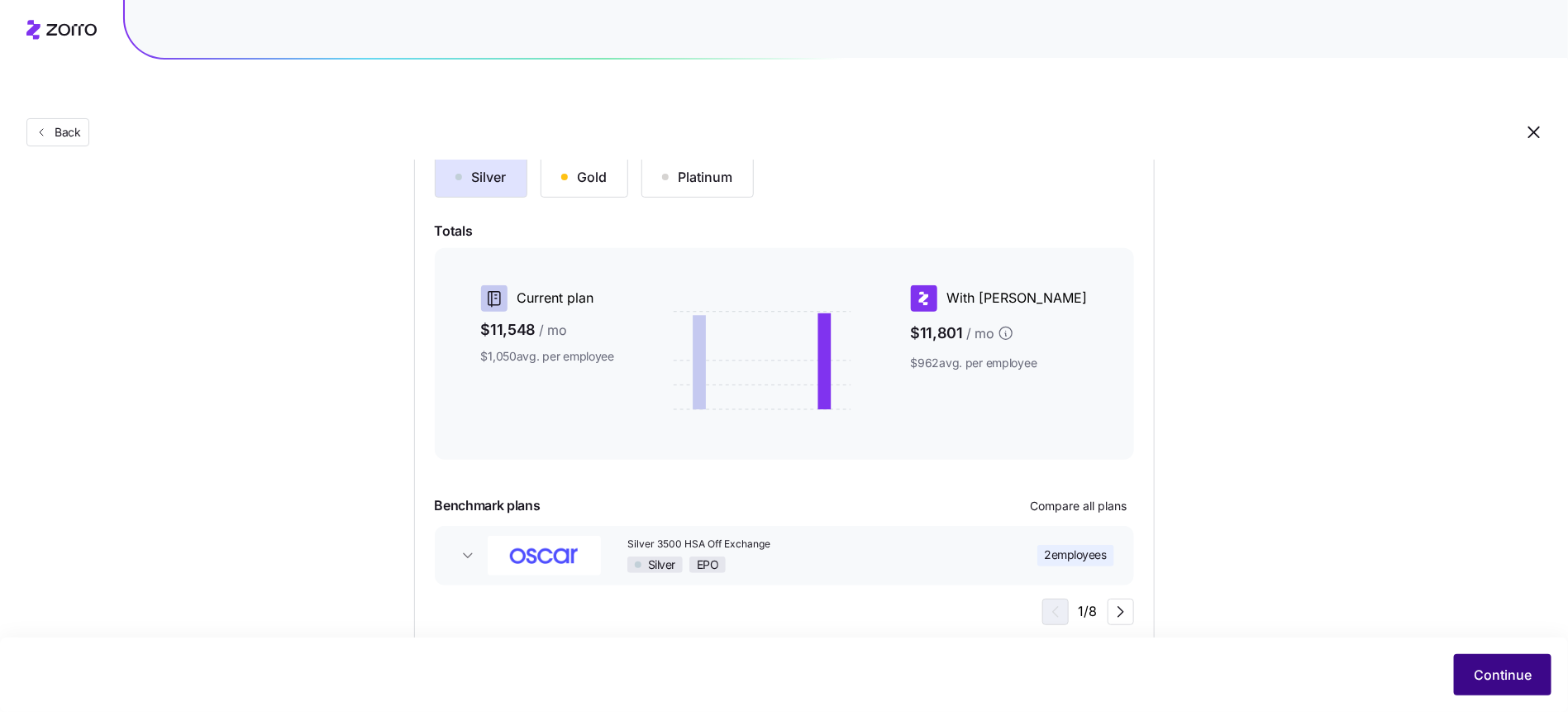
click at [1511, 659] on button "Continue" at bounding box center [1502, 674] width 98 height 42
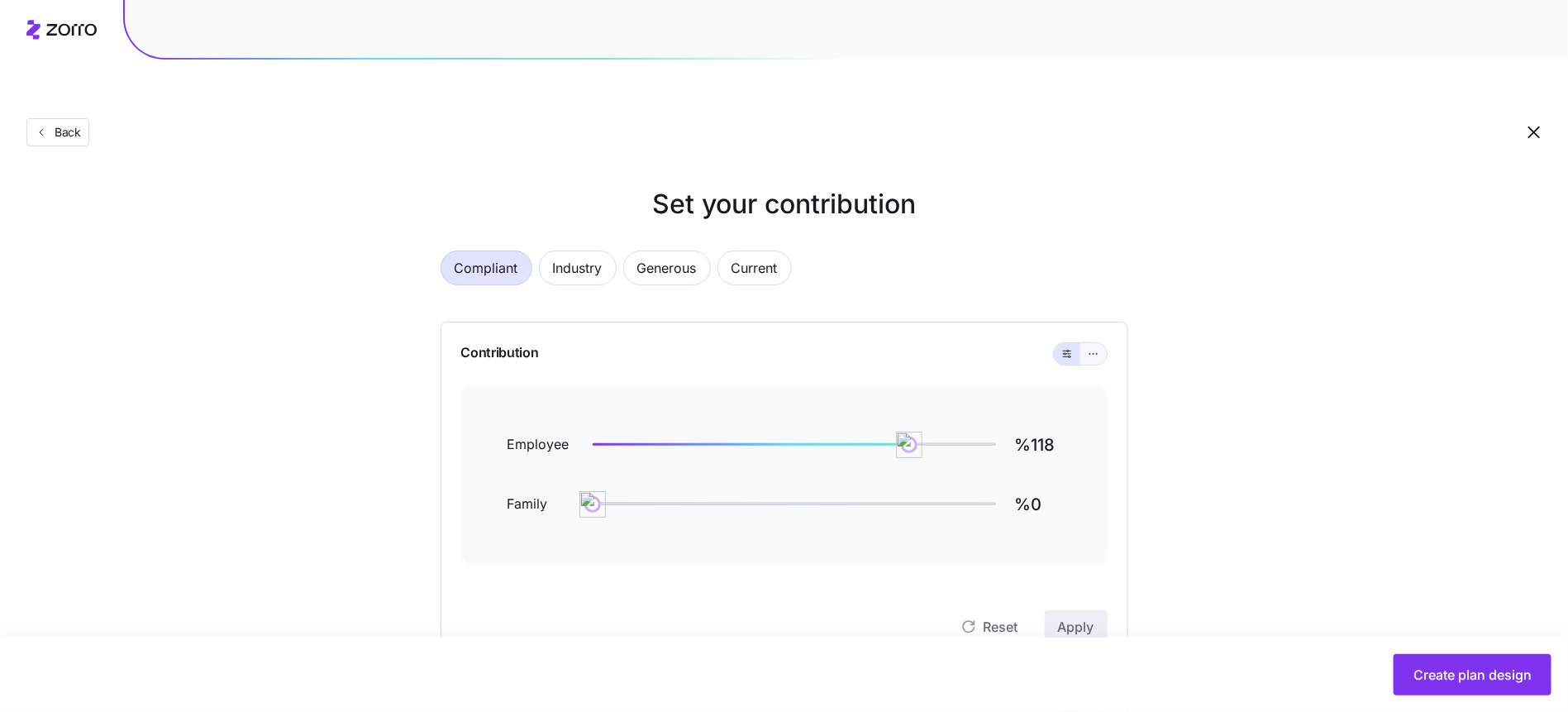
click at [1091, 344] on icon "button" at bounding box center [1093, 354] width 12 height 20
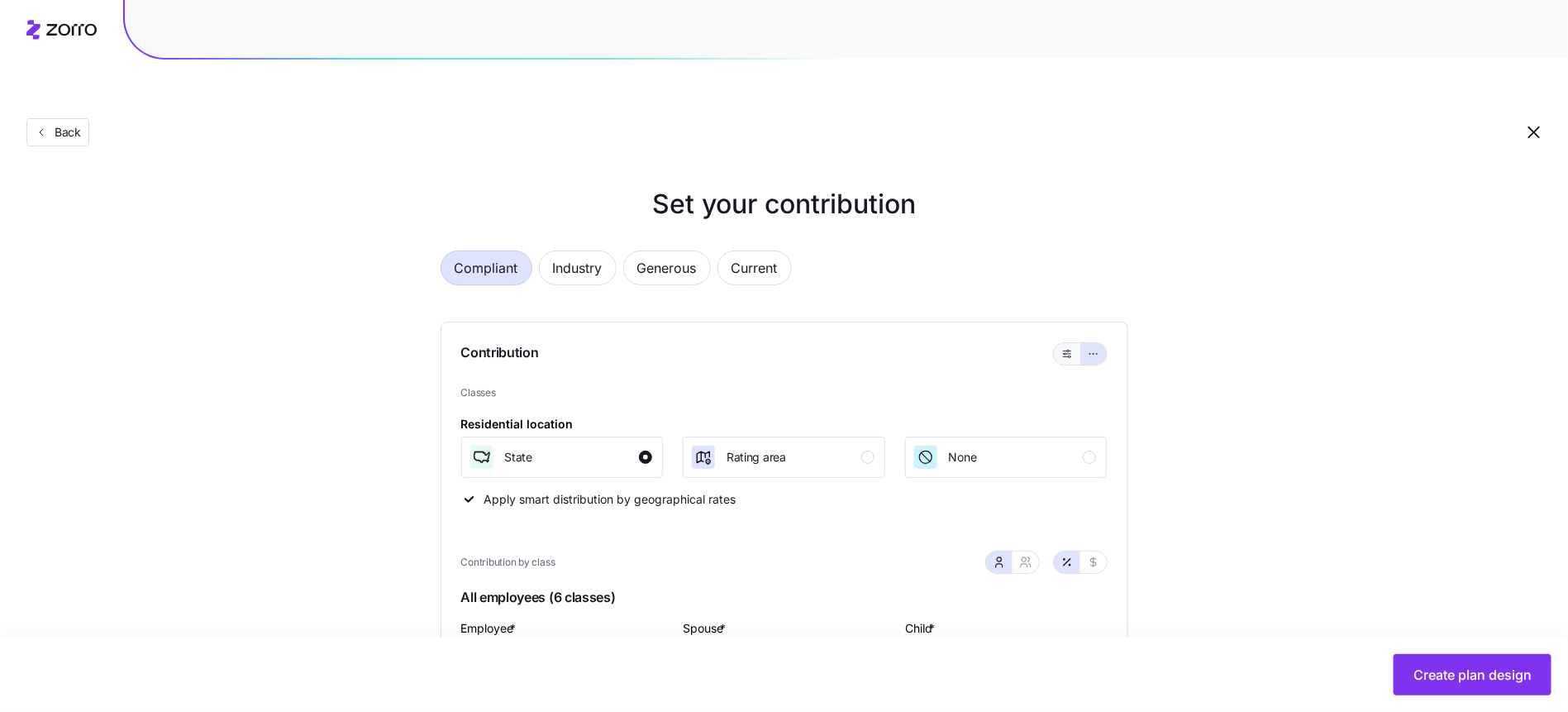
click at [1058, 343] on button "button" at bounding box center [1067, 354] width 27 height 22
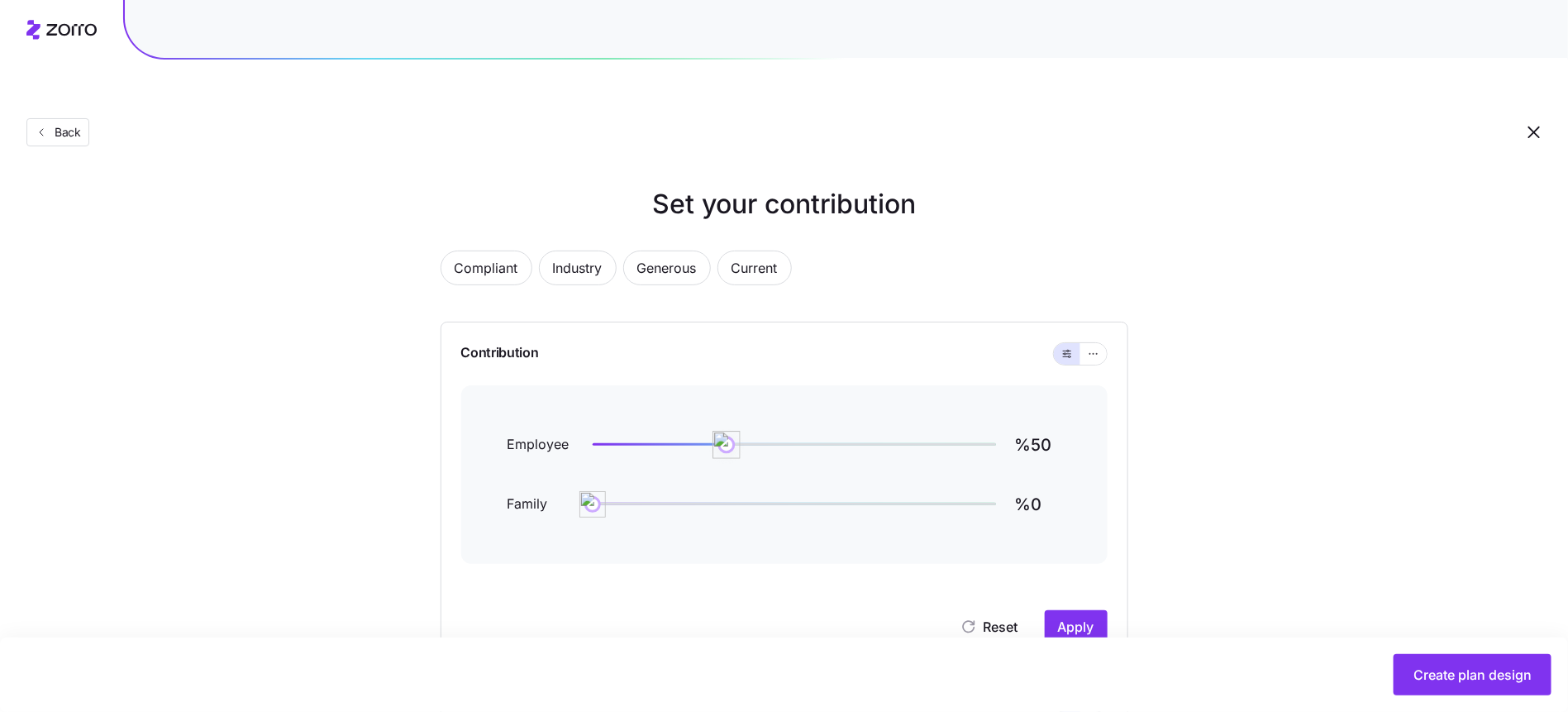
drag, startPoint x: 915, startPoint y: 404, endPoint x: 728, endPoint y: 412, distance: 187.2
click at [728, 431] on img at bounding box center [727, 445] width 28 height 28
click at [1038, 425] on input "%50" at bounding box center [1037, 445] width 46 height 40
type input "%40"
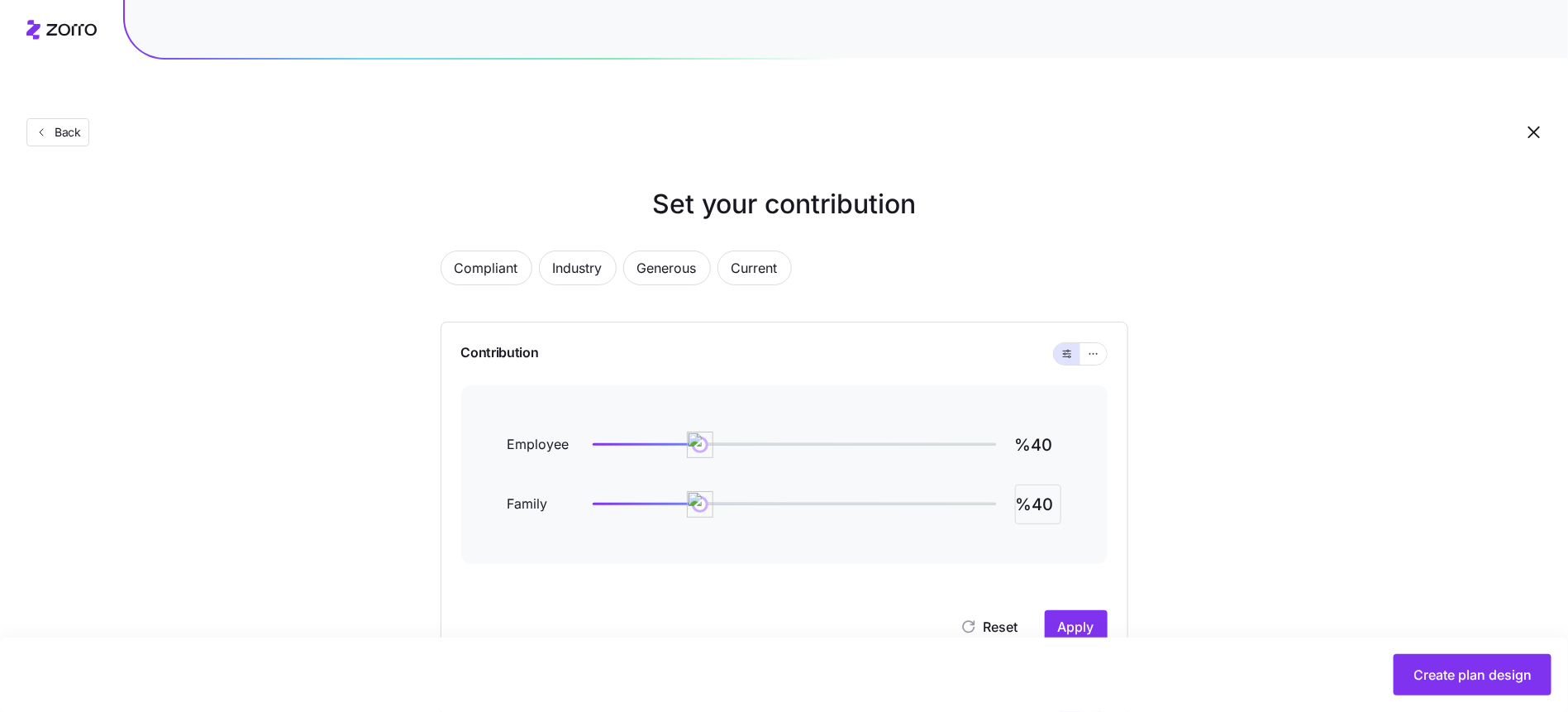
type input "%40"
click at [1061, 610] on button "Apply" at bounding box center [1076, 627] width 63 height 33
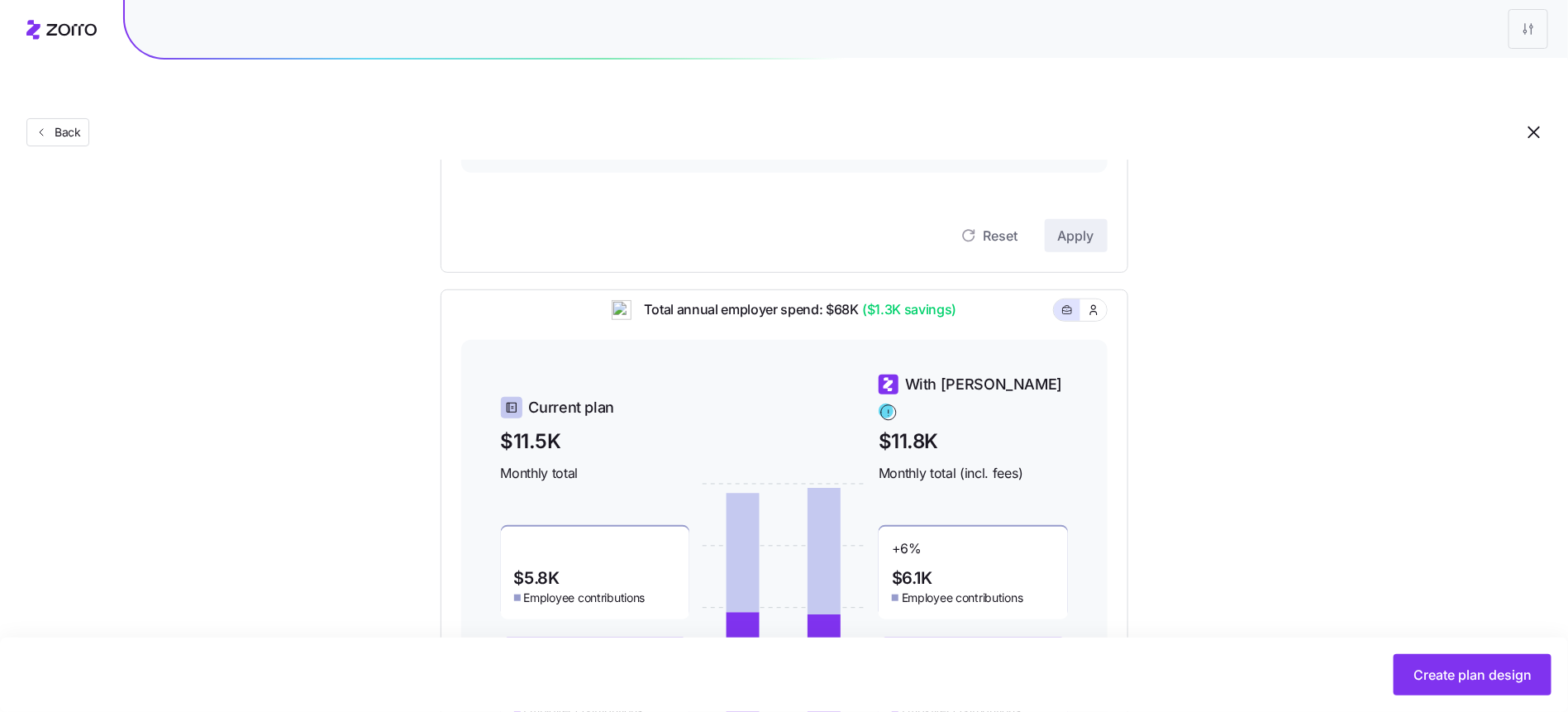
scroll to position [521, 0]
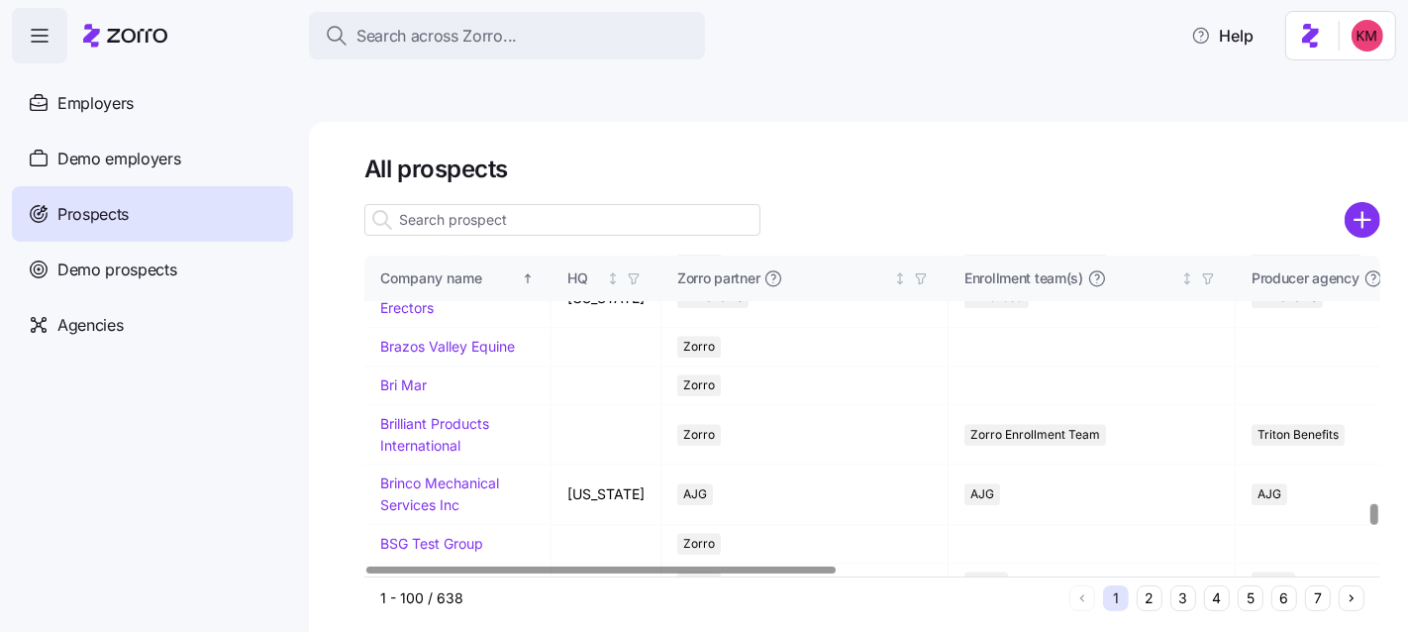
scroll to position [3991, 0]
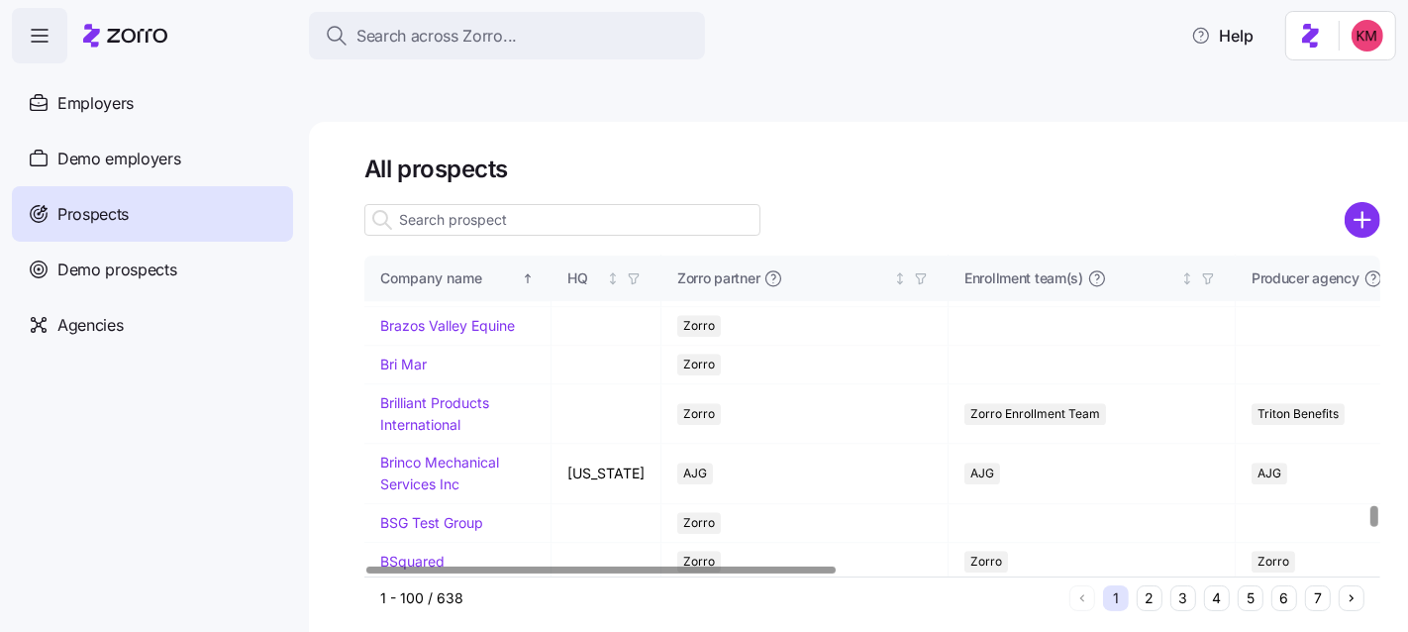
click at [439, 138] on link "Bose Professional" at bounding box center [437, 129] width 114 height 17
click at [435, 138] on link "Bose Professional" at bounding box center [437, 129] width 114 height 17
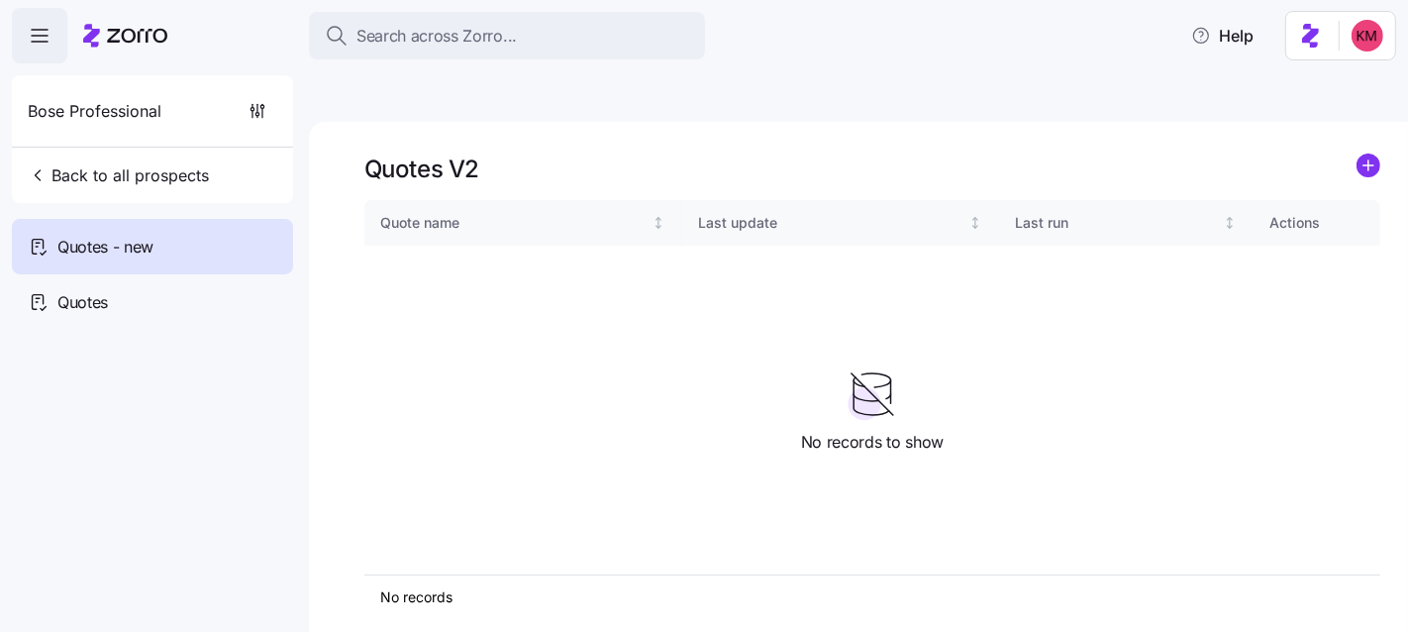
click at [1181, 290] on div "Quote name Last update Last run Actions" at bounding box center [872, 387] width 1016 height 374
click at [1373, 155] on circle "add icon" at bounding box center [1369, 166] width 22 height 22
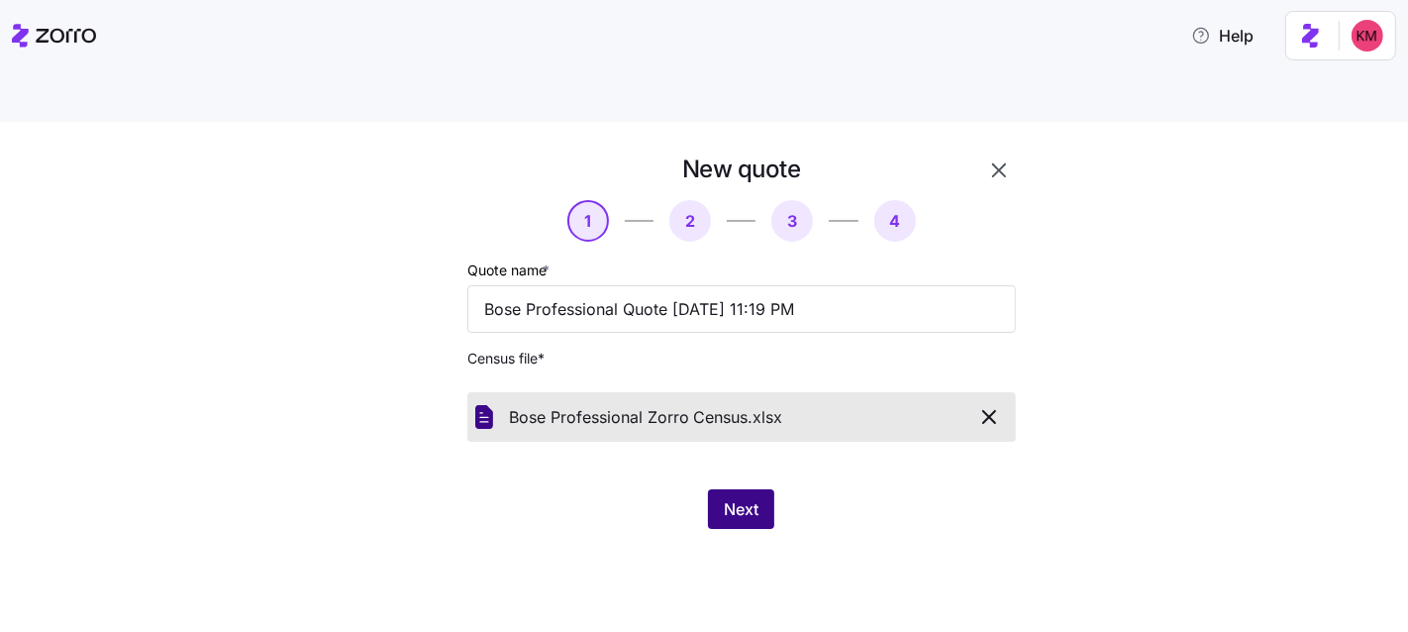
click at [758, 497] on span "Next" at bounding box center [741, 509] width 35 height 24
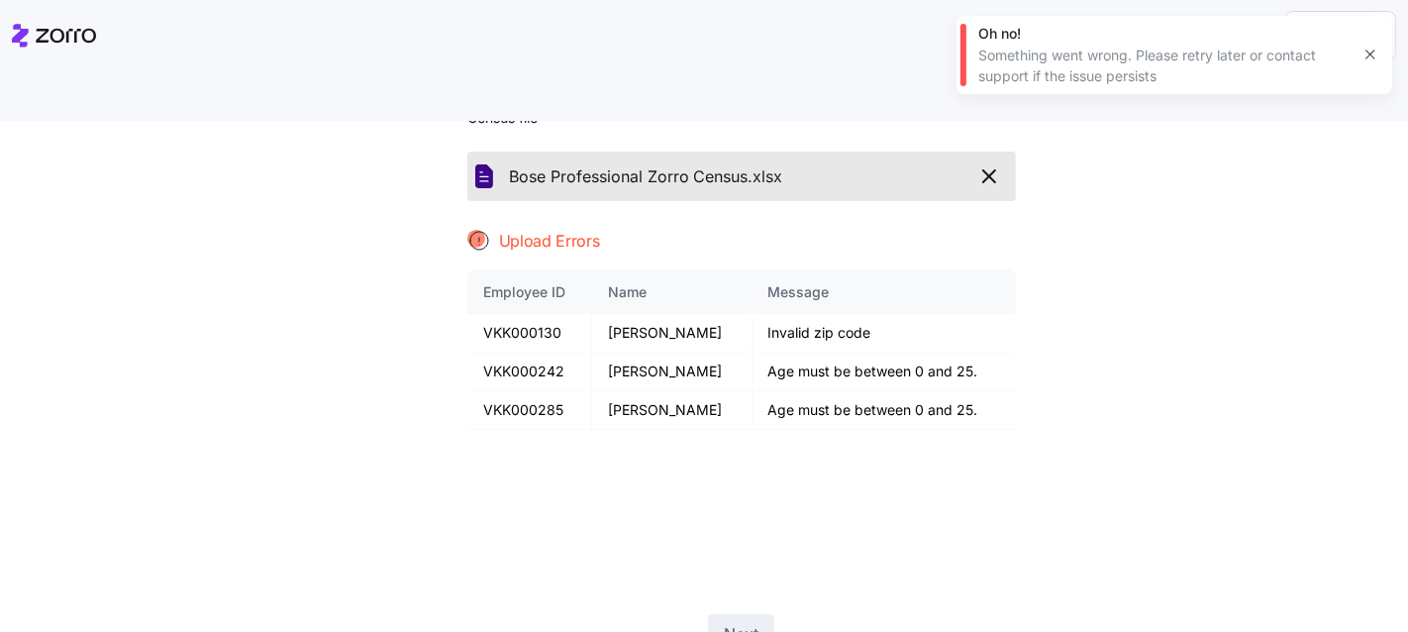
scroll to position [287, 0]
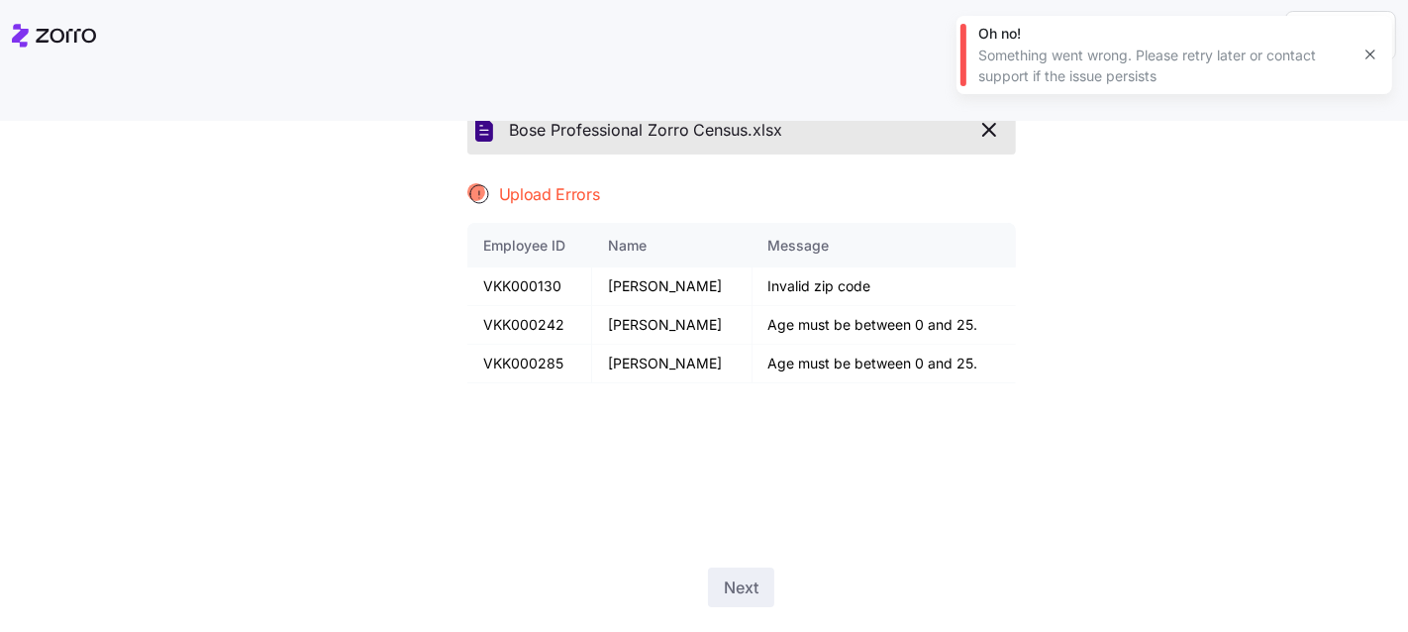
click at [1364, 49] on icon "button" at bounding box center [1371, 55] width 16 height 16
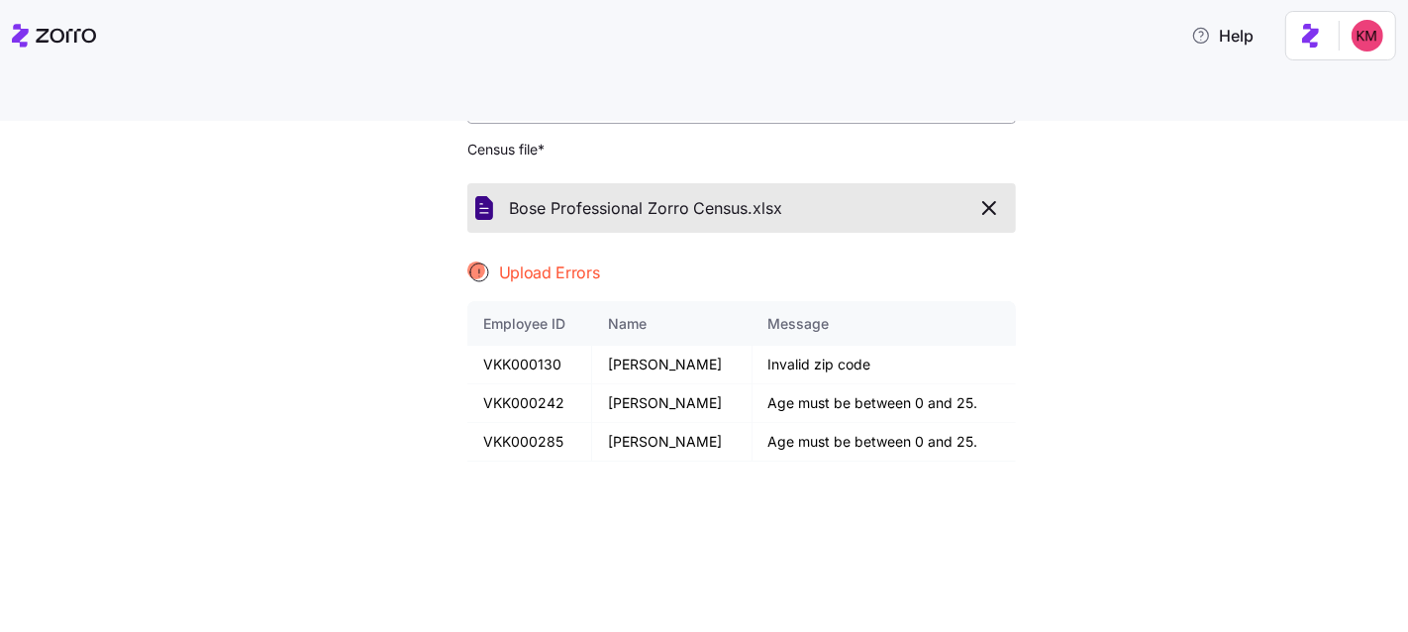
scroll to position [124, 0]
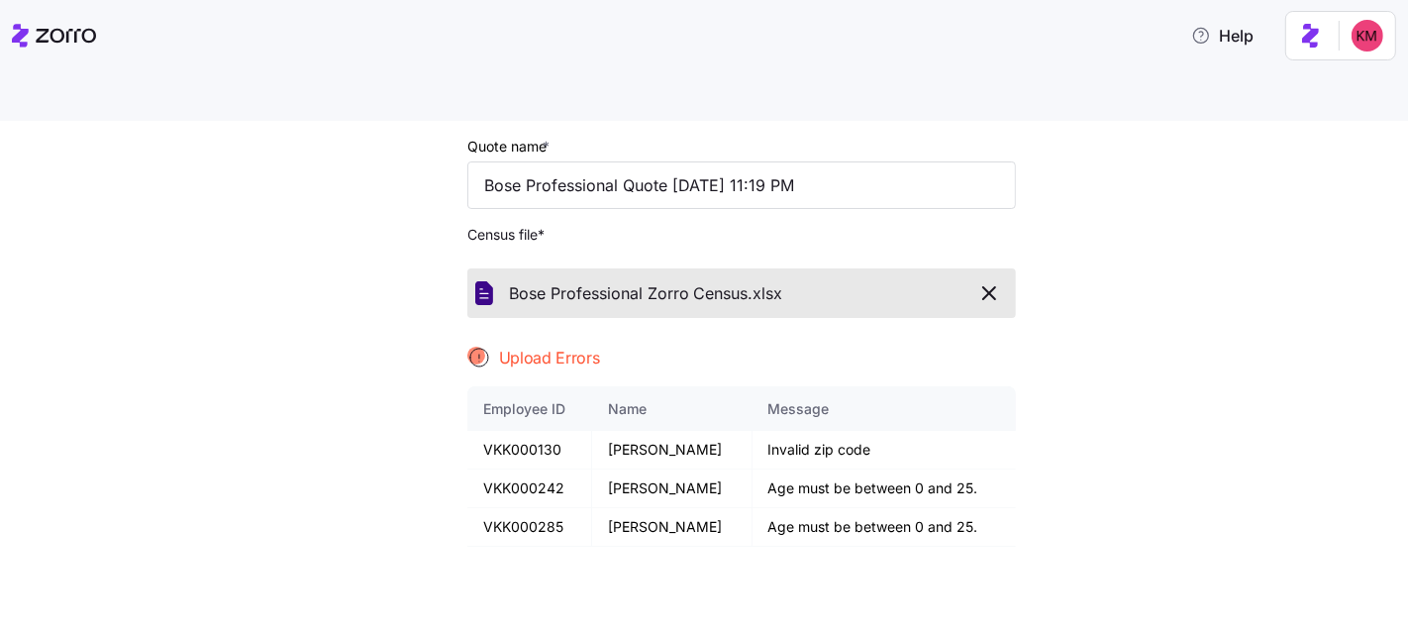
click at [986, 268] on div "Bose Professional Zorro Census. xlsx" at bounding box center [741, 293] width 549 height 50
click at [983, 276] on button "button" at bounding box center [990, 293] width 37 height 34
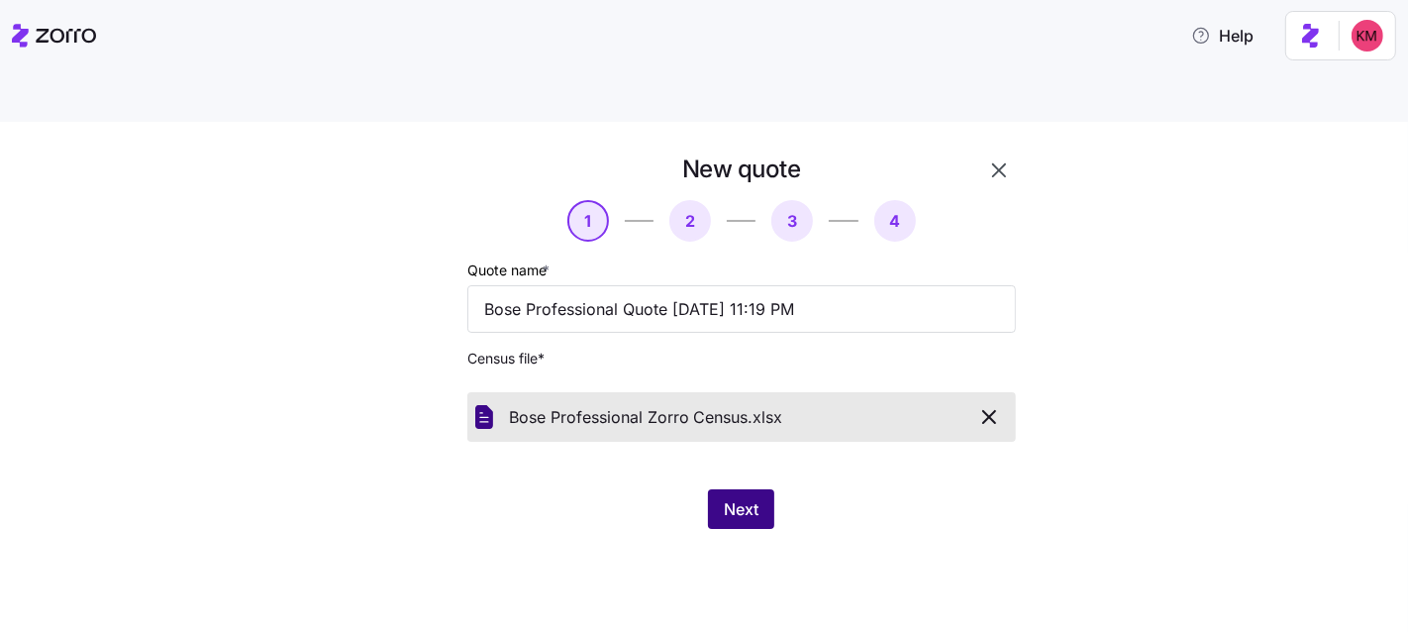
click at [650, 489] on div "Next" at bounding box center [741, 509] width 549 height 40
click at [754, 497] on span "Next" at bounding box center [741, 509] width 35 height 24
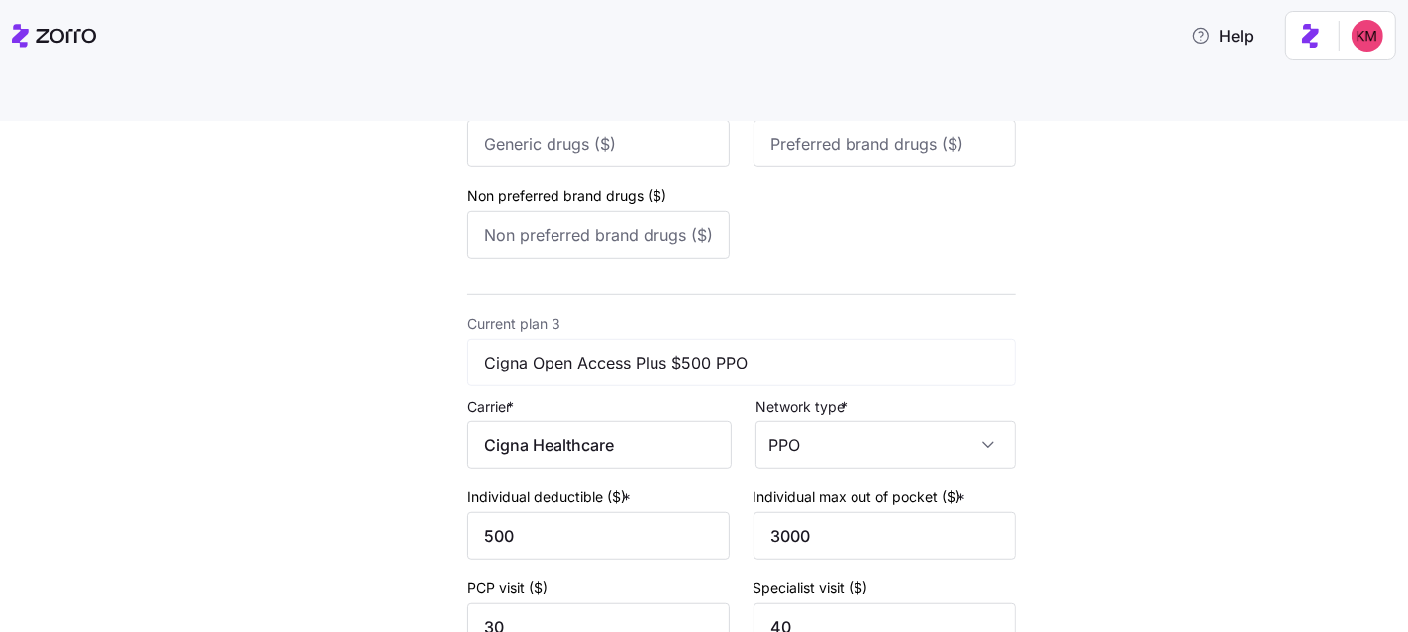
scroll to position [1486, 0]
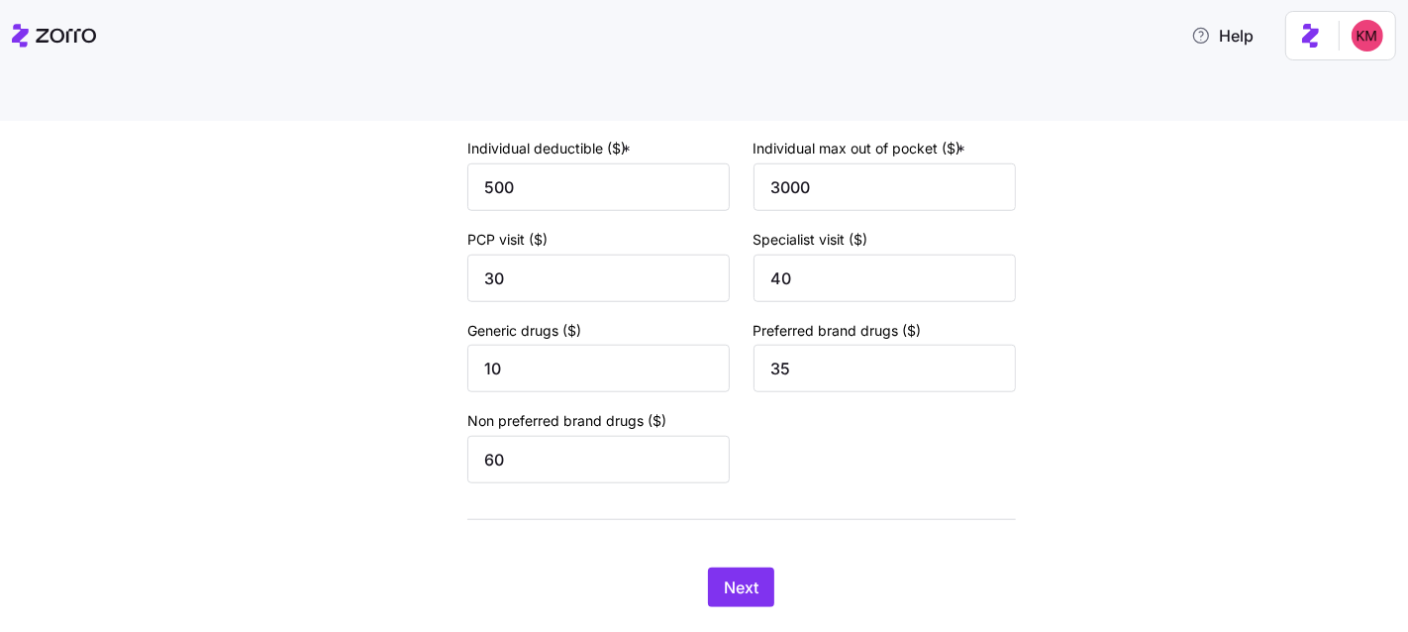
click at [732, 575] on span "Next" at bounding box center [741, 587] width 35 height 24
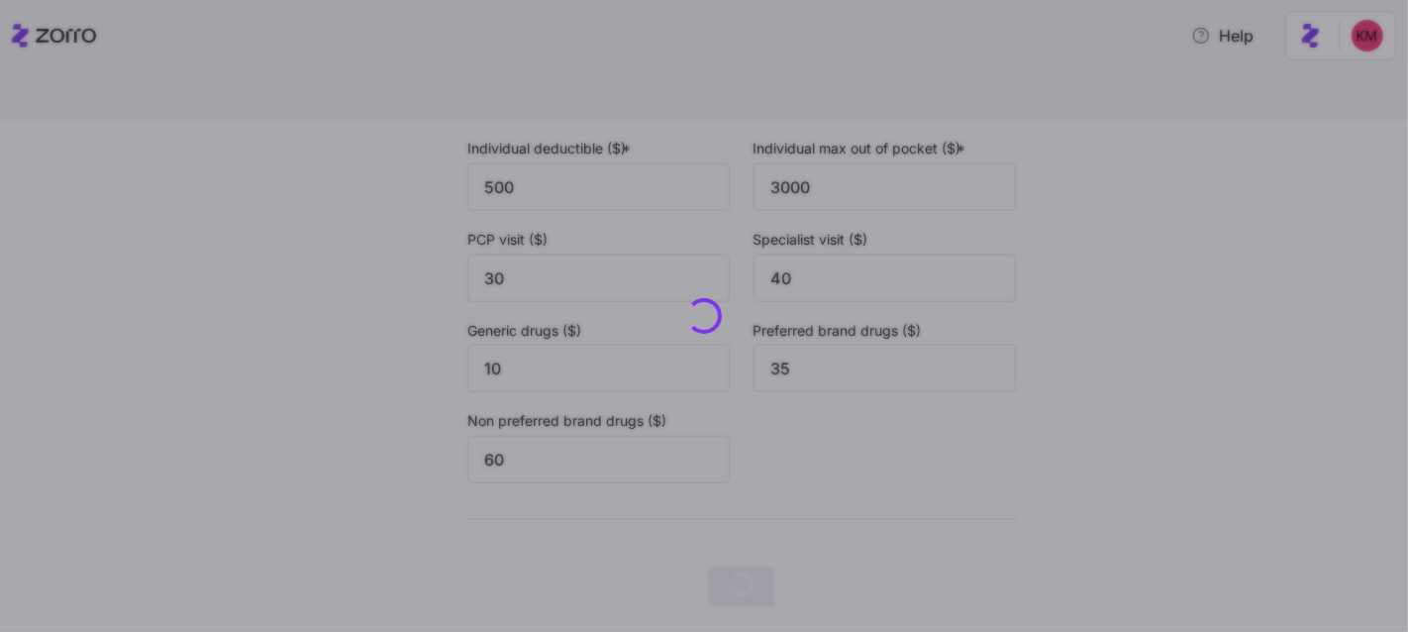
scroll to position [0, 0]
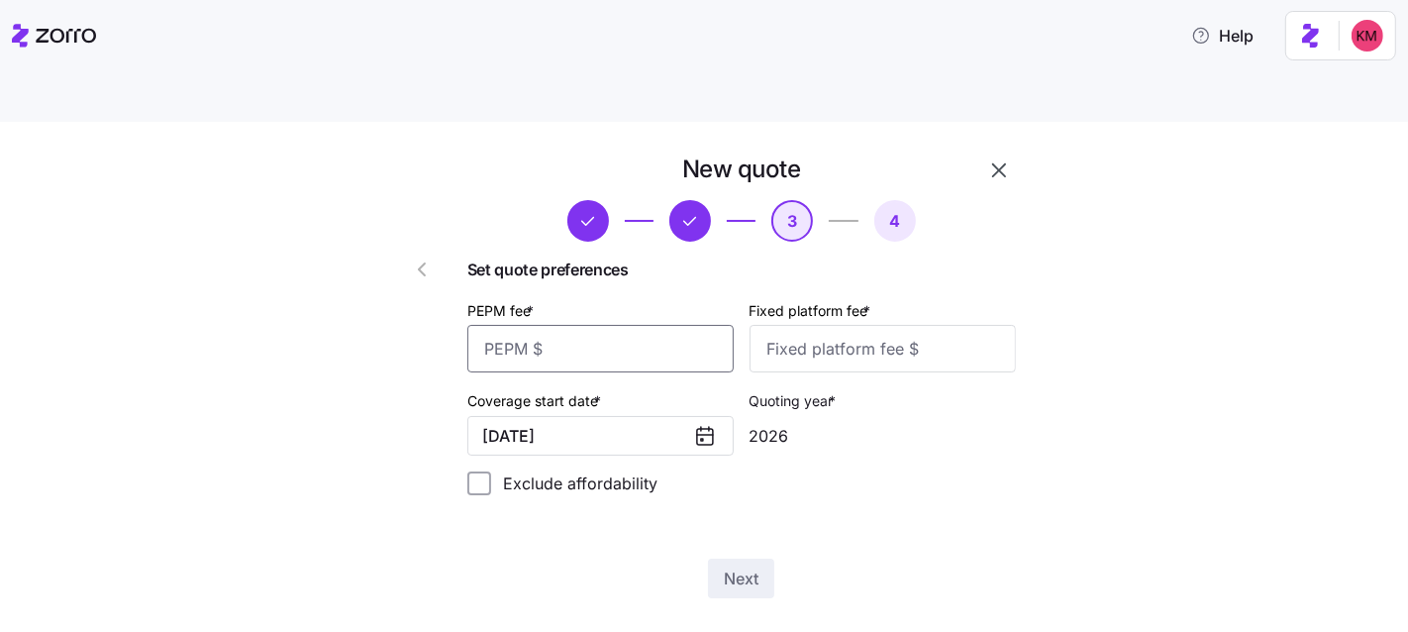
click at [669, 325] on input "PEPM fee *" at bounding box center [600, 349] width 266 height 48
type input "50"
type input "100"
click at [702, 559] on div "Next" at bounding box center [741, 579] width 549 height 40
click at [714, 559] on button "Next" at bounding box center [741, 579] width 66 height 40
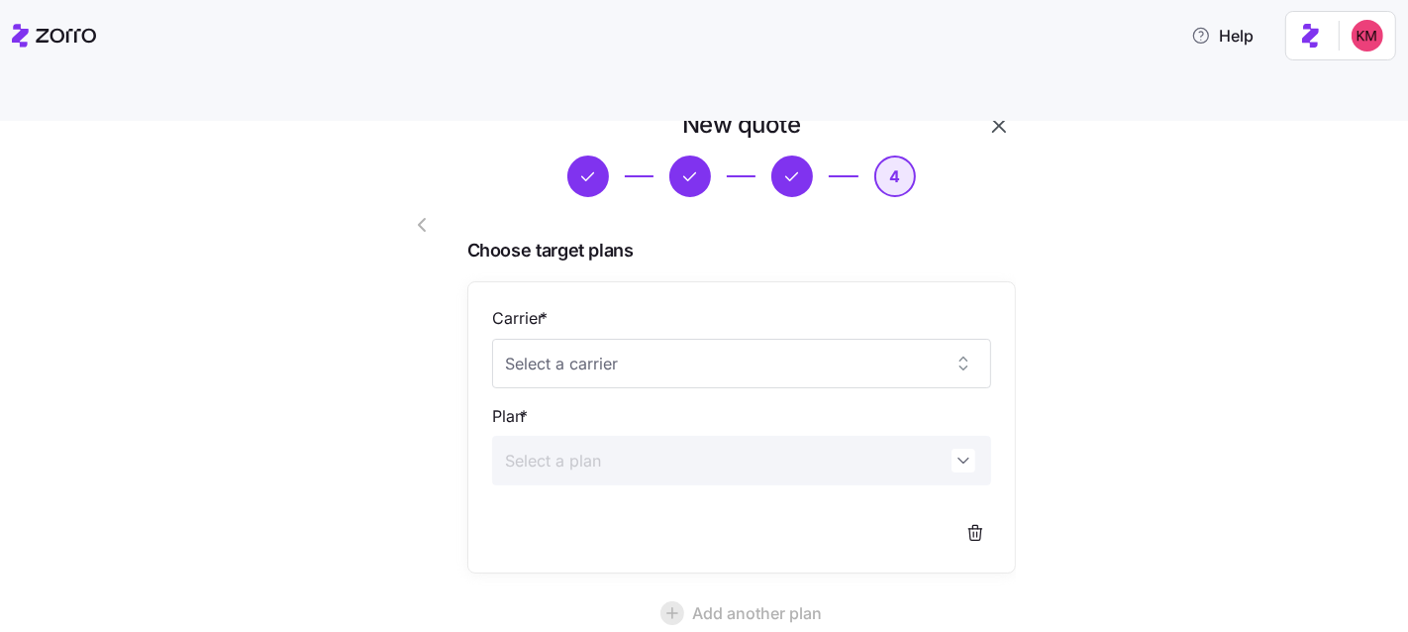
scroll to position [158, 0]
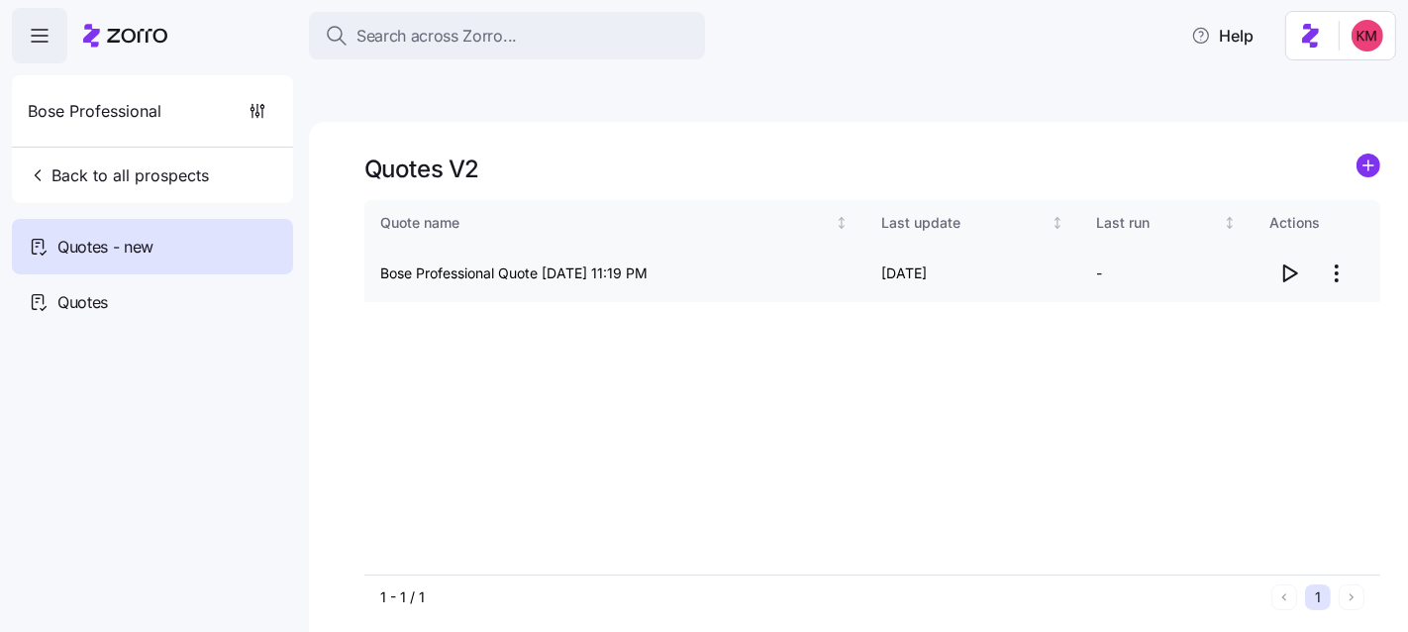
click at [1298, 261] on icon "button" at bounding box center [1290, 273] width 24 height 24
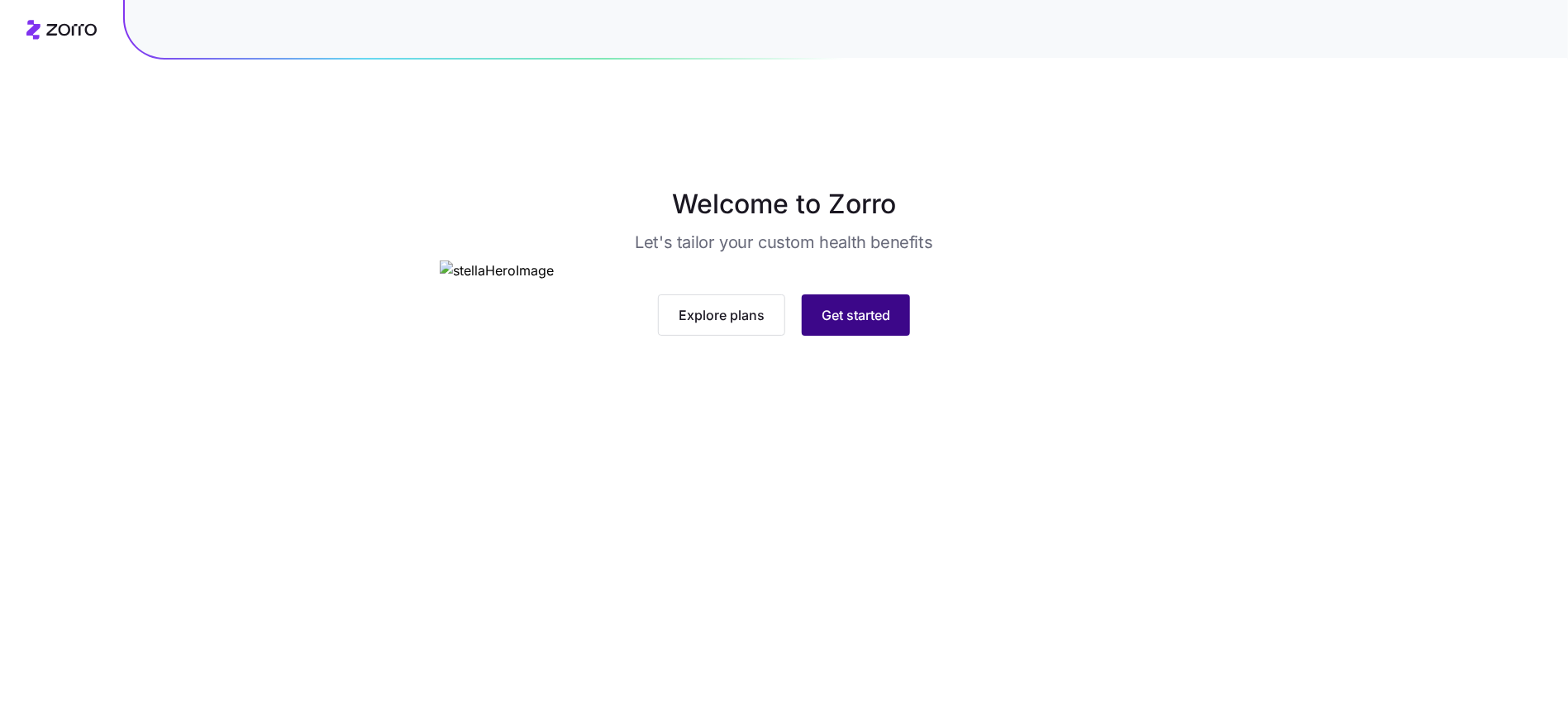
click at [860, 336] on button "Get started" at bounding box center [856, 316] width 108 height 42
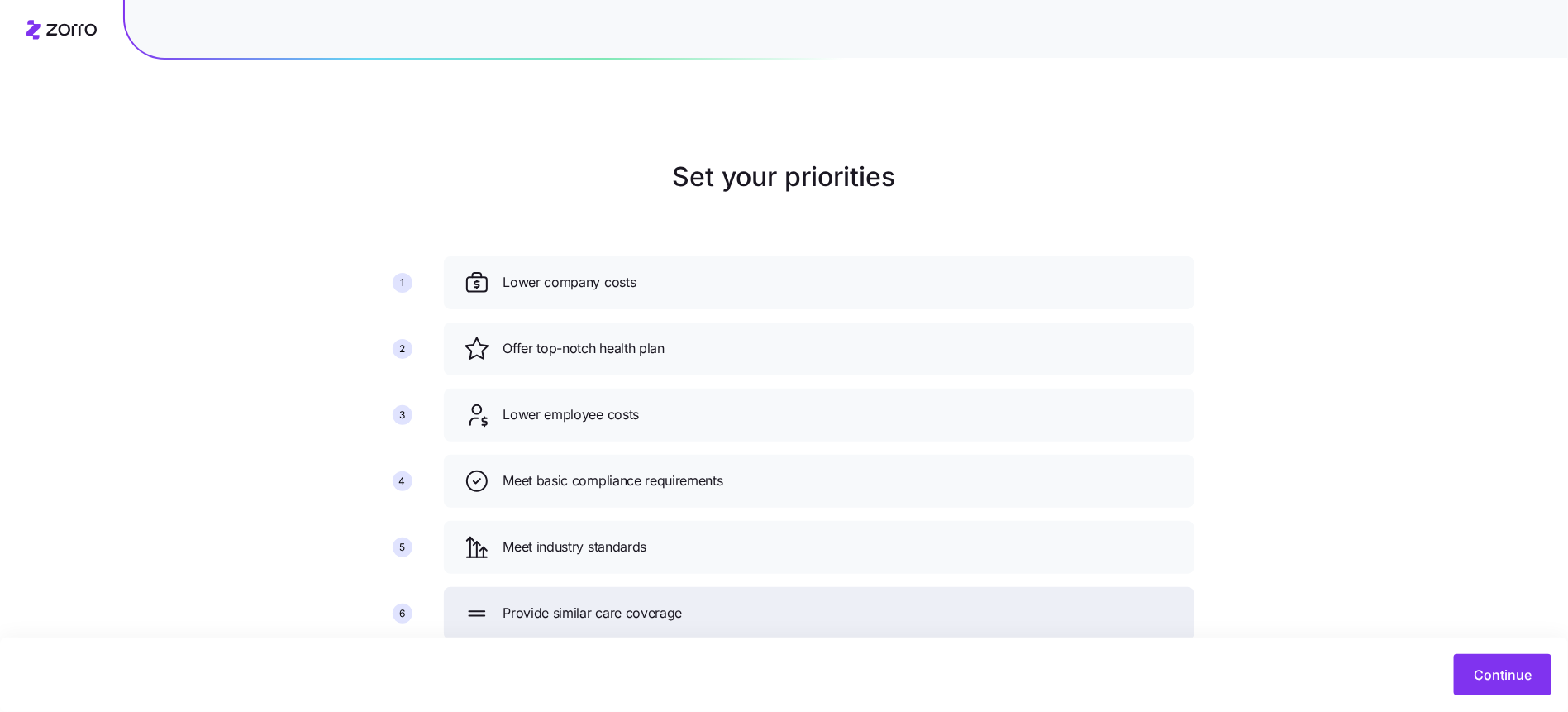
scroll to position [35, 0]
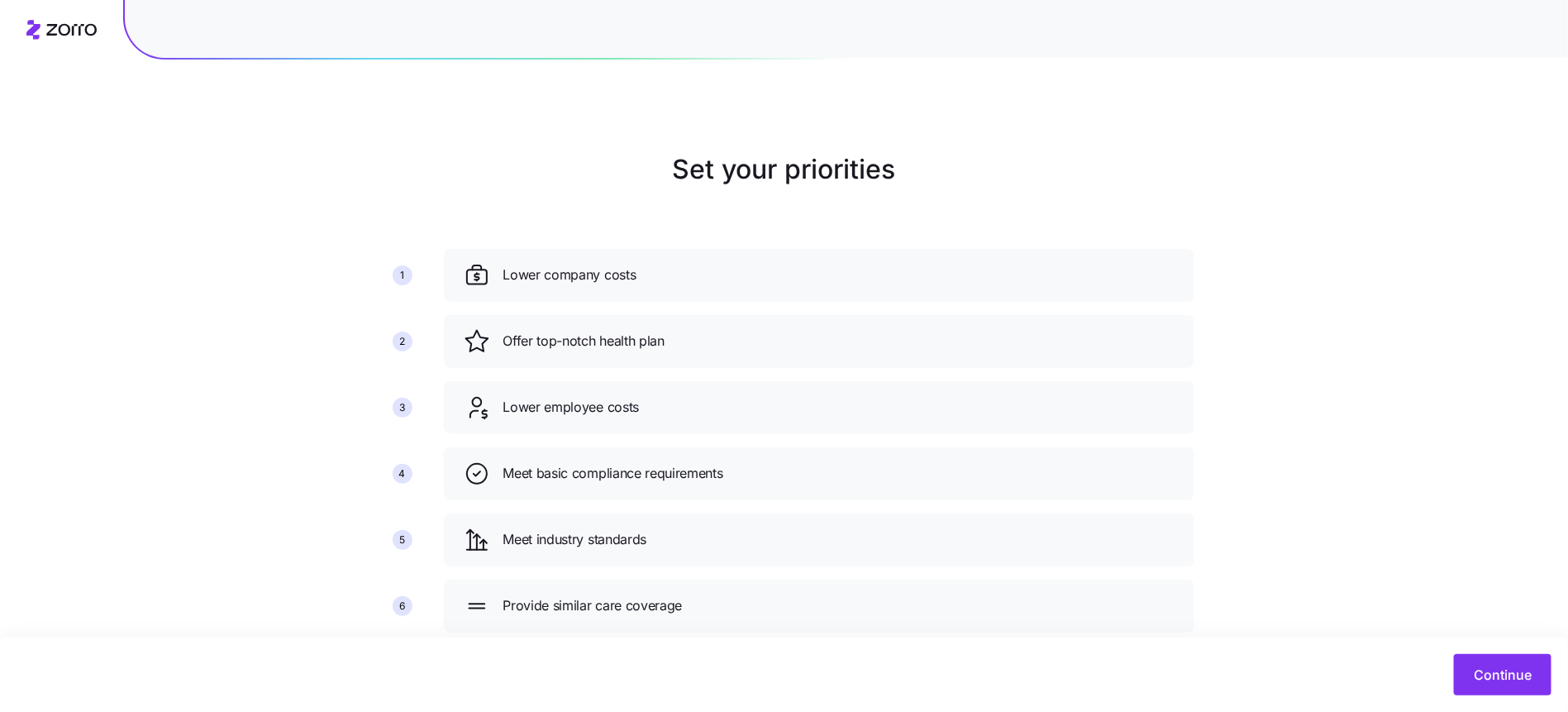
click at [1471, 649] on div "Continue" at bounding box center [784, 674] width 1568 height 74
click at [1475, 659] on button "Continue" at bounding box center [1502, 674] width 98 height 42
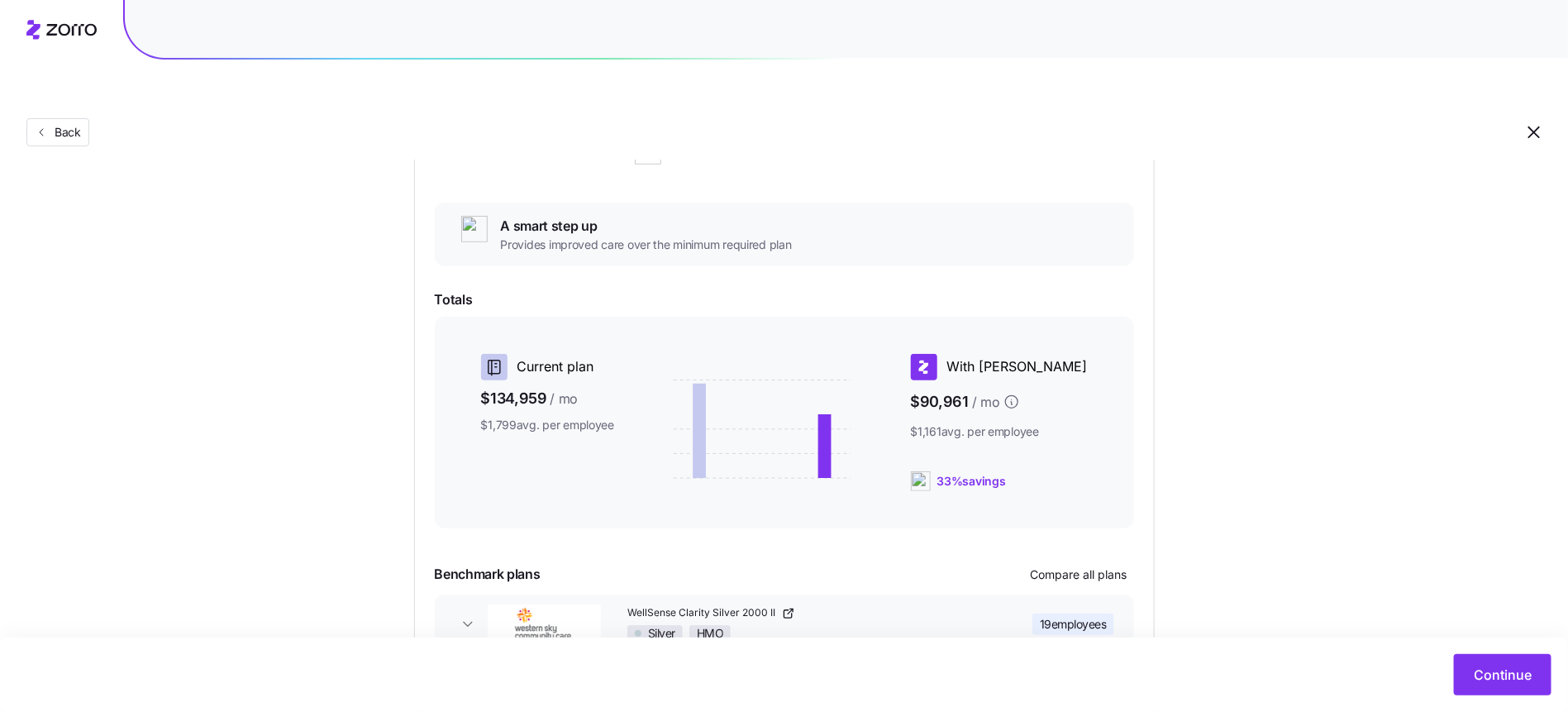
scroll to position [128, 0]
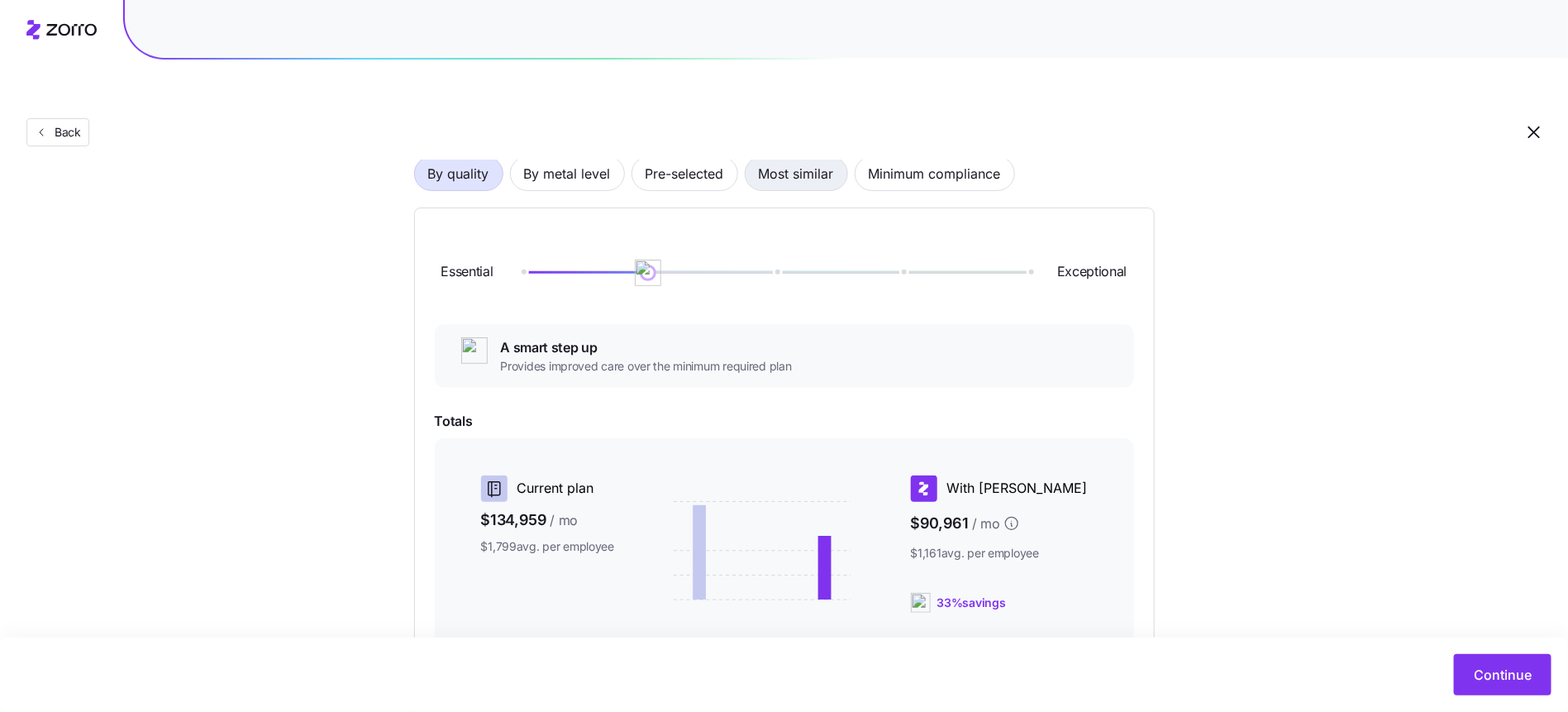
click at [809, 157] on span "Most similar" at bounding box center [796, 174] width 75 height 33
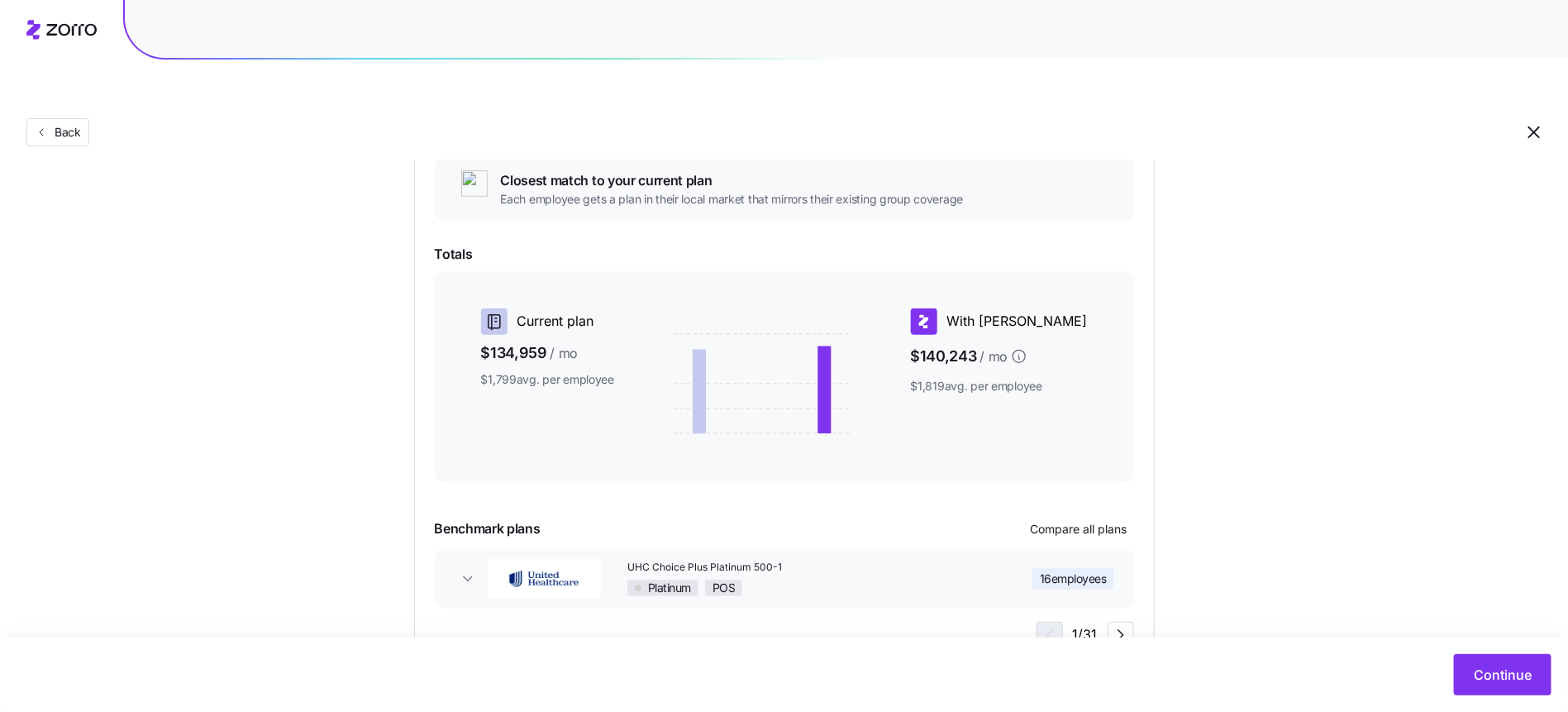
scroll to position [221, 0]
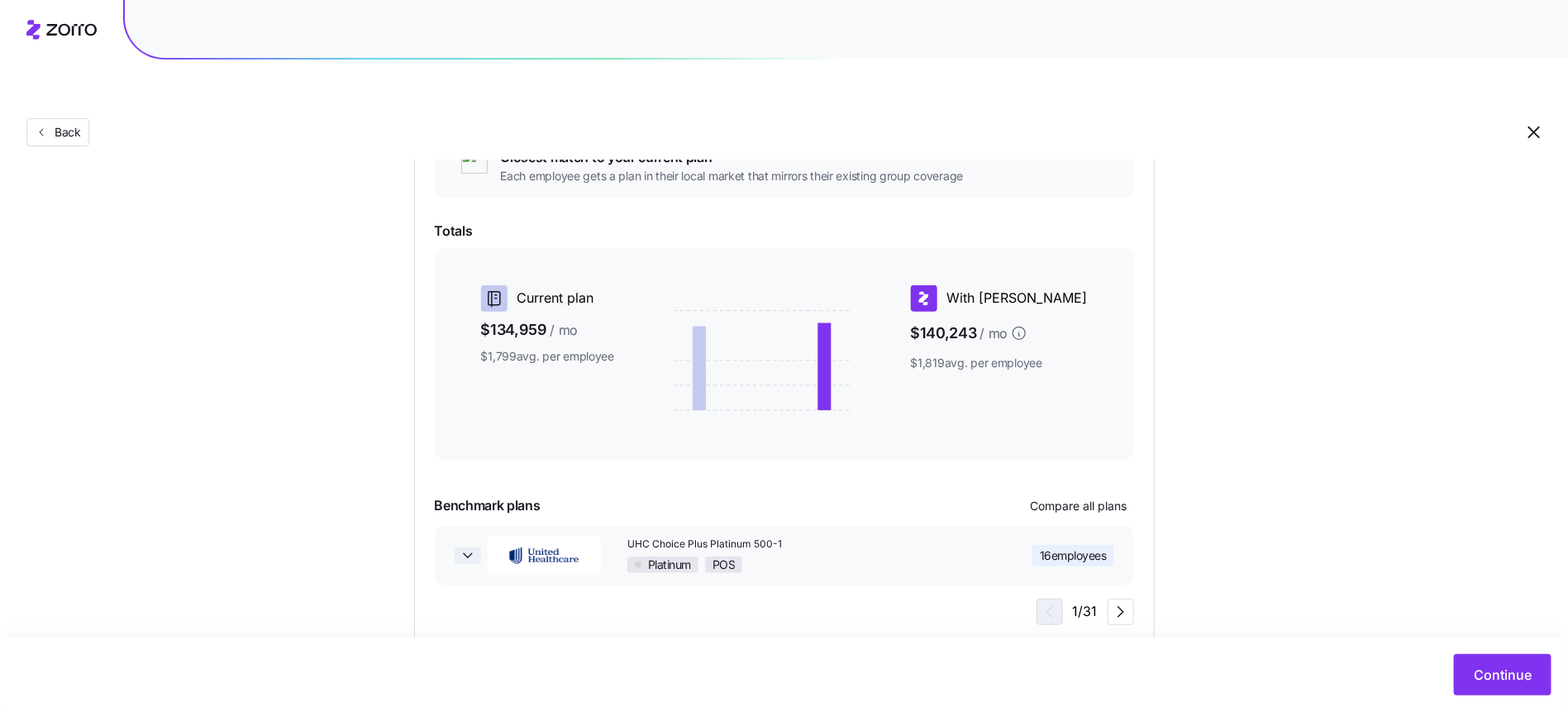
click at [457, 548] on span "button" at bounding box center [468, 556] width 27 height 17
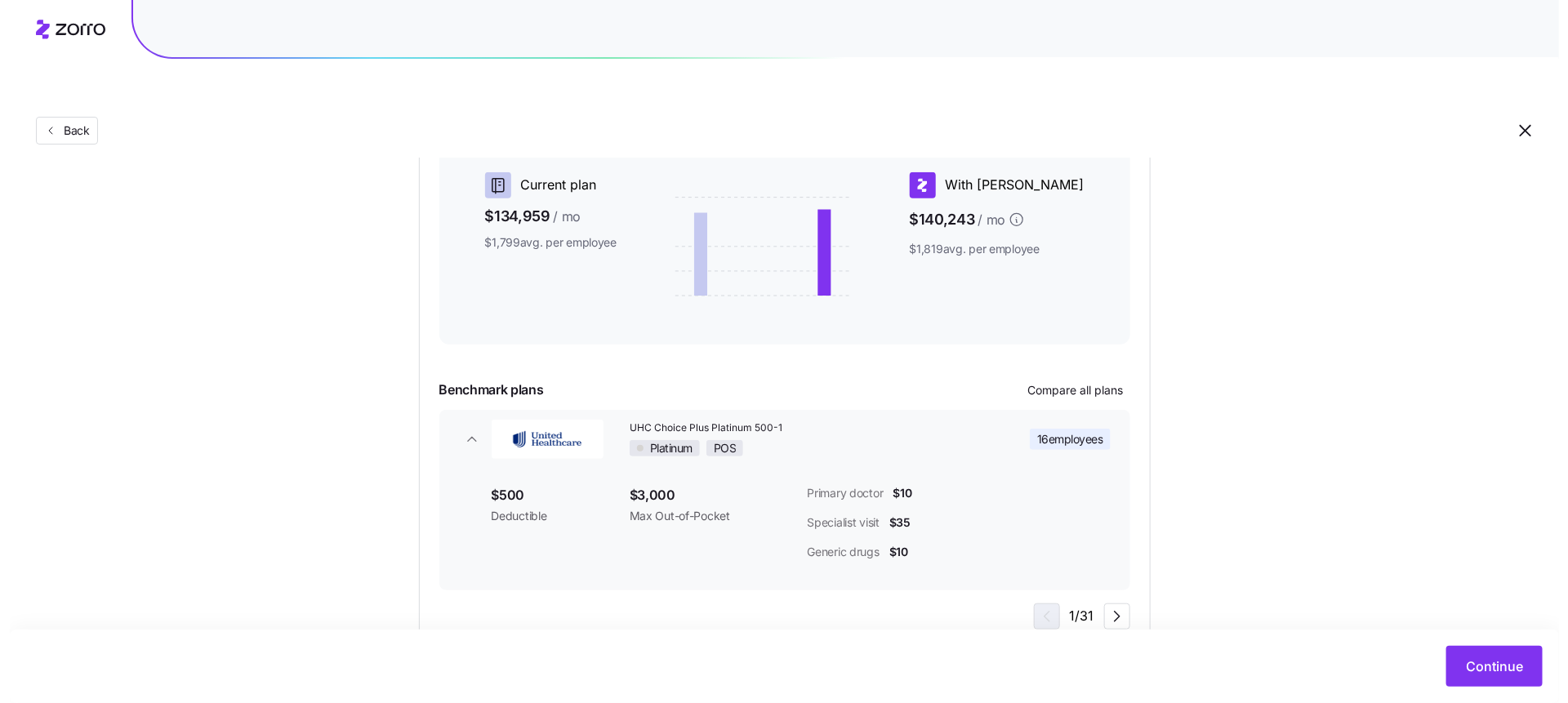
scroll to position [340, 0]
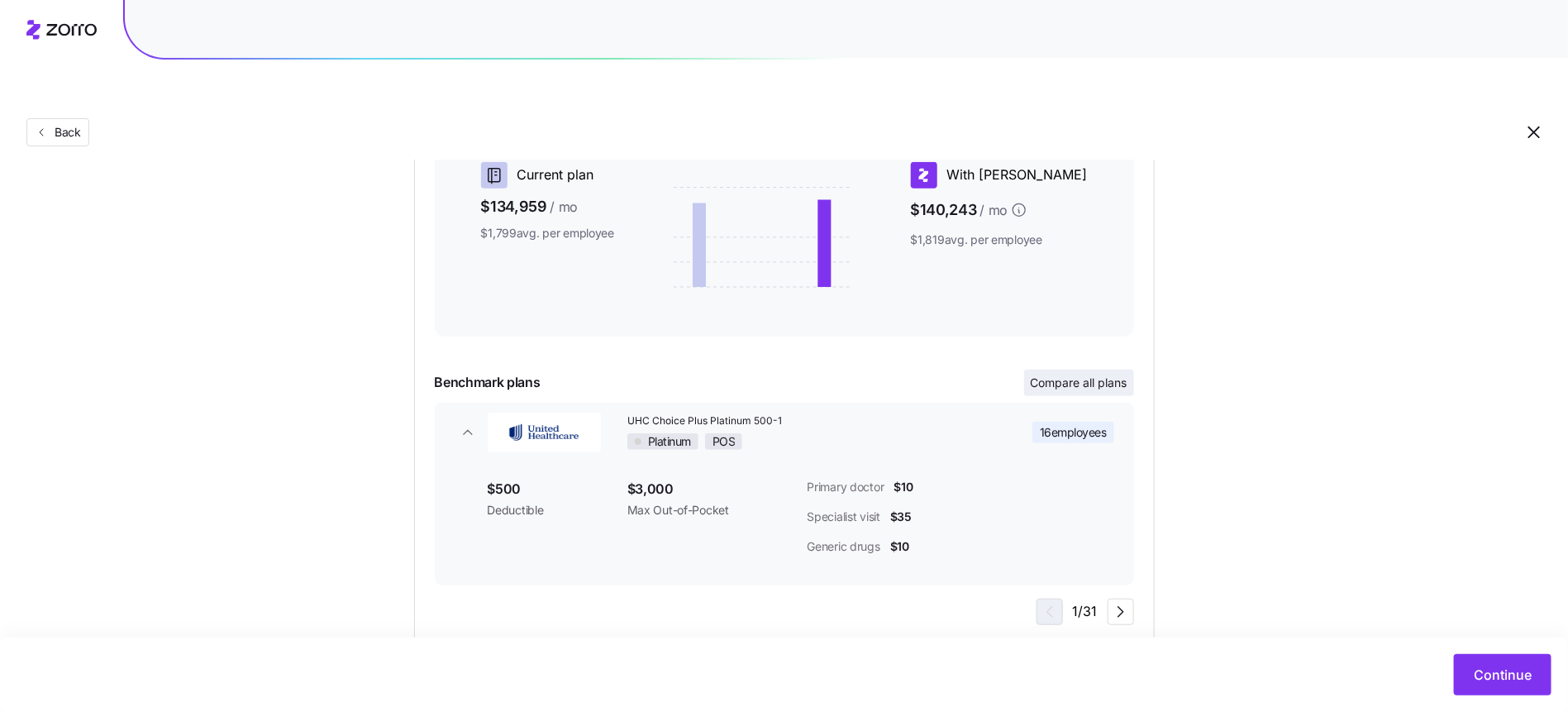
click at [1119, 375] on span "Compare all plans" at bounding box center [1079, 383] width 97 height 17
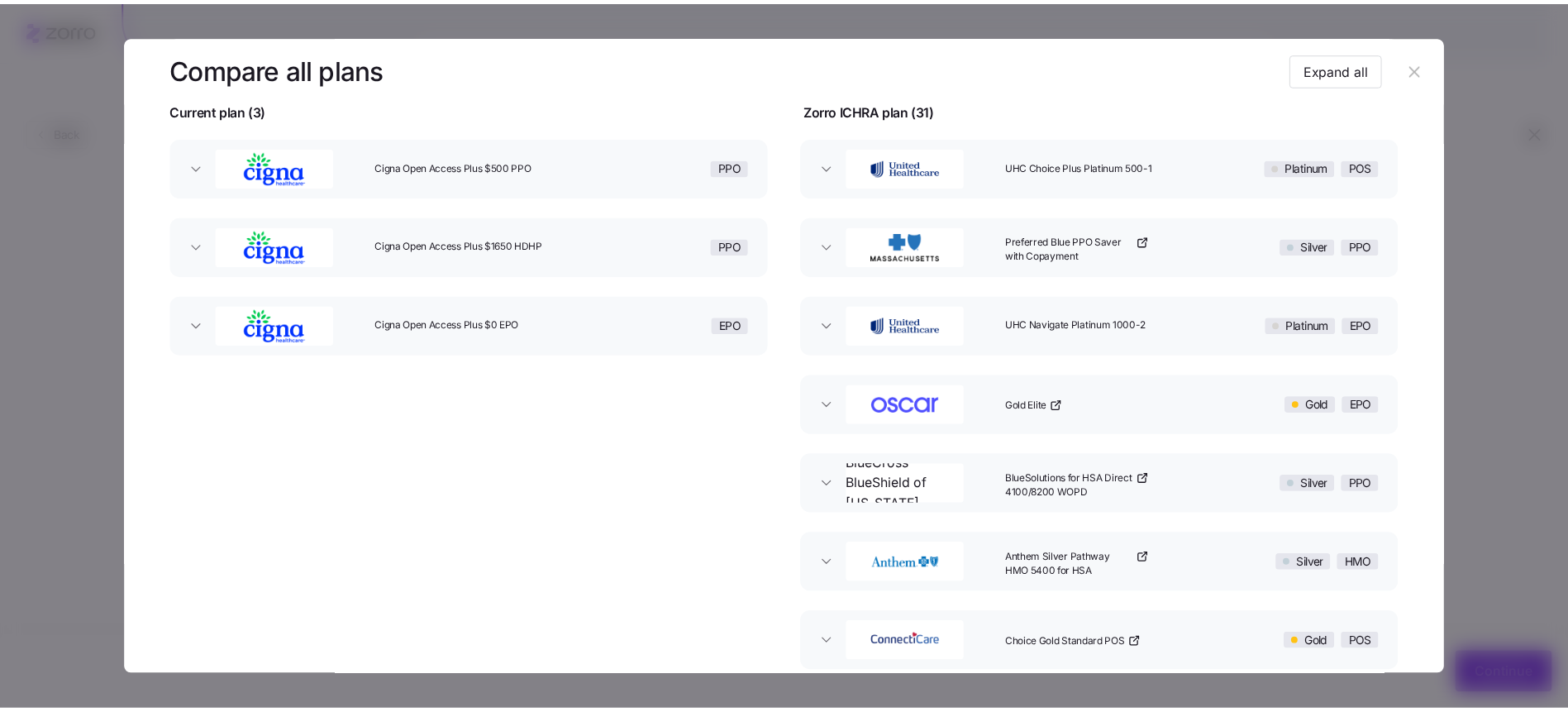
scroll to position [0, 0]
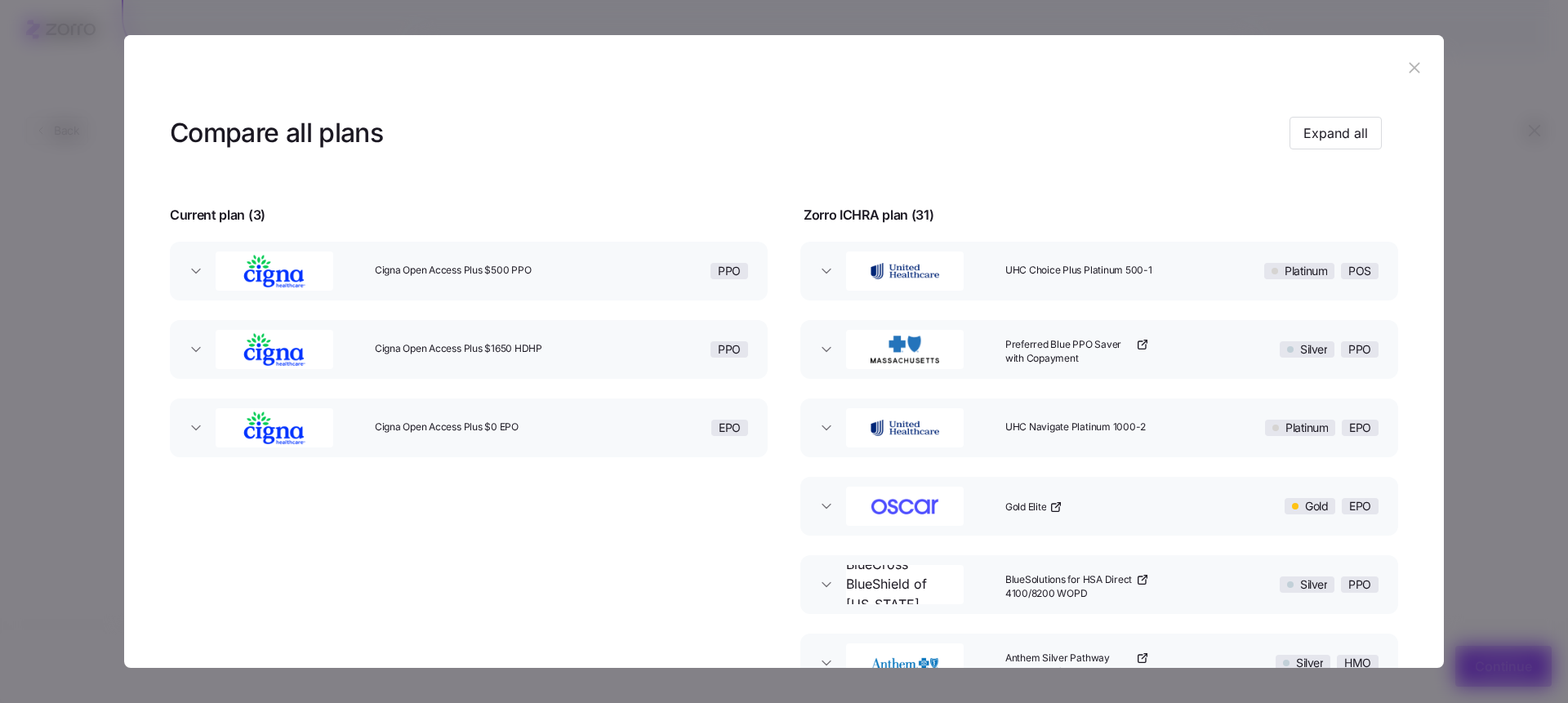
click at [1408, 70] on icon "button" at bounding box center [1413, 67] width 11 height 11
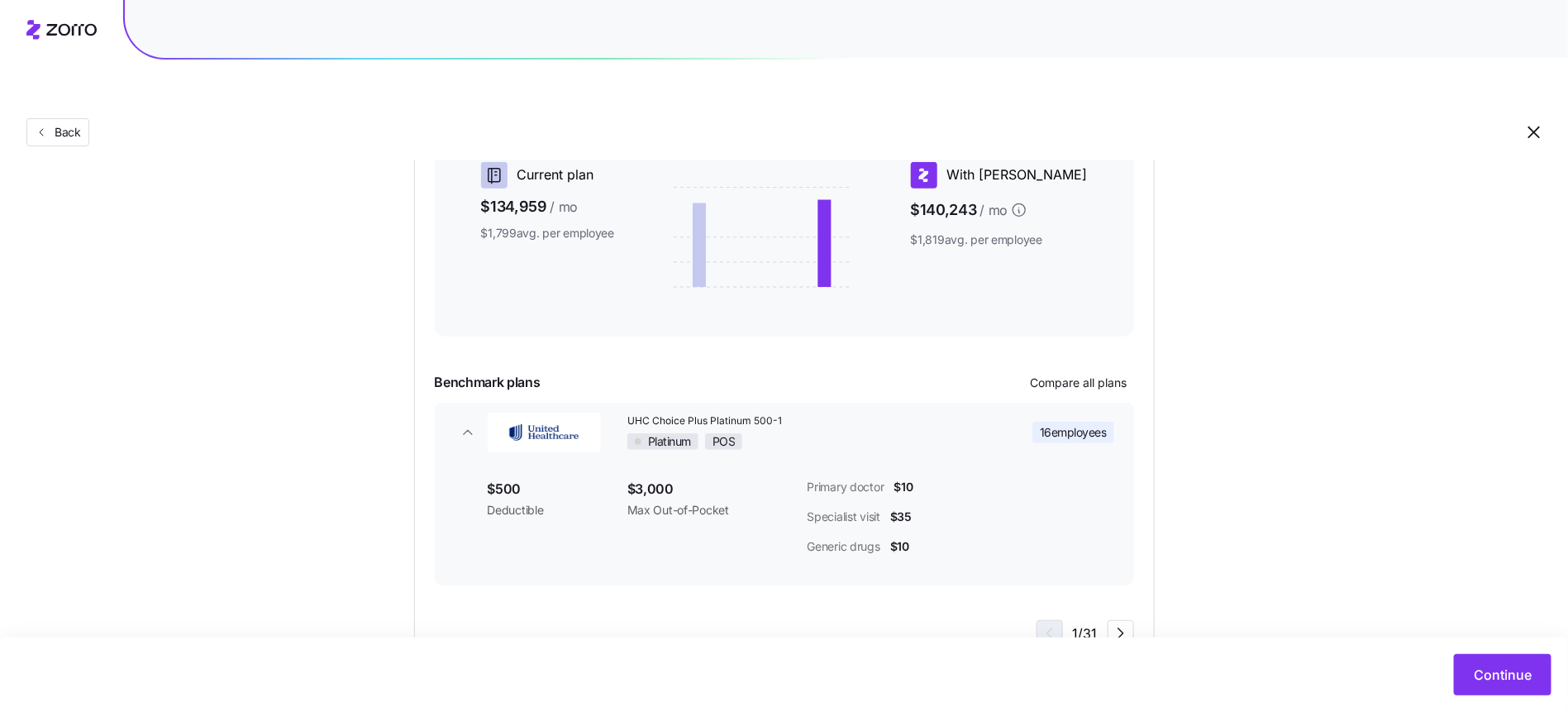
scroll to position [366, 0]
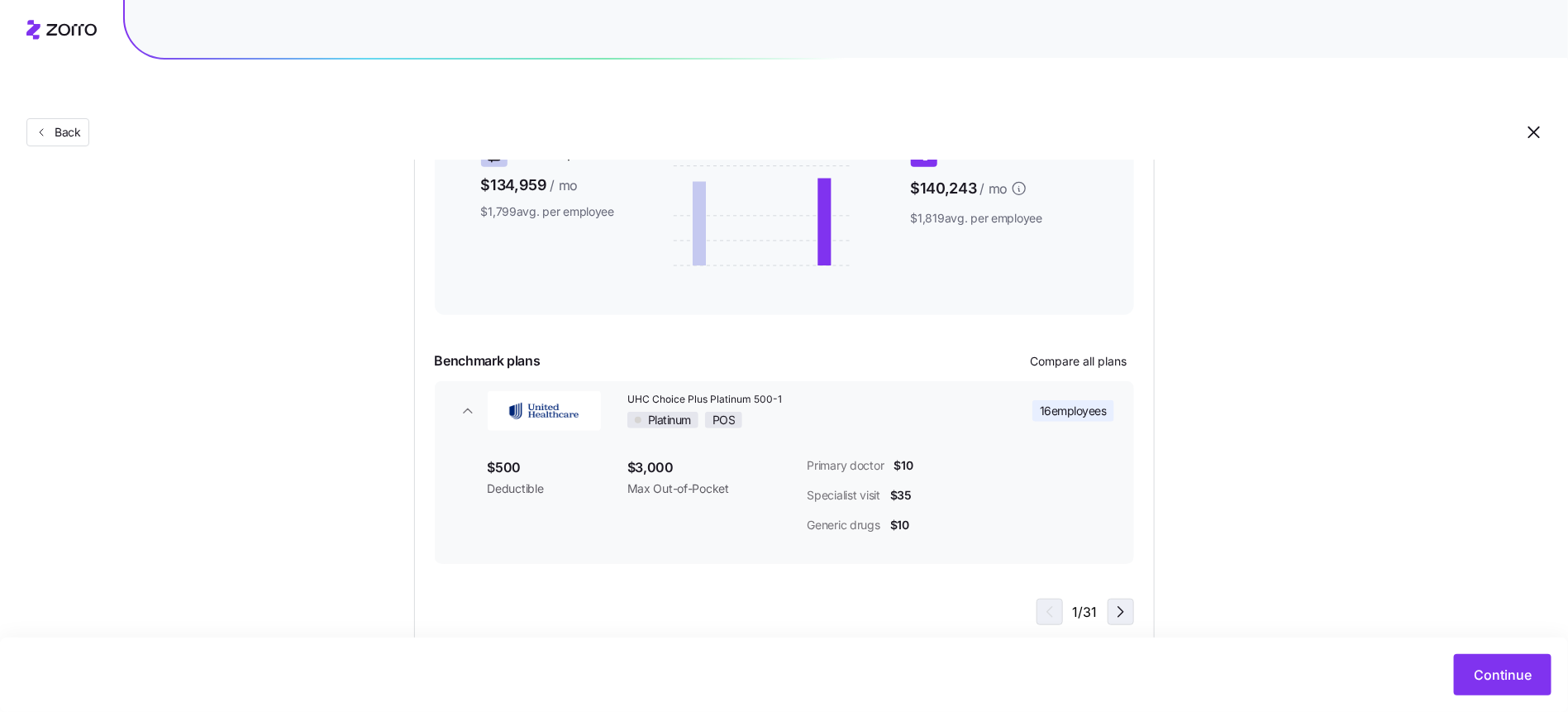
click at [1119, 607] on icon "button" at bounding box center [1121, 612] width 5 height 10
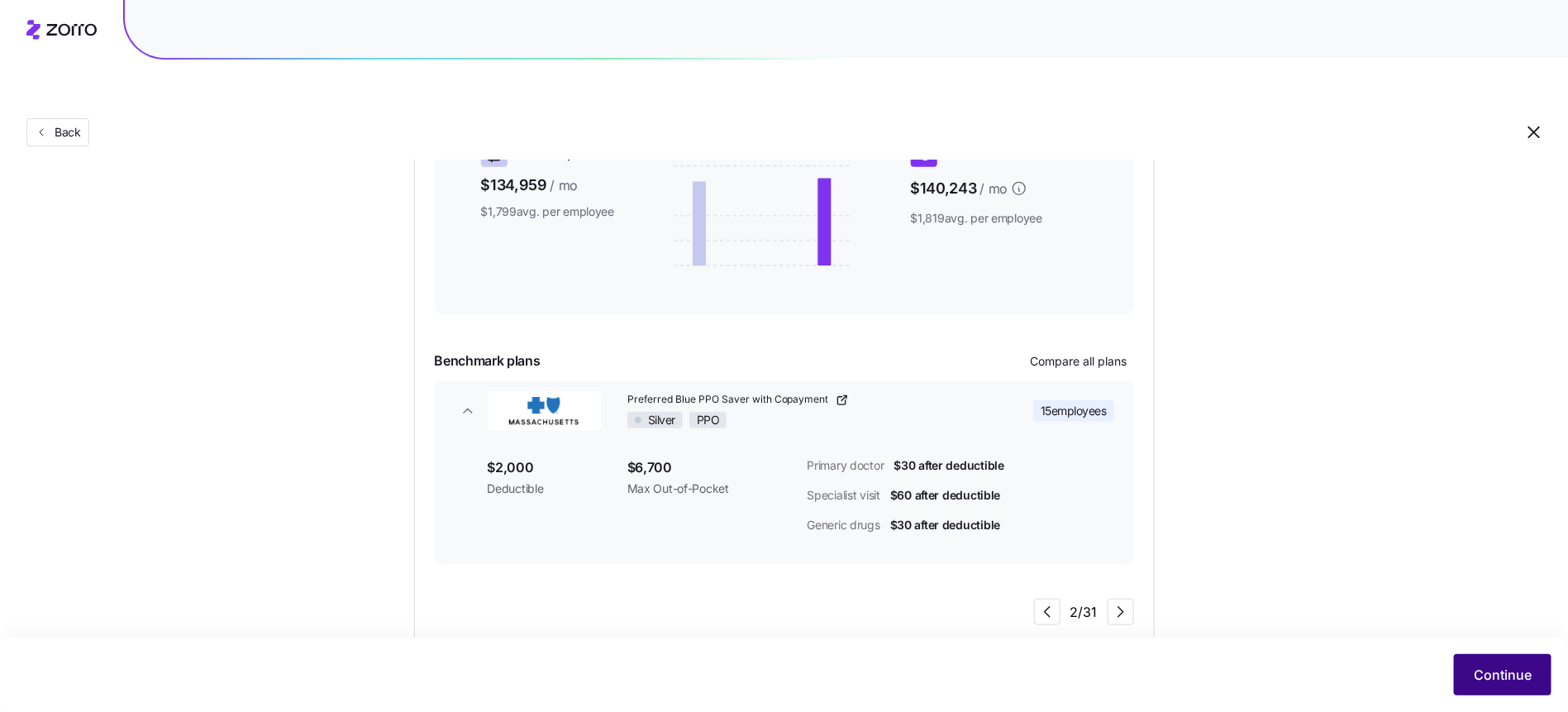
click at [1525, 674] on span "Continue" at bounding box center [1502, 674] width 58 height 20
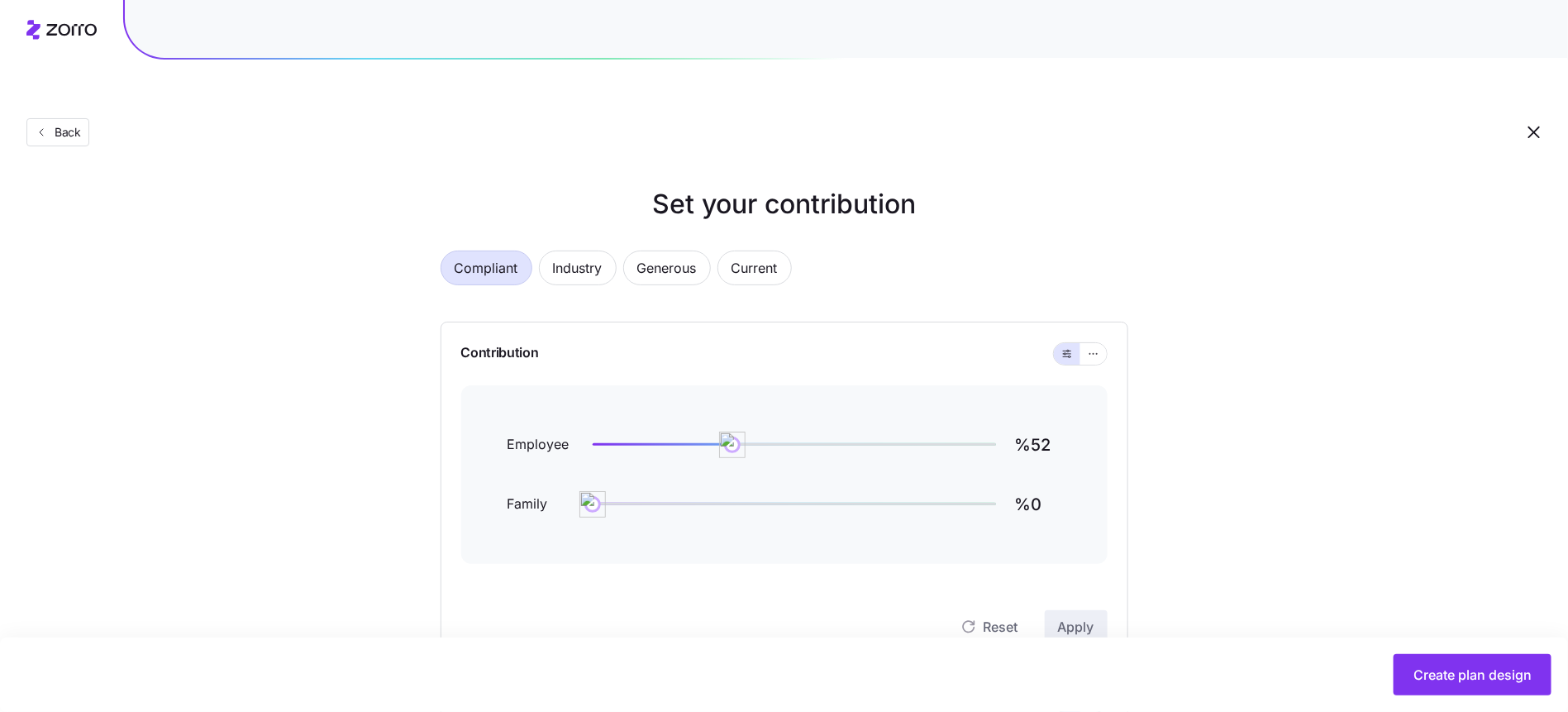
drag, startPoint x: 814, startPoint y: 262, endPoint x: 796, endPoint y: 261, distance: 18.0
click at [814, 262] on div "Compliant Industry Generous Current" at bounding box center [784, 277] width 688 height 54
click at [766, 251] on span "Current" at bounding box center [754, 268] width 46 height 33
type input "%76"
type input "%90"
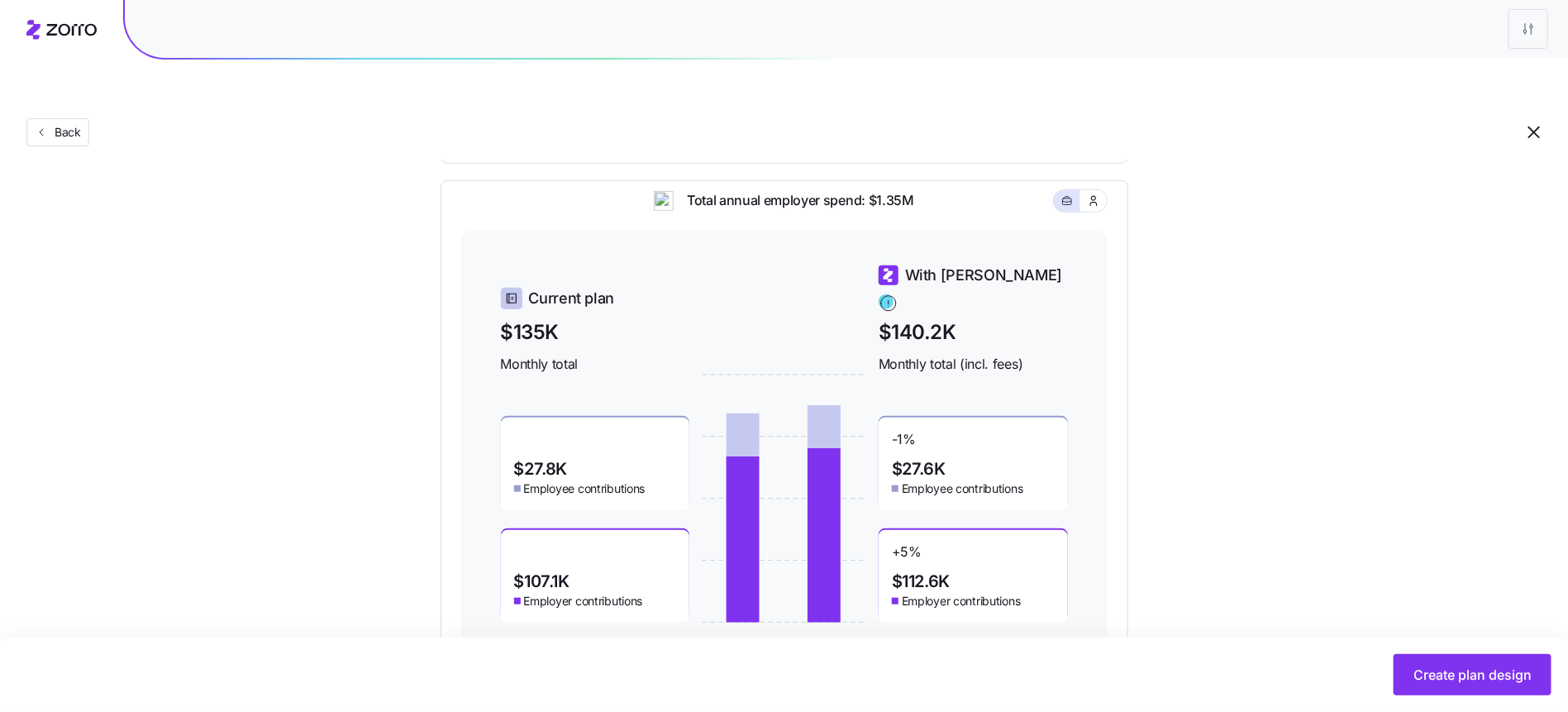
scroll to position [521, 0]
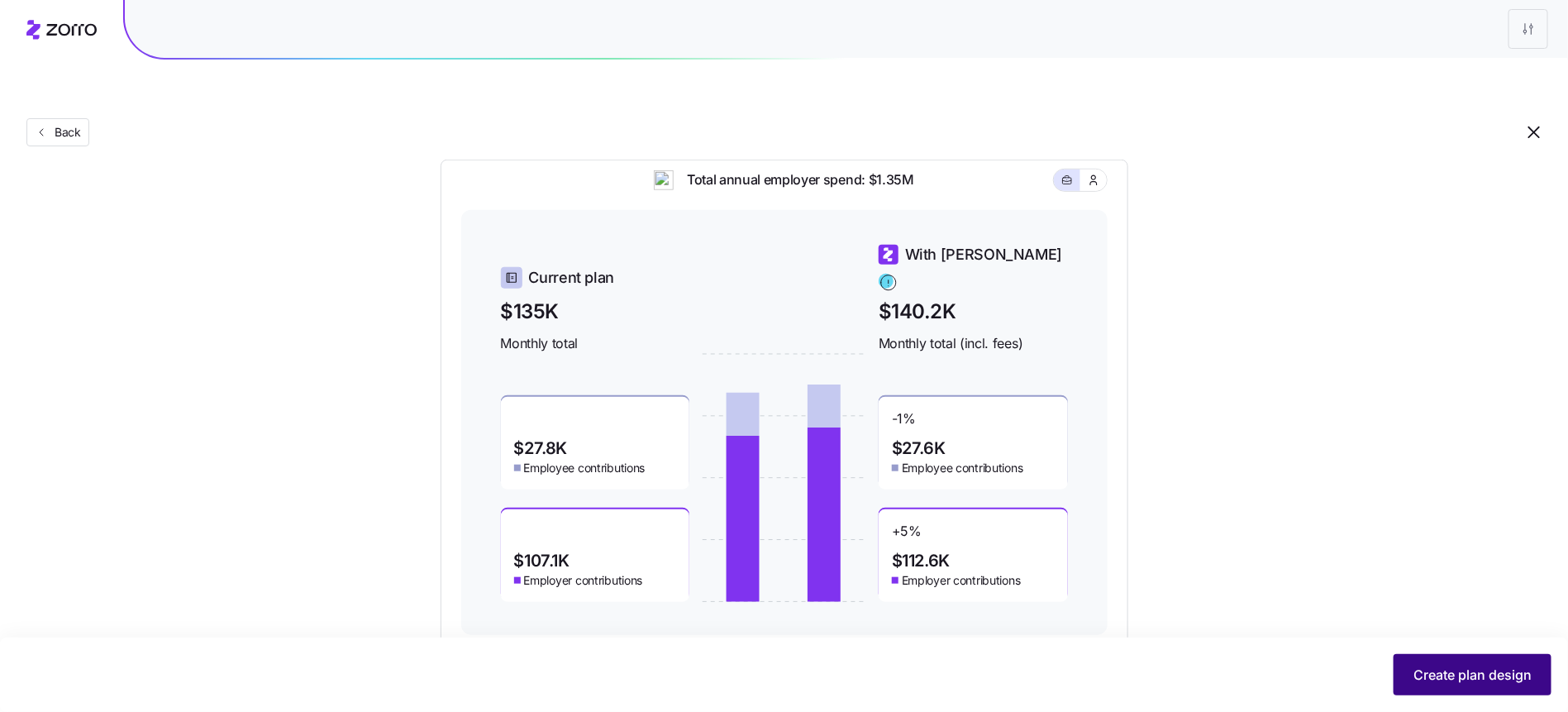
click at [1468, 664] on button "Create plan design" at bounding box center [1472, 674] width 158 height 42
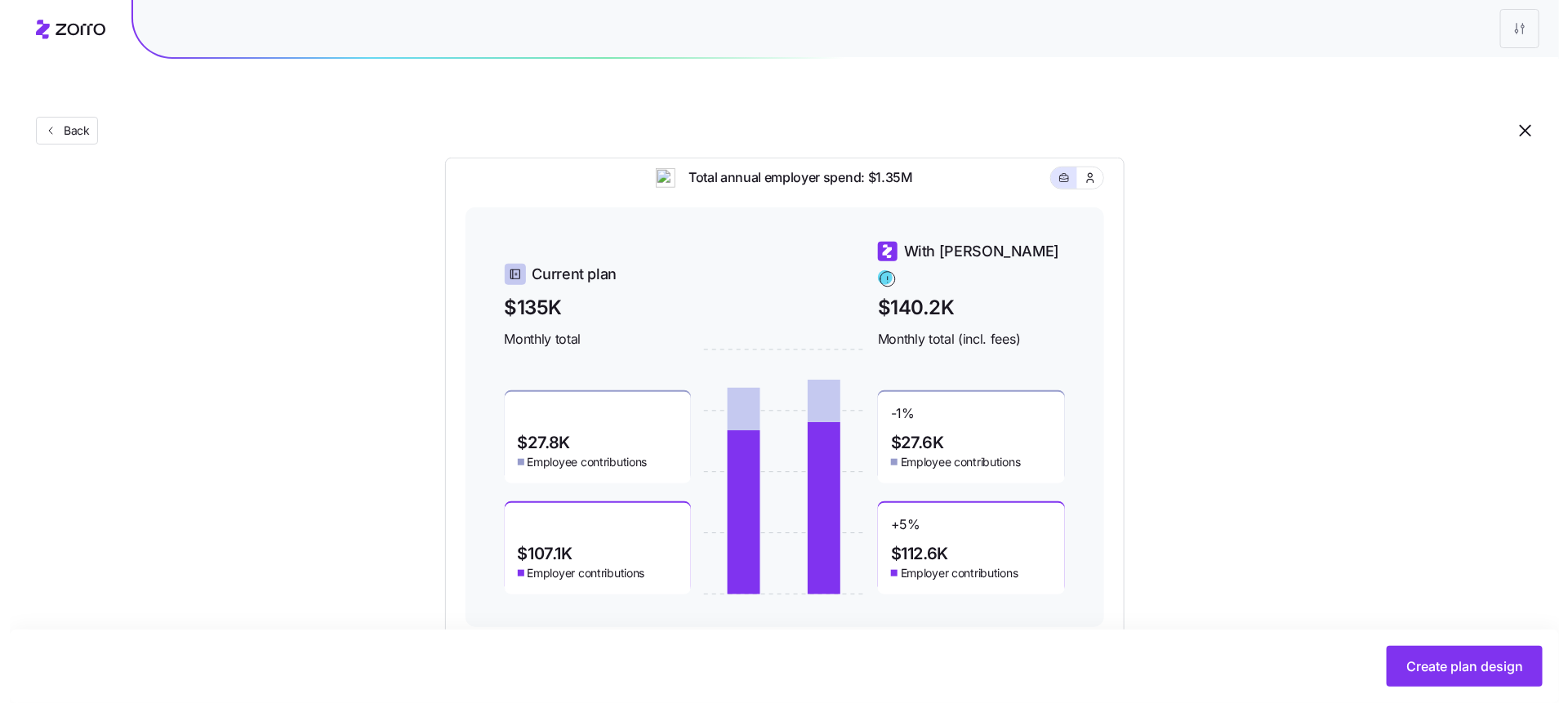
scroll to position [0, 0]
